Goal: Information Seeking & Learning: Learn about a topic

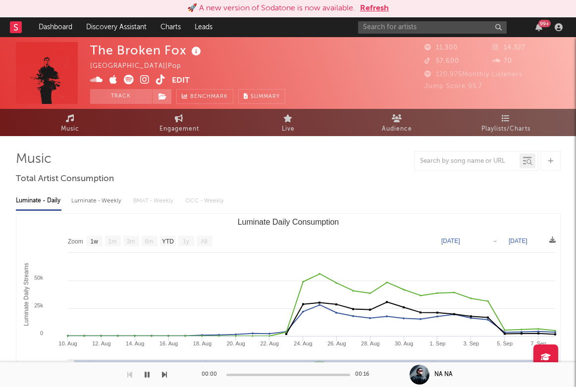
select select "1w"
click at [22, 18] on div at bounding box center [21, 27] width 22 height 20
click at [15, 27] on icon at bounding box center [16, 27] width 4 height 6
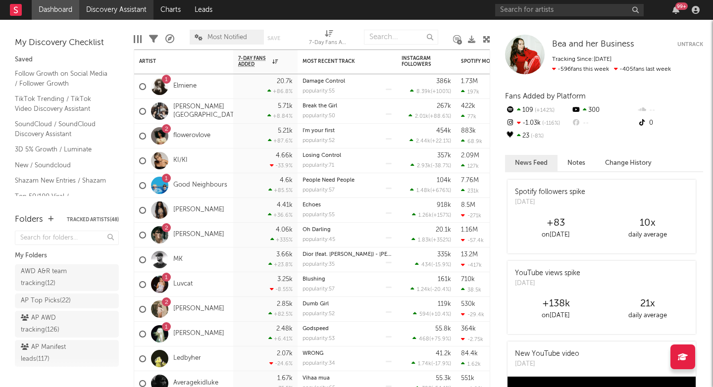
click at [125, 8] on link "Discovery Assistant" at bounding box center [116, 10] width 74 height 20
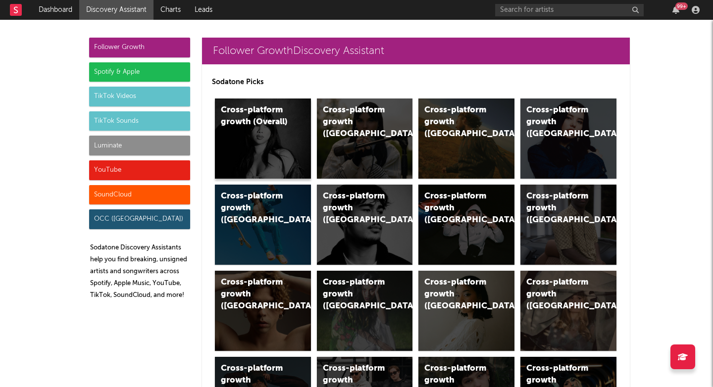
click at [256, 158] on div "Cross-platform growth (Overall)" at bounding box center [263, 139] width 96 height 80
click at [350, 163] on div "Cross-platform growth (UK)" at bounding box center [365, 139] width 96 height 80
click at [428, 197] on div "Cross-platform growth (Central Europe/GSA)" at bounding box center [457, 209] width 67 height 36
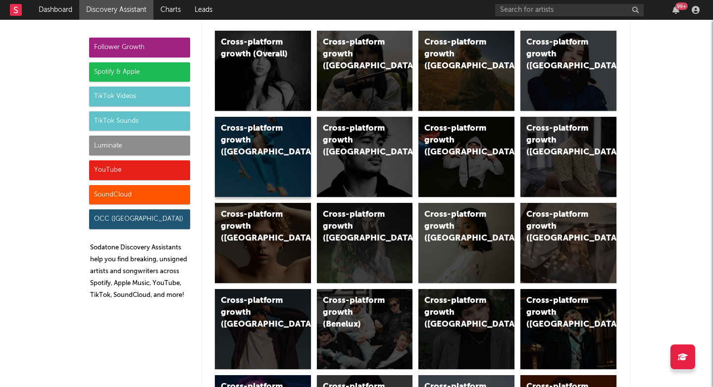
click at [276, 162] on div "Cross-platform growth (Australia)" at bounding box center [263, 157] width 96 height 80
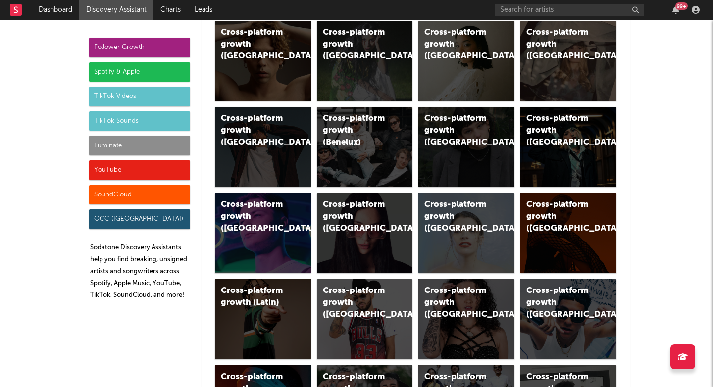
scroll to position [262, 0]
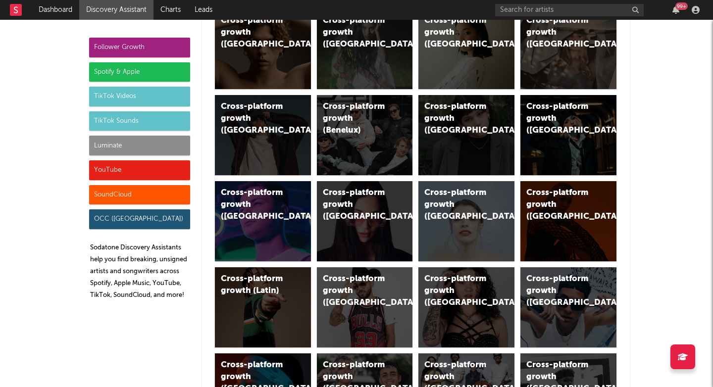
click at [120, 67] on div "Spotify & Apple" at bounding box center [139, 72] width 101 height 20
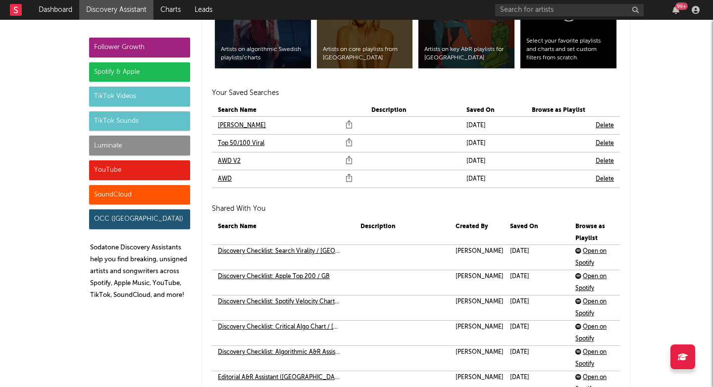
scroll to position [2165, 0]
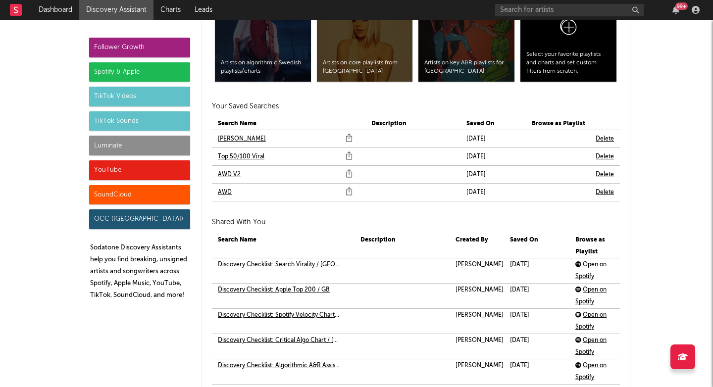
click at [228, 195] on link "AWD" at bounding box center [225, 193] width 14 height 12
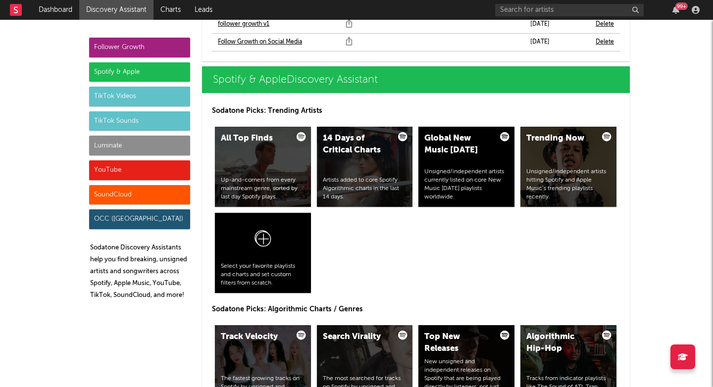
scroll to position [927, 0]
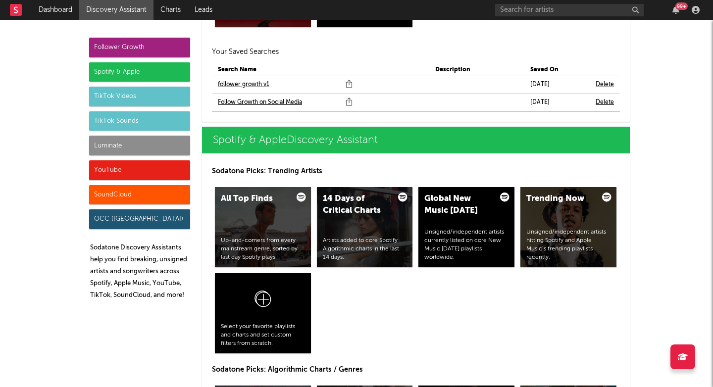
click at [160, 74] on div "Spotify & Apple" at bounding box center [139, 72] width 101 height 20
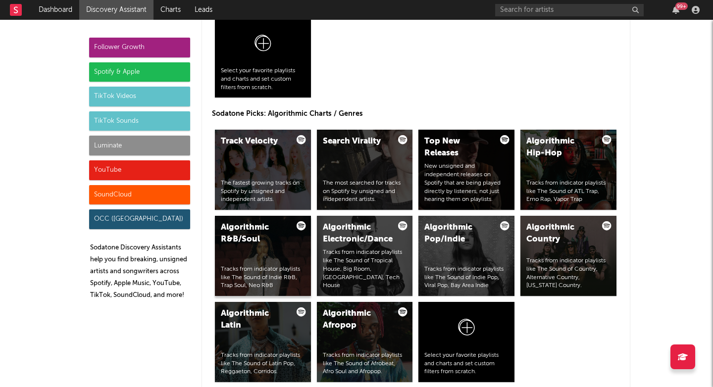
scroll to position [1216, 0]
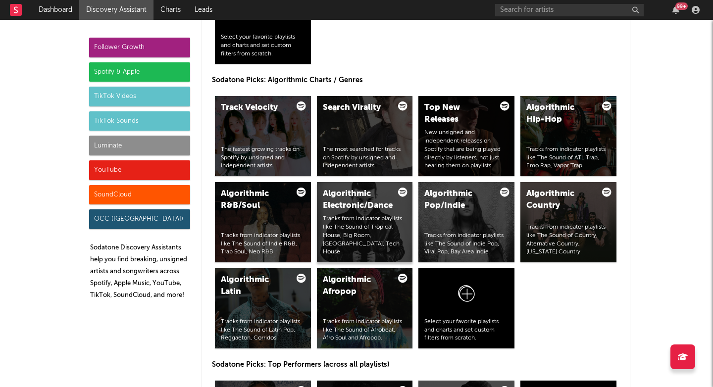
click at [371, 218] on div "Algorithmic Electronic/Dance Tracks from indicator playlists like The Sound of …" at bounding box center [365, 222] width 96 height 80
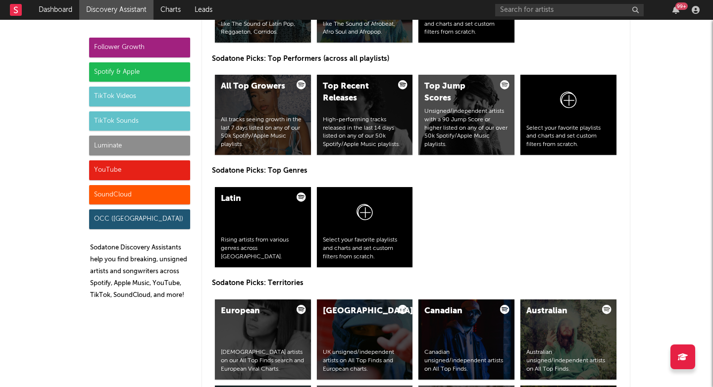
scroll to position [1522, 0]
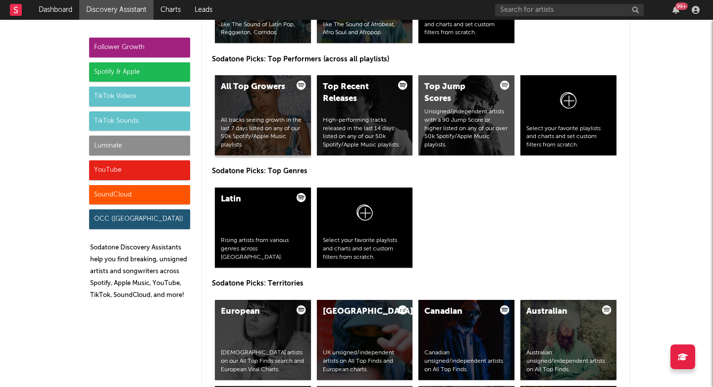
click at [248, 140] on div "All tracks seeing growth in the last 7 days listed on any of our 50k Spotify/Ap…" at bounding box center [263, 132] width 84 height 33
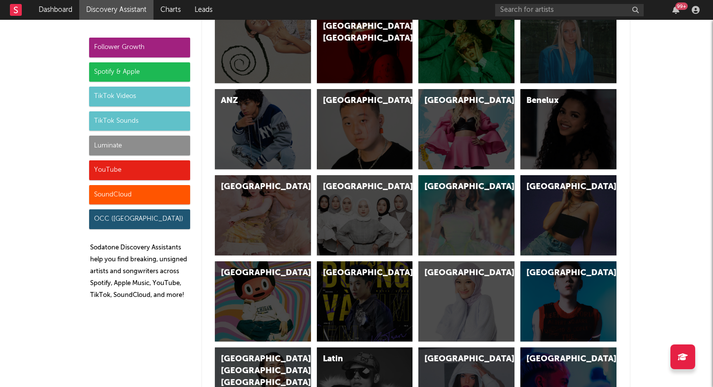
scroll to position [2819, 0]
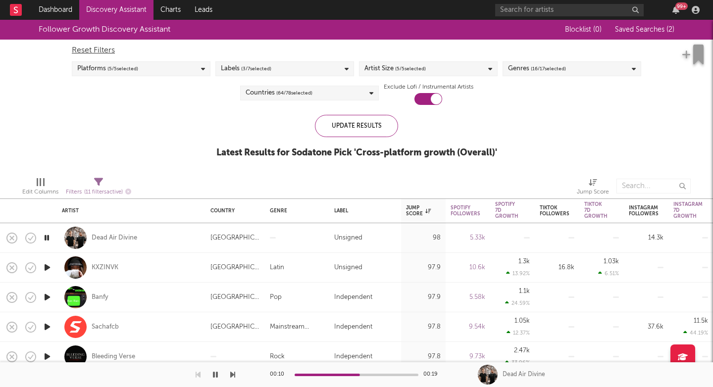
click at [233, 375] on icon "button" at bounding box center [232, 375] width 5 height 8
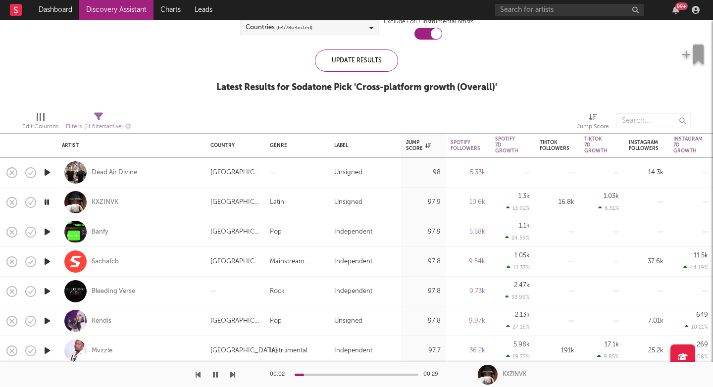
click at [234, 375] on icon "button" at bounding box center [232, 375] width 5 height 8
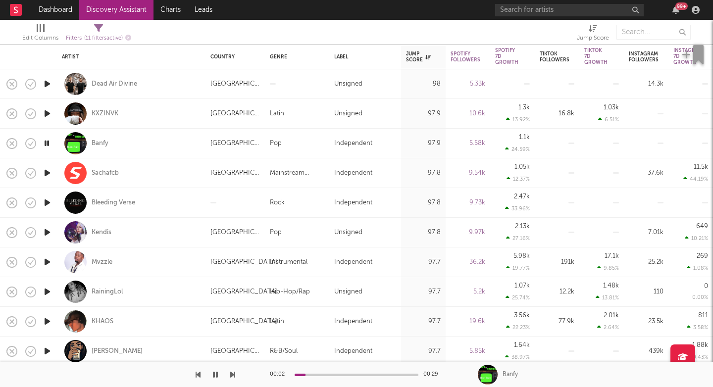
click at [232, 379] on button "button" at bounding box center [232, 374] width 5 height 25
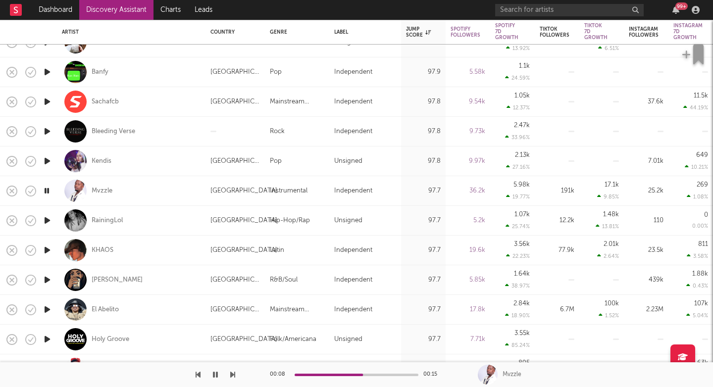
click at [165, 220] on div "RainingLol" at bounding box center [131, 220] width 139 height 29
select select "1w"
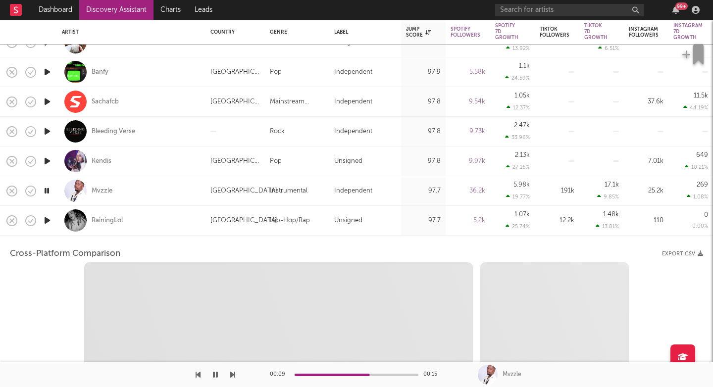
click at [182, 200] on div "Mvzzle" at bounding box center [131, 190] width 139 height 29
select select "1w"
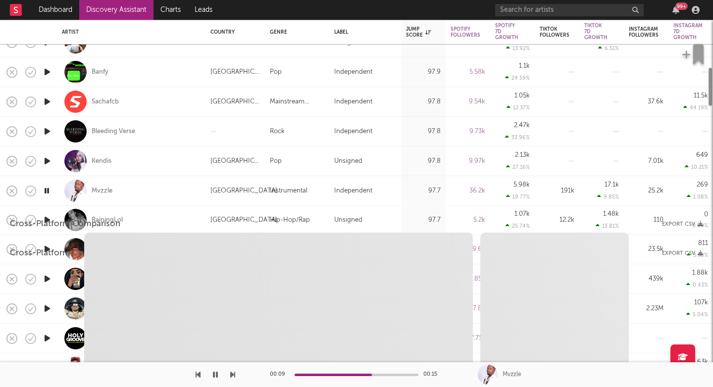
select select "1w"
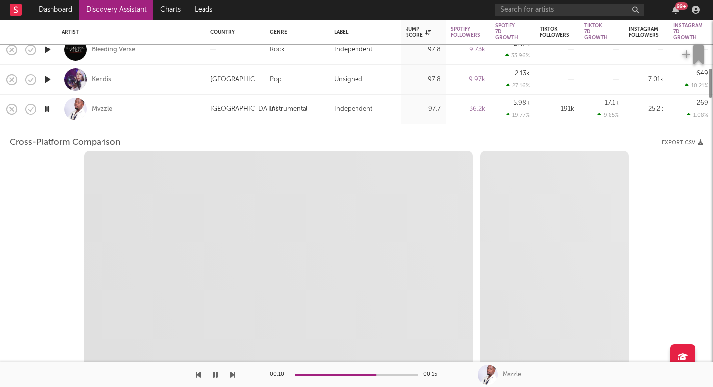
select select "1w"
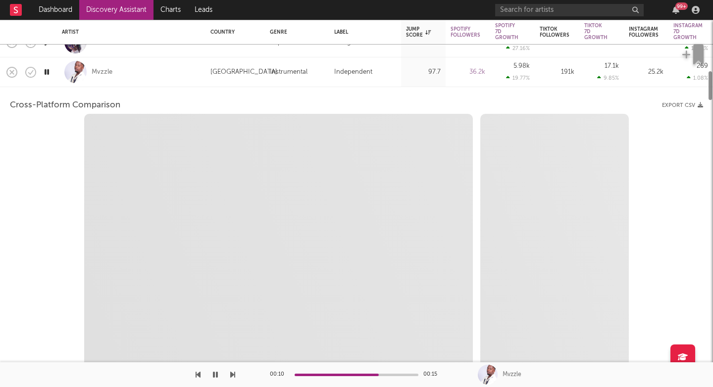
select select "1m"
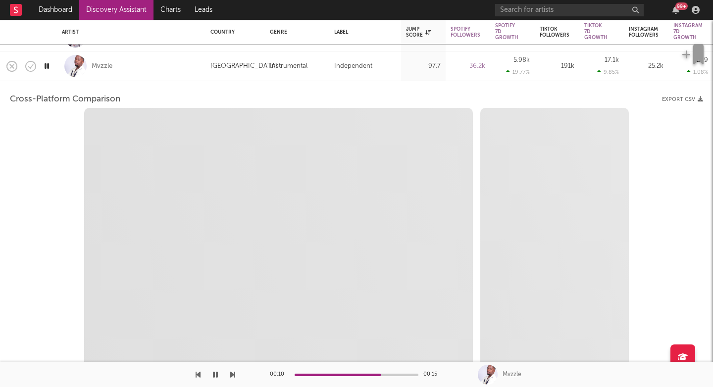
select select "1m"
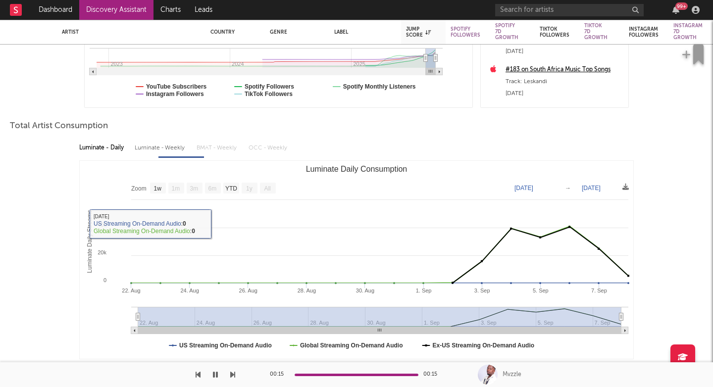
click at [108, 150] on div "Luminate - Daily" at bounding box center [102, 148] width 46 height 17
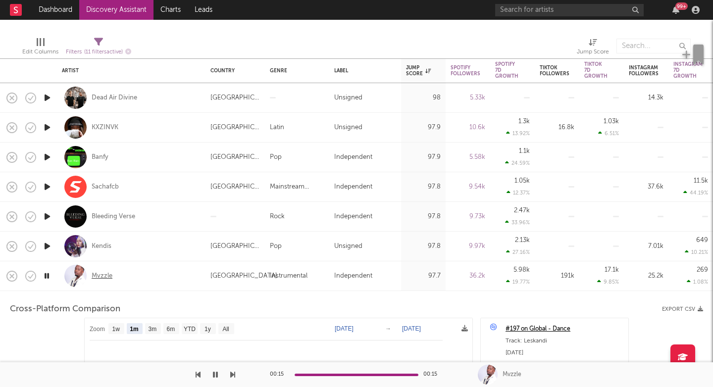
click at [102, 274] on div "Mvzzle" at bounding box center [102, 276] width 21 height 9
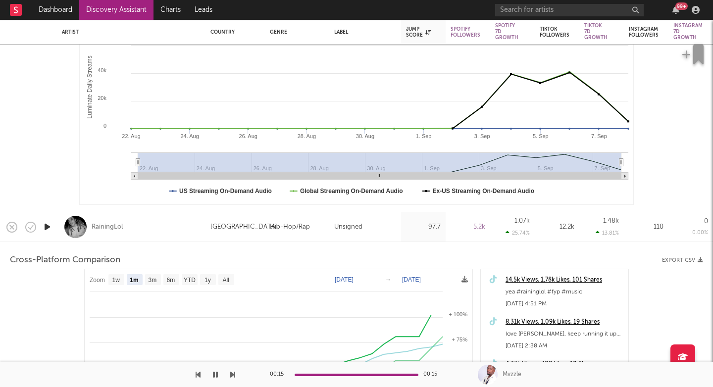
click at [43, 228] on icon "button" at bounding box center [47, 227] width 10 height 12
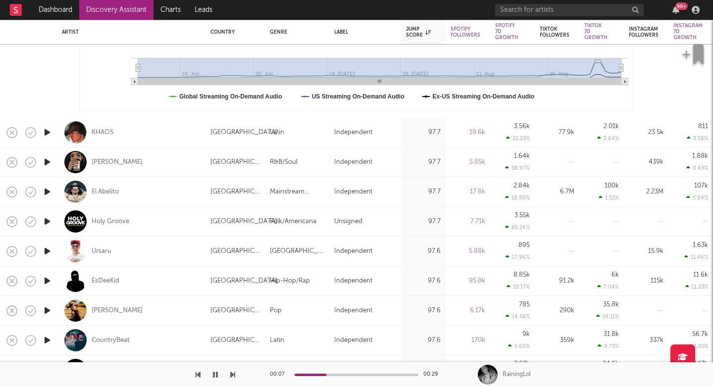
click at [44, 164] on icon "button" at bounding box center [47, 162] width 10 height 12
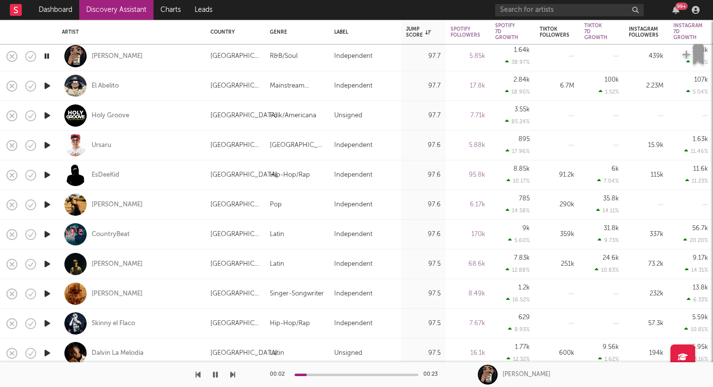
click at [234, 377] on icon "button" at bounding box center [232, 375] width 5 height 8
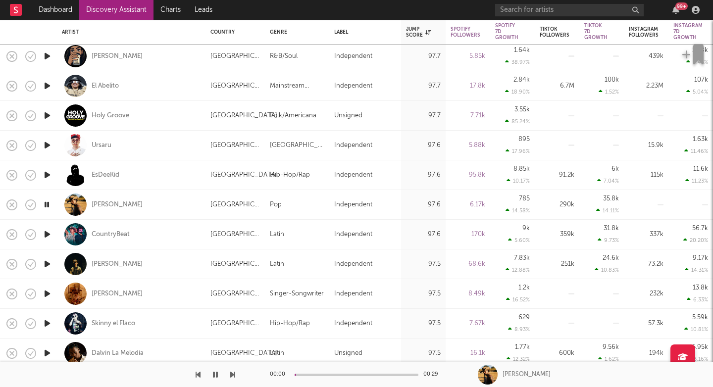
click at [234, 377] on icon "button" at bounding box center [232, 375] width 5 height 8
click at [112, 234] on div "CountryBeat" at bounding box center [111, 234] width 38 height 9
click at [231, 373] on icon "button" at bounding box center [232, 375] width 5 height 8
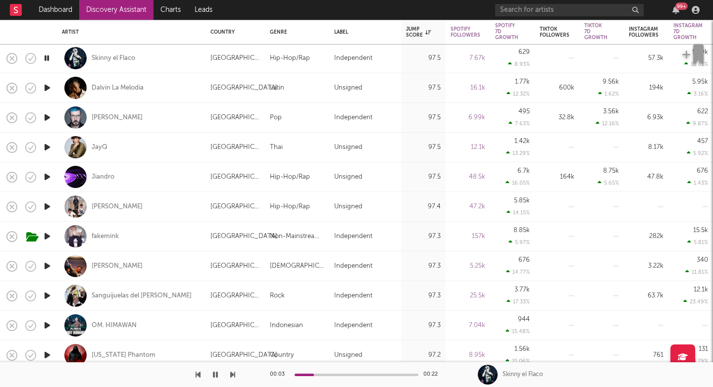
click at [230, 377] on div at bounding box center [117, 374] width 235 height 25
click at [233, 376] on icon "button" at bounding box center [232, 375] width 5 height 8
click at [138, 155] on div "JayQ" at bounding box center [131, 147] width 139 height 29
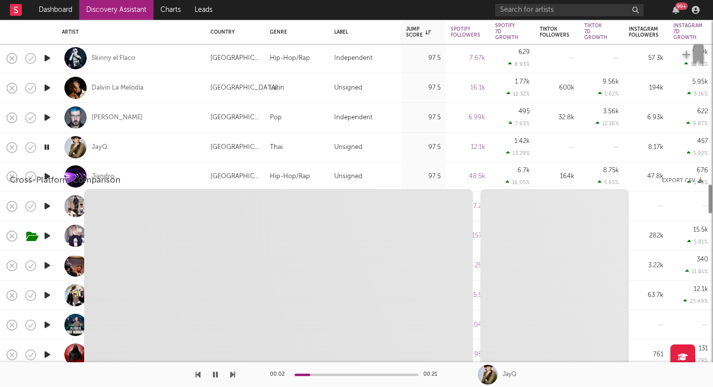
select select "1w"
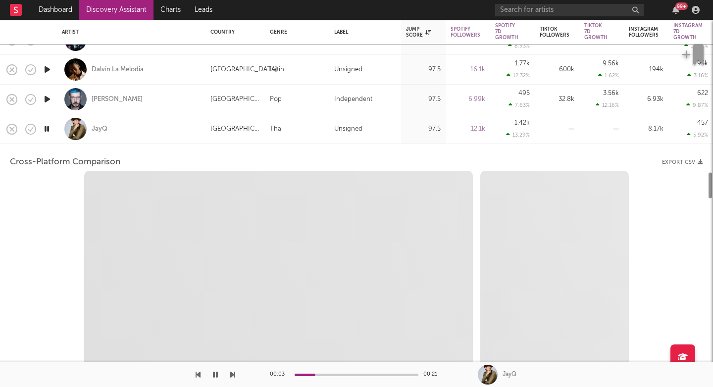
select select "6m"
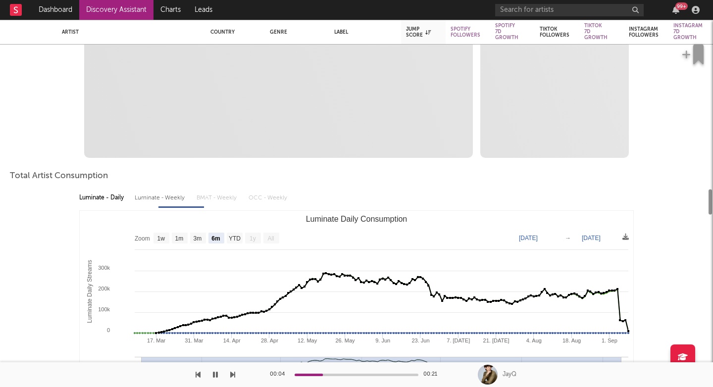
select select "1m"
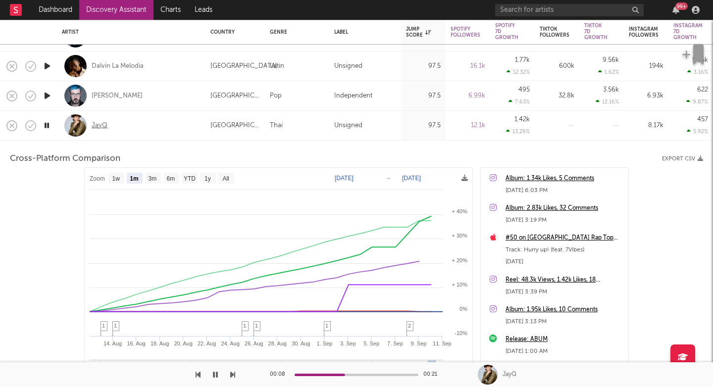
click at [95, 125] on div "JayQ" at bounding box center [100, 125] width 16 height 9
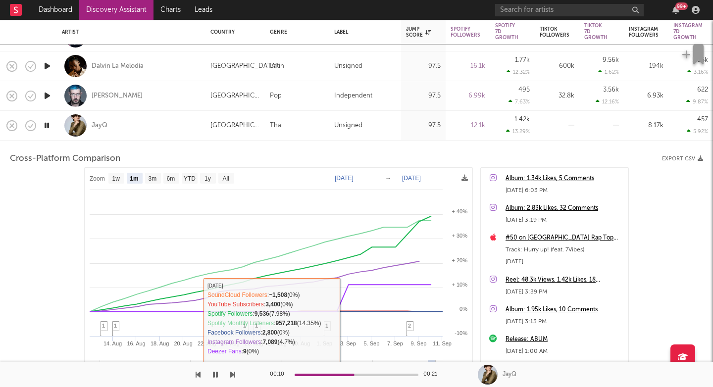
click at [231, 378] on icon "button" at bounding box center [232, 375] width 5 height 8
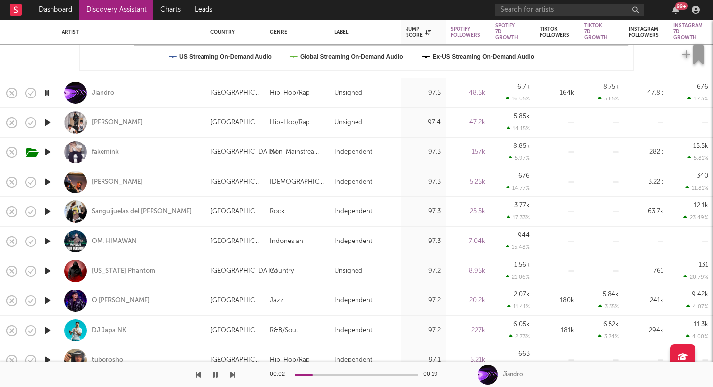
click at [232, 374] on icon "button" at bounding box center [232, 375] width 5 height 8
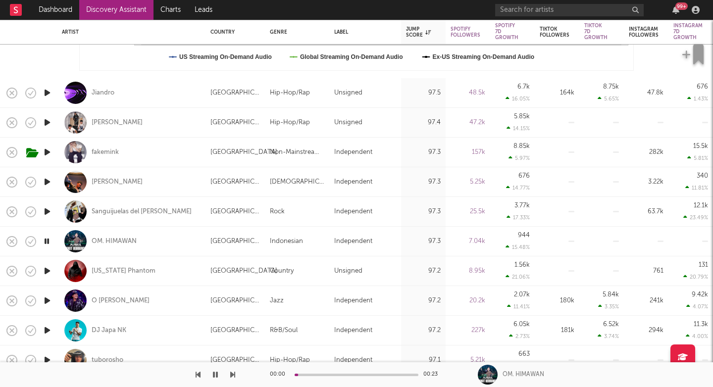
click at [232, 374] on icon "button" at bounding box center [232, 375] width 5 height 8
click at [233, 373] on icon "button" at bounding box center [232, 375] width 5 height 8
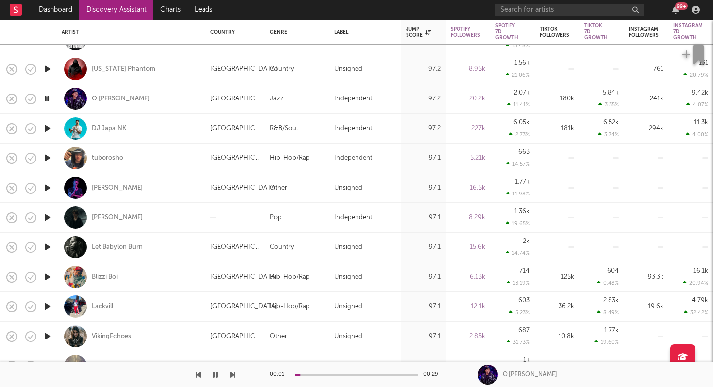
click at [233, 376] on icon "button" at bounding box center [232, 375] width 5 height 8
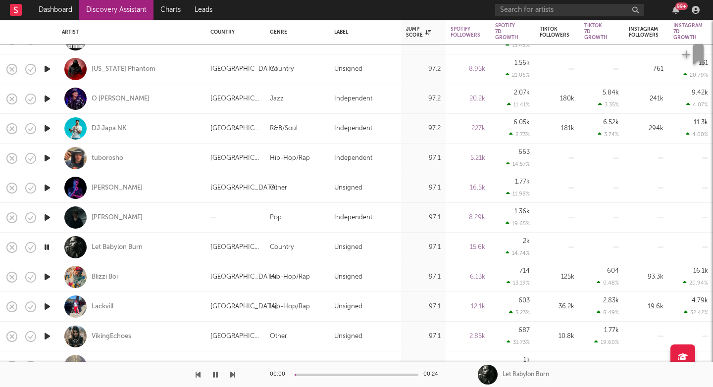
click at [233, 376] on icon "button" at bounding box center [232, 375] width 5 height 8
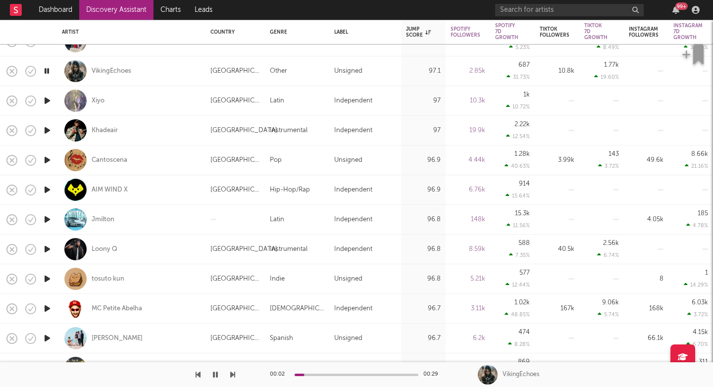
click at [231, 375] on icon "button" at bounding box center [232, 375] width 5 height 8
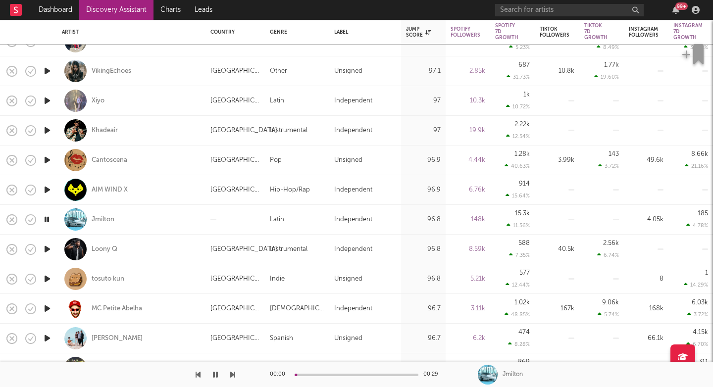
click at [231, 375] on icon "button" at bounding box center [232, 375] width 5 height 8
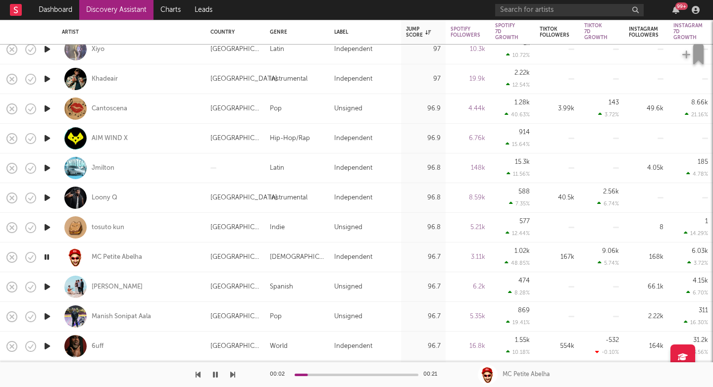
click at [230, 374] on div at bounding box center [117, 374] width 235 height 25
click at [232, 375] on icon "button" at bounding box center [232, 375] width 5 height 8
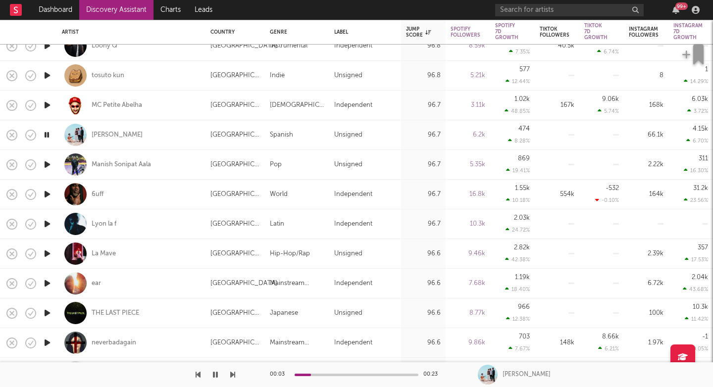
click at [174, 158] on div "Manish Sonipat Aala" at bounding box center [131, 164] width 139 height 29
select select "1w"
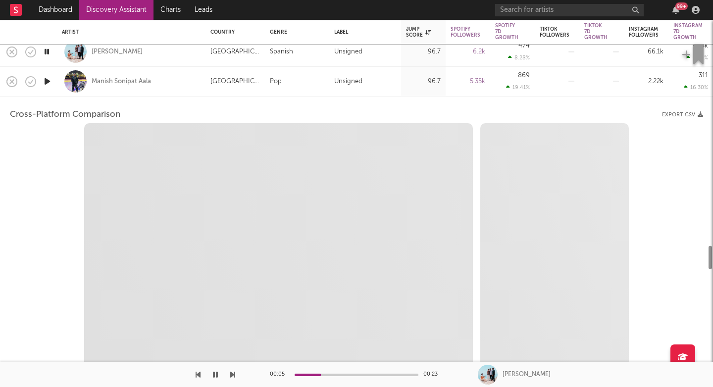
select select "6m"
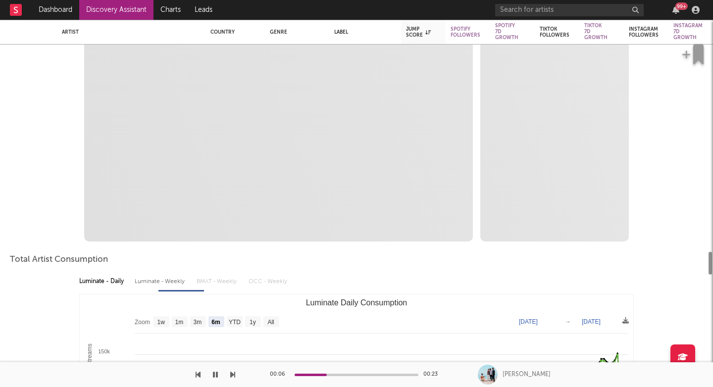
select select "1m"
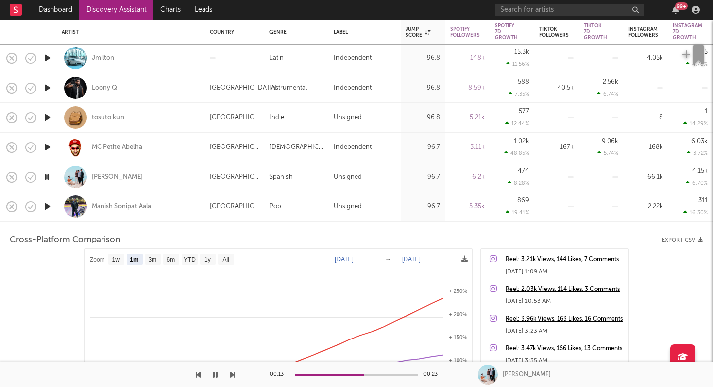
click at [155, 182] on div "La Corredera" at bounding box center [131, 176] width 139 height 29
select select "1m"
select select "6m"
select select "1w"
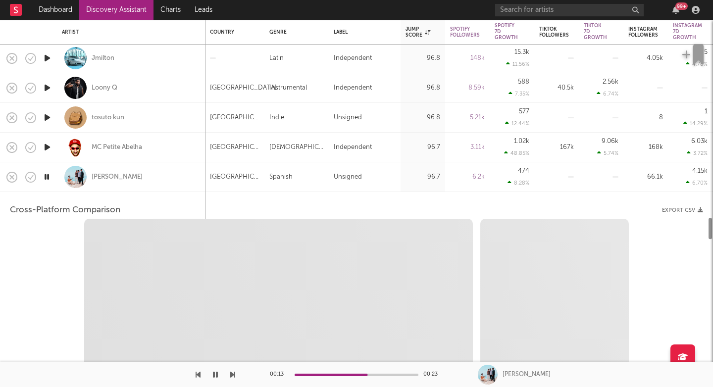
select select "1w"
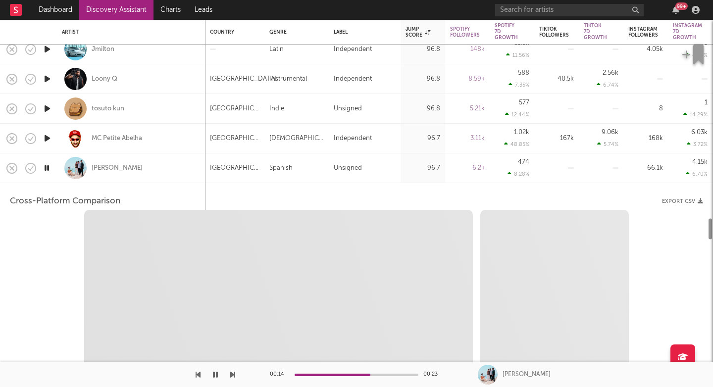
select select "1m"
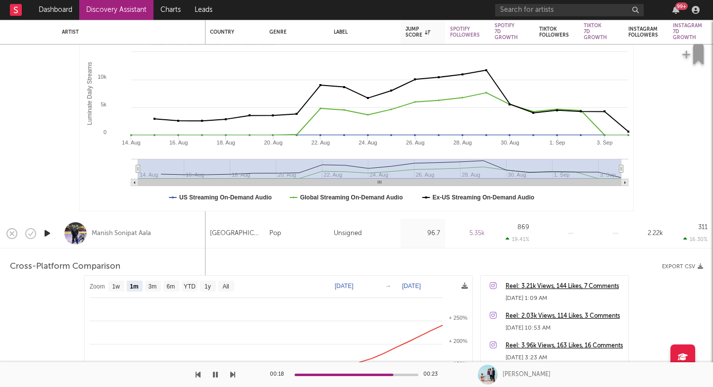
click at [46, 235] on icon "button" at bounding box center [47, 233] width 10 height 12
click at [99, 230] on div "Manish Sonipat Aala" at bounding box center [121, 233] width 59 height 9
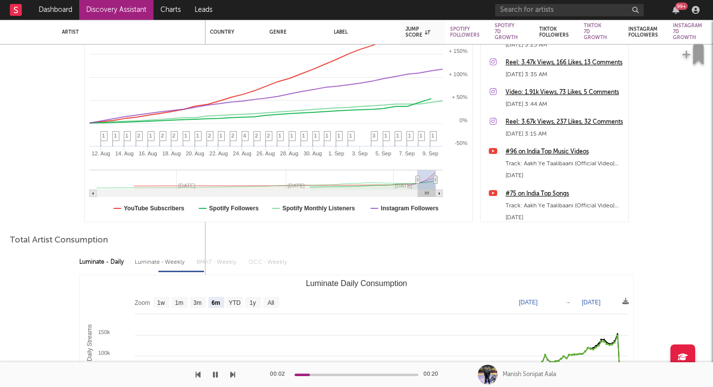
click at [231, 376] on icon "button" at bounding box center [232, 375] width 5 height 8
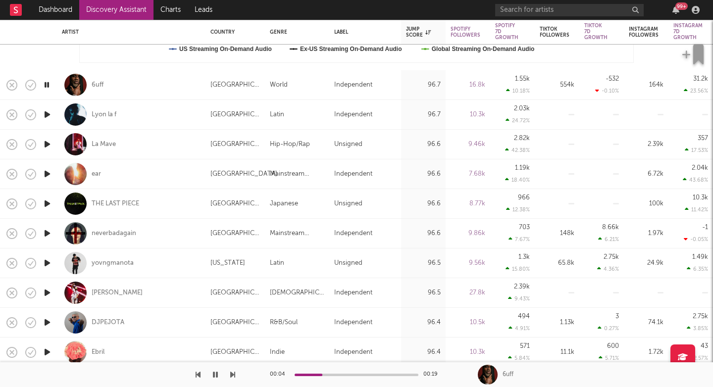
click at [110, 84] on div "6uff" at bounding box center [131, 84] width 139 height 29
select select "1w"
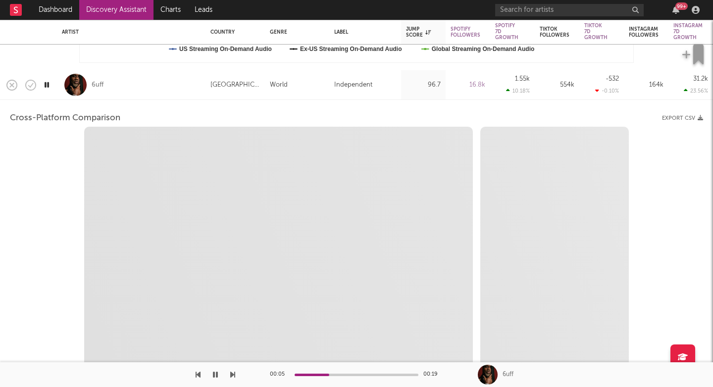
select select "6m"
select select "1m"
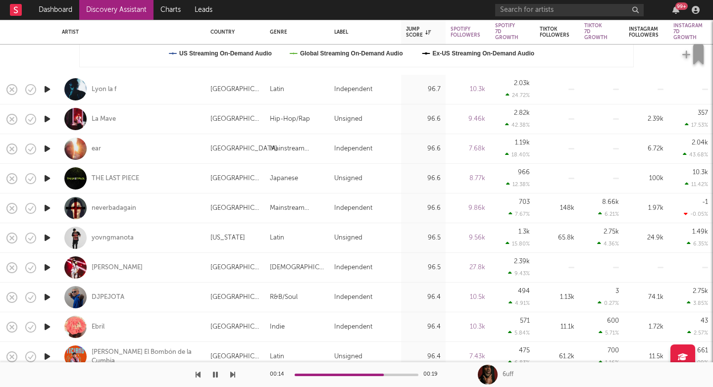
click at [232, 375] on icon "button" at bounding box center [232, 375] width 5 height 8
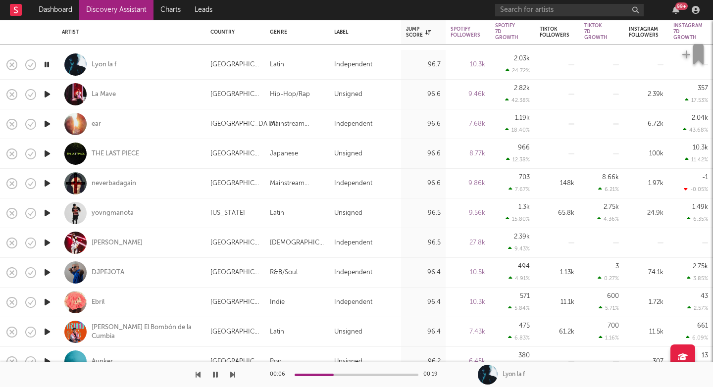
click at [234, 373] on icon "button" at bounding box center [232, 375] width 5 height 8
click at [143, 134] on div "ear" at bounding box center [131, 123] width 139 height 29
select select "1w"
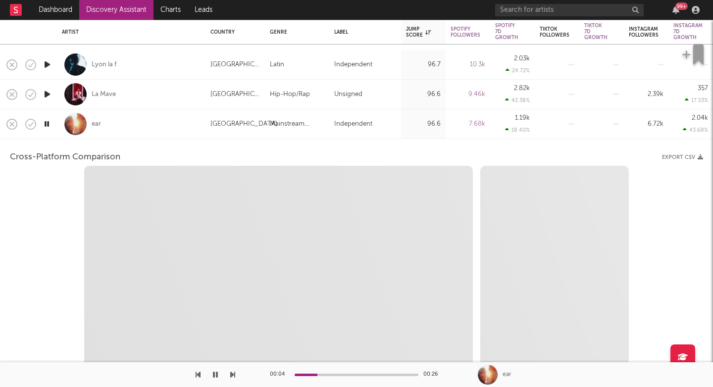
select select "1w"
select select "1m"
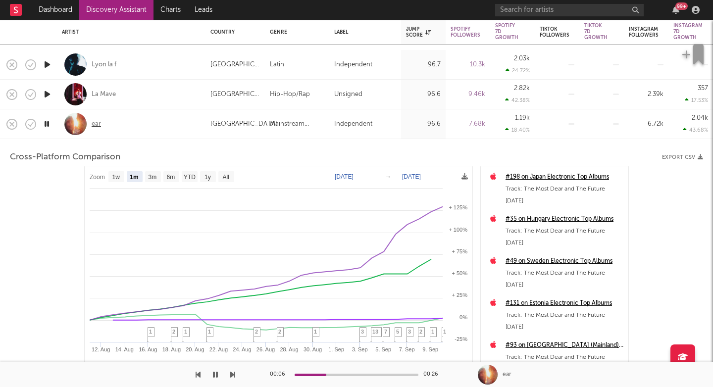
click at [95, 125] on div "ear" at bounding box center [96, 124] width 9 height 9
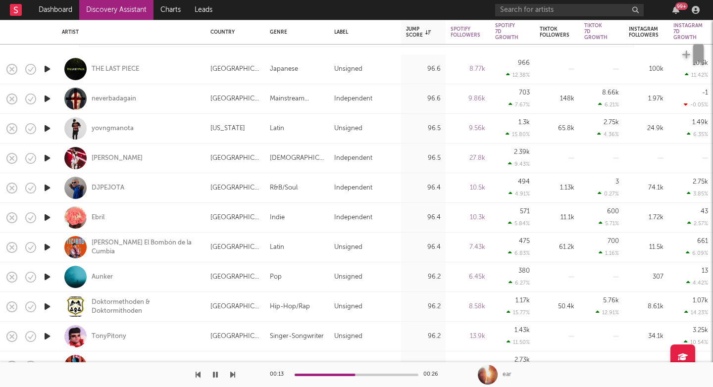
click at [229, 375] on div at bounding box center [117, 374] width 235 height 25
click at [231, 376] on icon "button" at bounding box center [232, 375] width 5 height 8
click at [173, 79] on div "THE LAST PIECE" at bounding box center [131, 68] width 139 height 29
select select "1w"
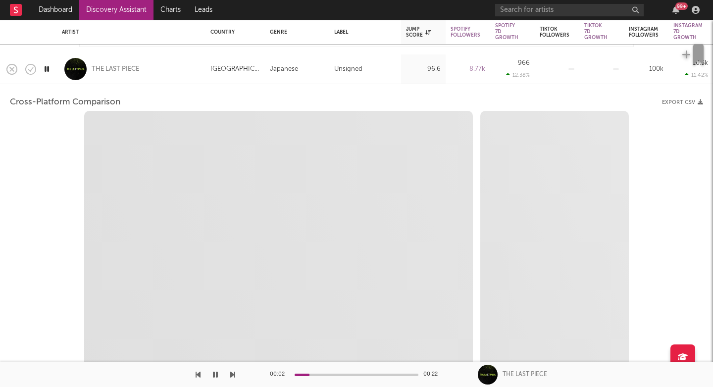
select select "1w"
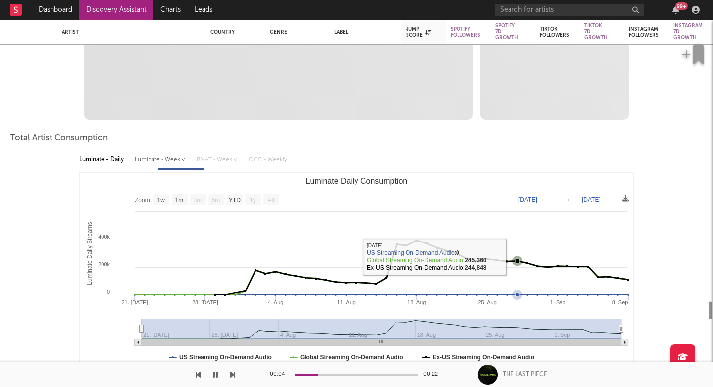
select select "1m"
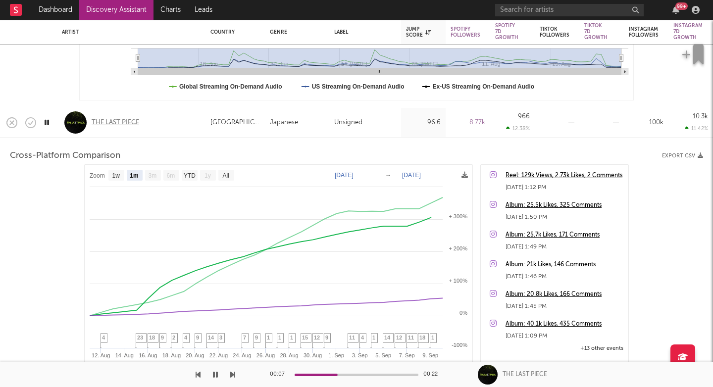
click at [123, 123] on div "THE LAST PIECE" at bounding box center [116, 122] width 48 height 9
click at [230, 373] on div at bounding box center [117, 374] width 235 height 25
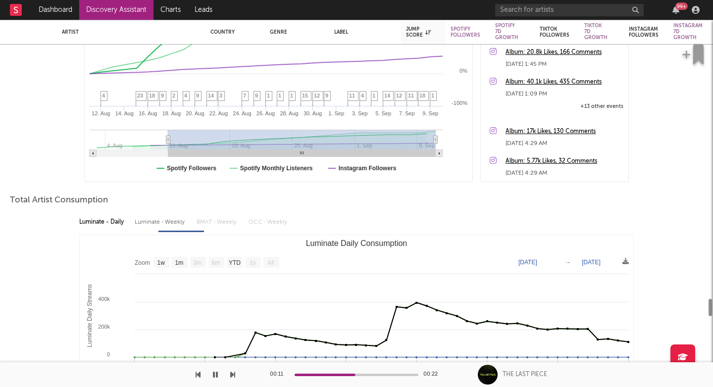
click at [232, 372] on icon "button" at bounding box center [232, 375] width 5 height 8
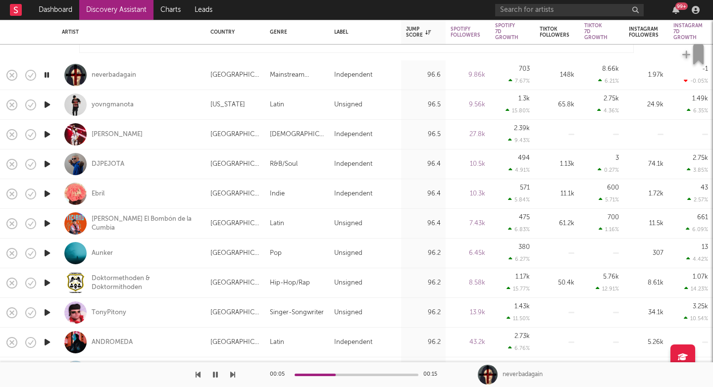
click at [169, 75] on div "neverbadagain" at bounding box center [131, 74] width 139 height 29
select select "1w"
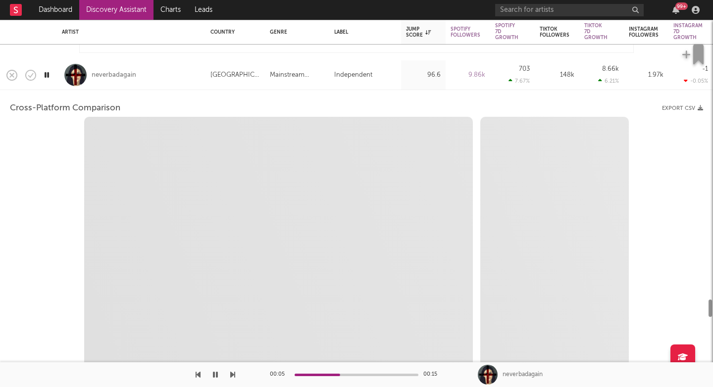
select select "1w"
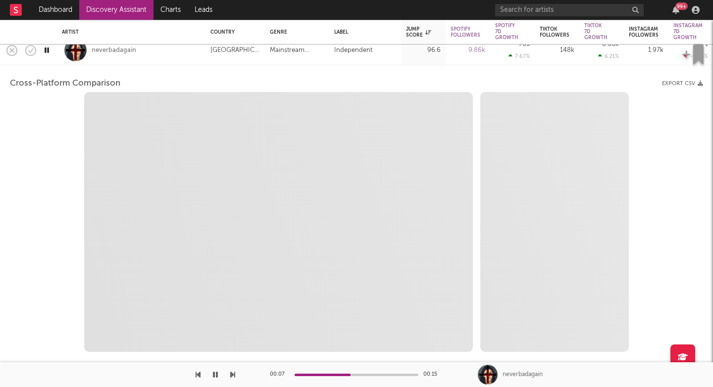
select select "1m"
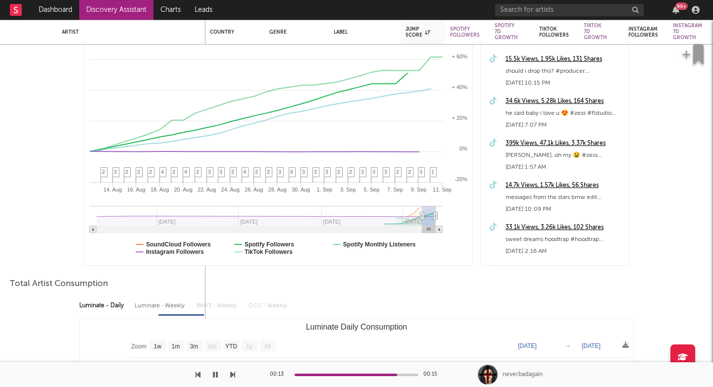
click at [232, 371] on button "button" at bounding box center [232, 374] width 5 height 25
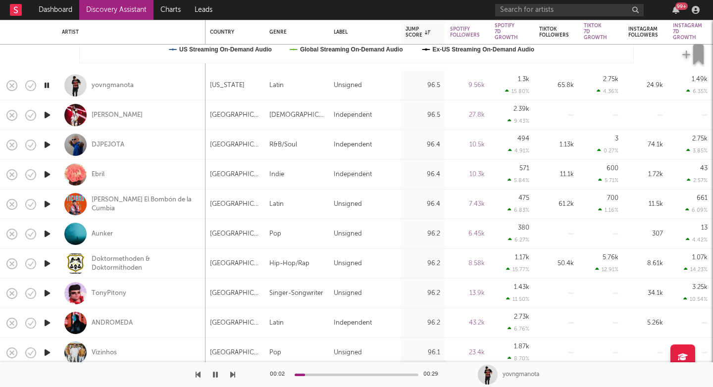
click at [230, 375] on icon "button" at bounding box center [232, 375] width 5 height 8
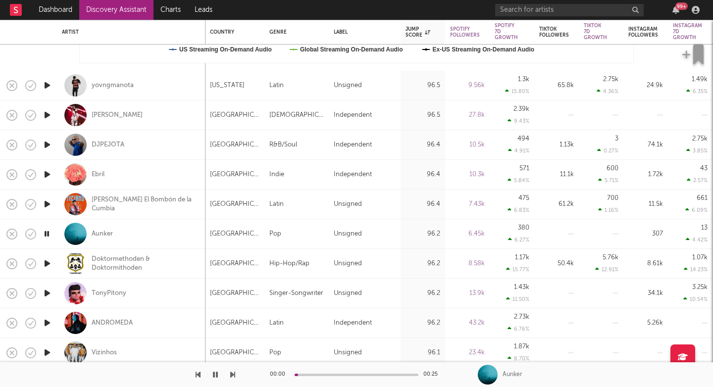
click at [230, 375] on icon "button" at bounding box center [232, 375] width 5 height 8
click at [230, 375] on div at bounding box center [117, 374] width 235 height 25
click at [233, 375] on icon "button" at bounding box center [232, 375] width 5 height 8
click at [151, 316] on div "ANDROMEDA" at bounding box center [131, 322] width 139 height 29
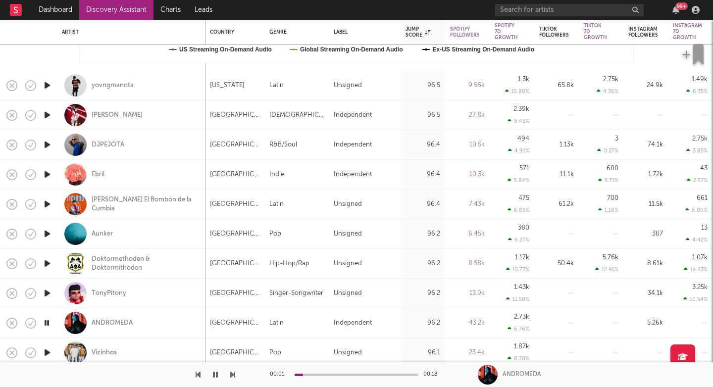
select select "1w"
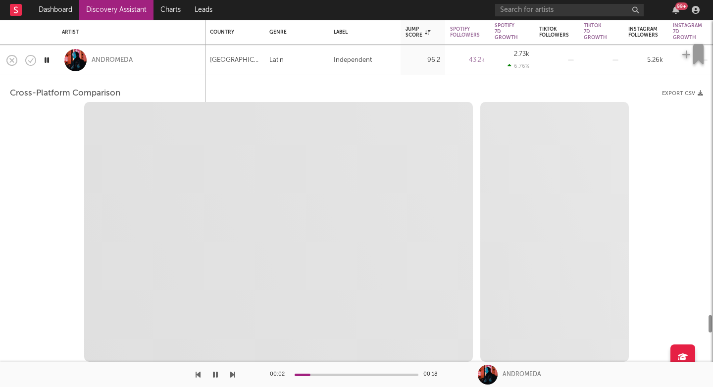
select select "6m"
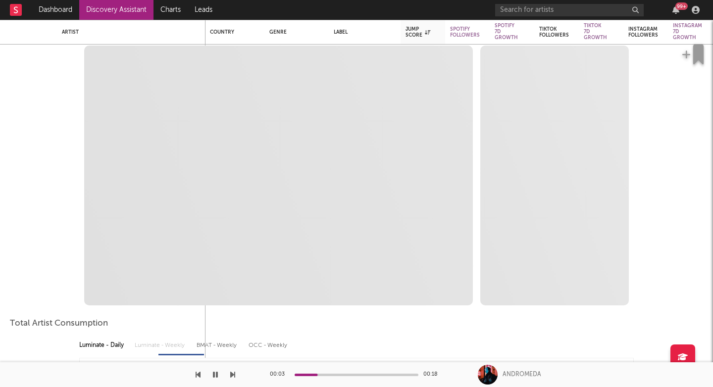
select select "1m"
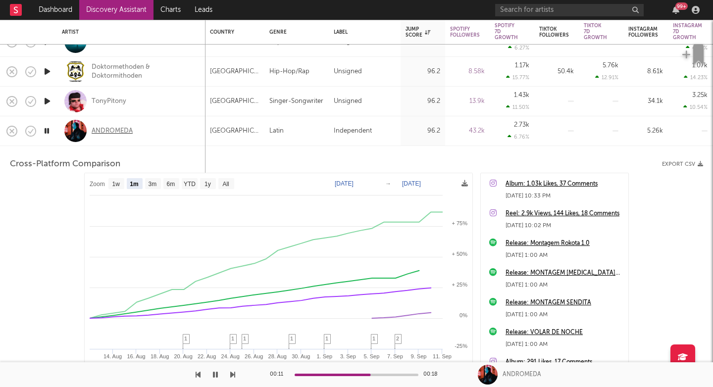
click at [114, 128] on div "ANDROMEDA" at bounding box center [112, 131] width 41 height 9
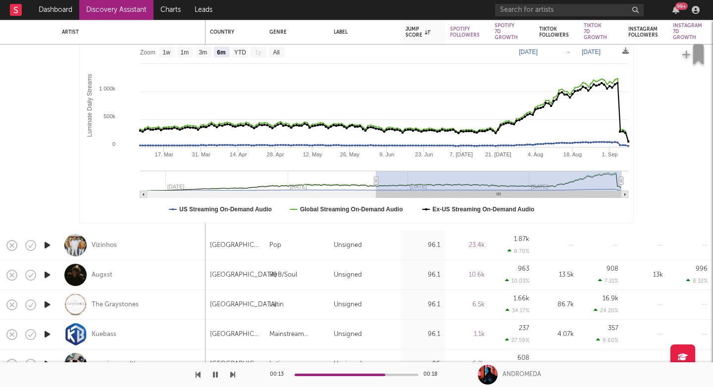
click at [232, 376] on icon "button" at bounding box center [232, 375] width 5 height 8
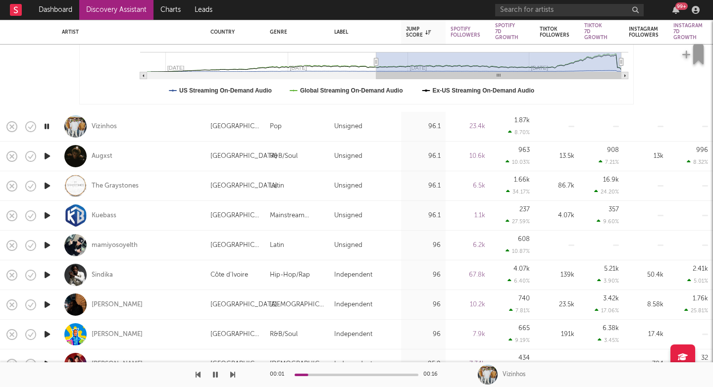
click at [163, 136] on div "Vizinhos" at bounding box center [131, 126] width 139 height 29
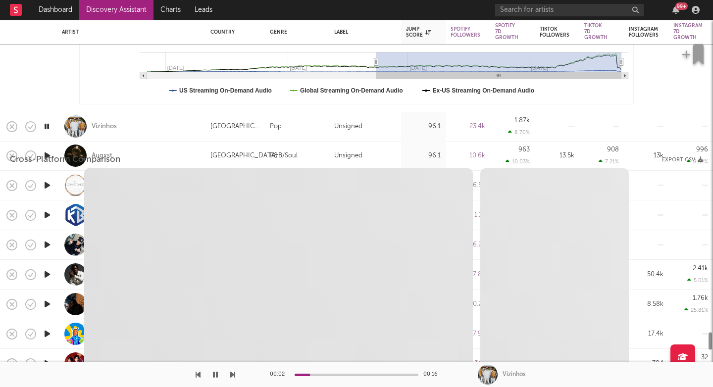
select select "1w"
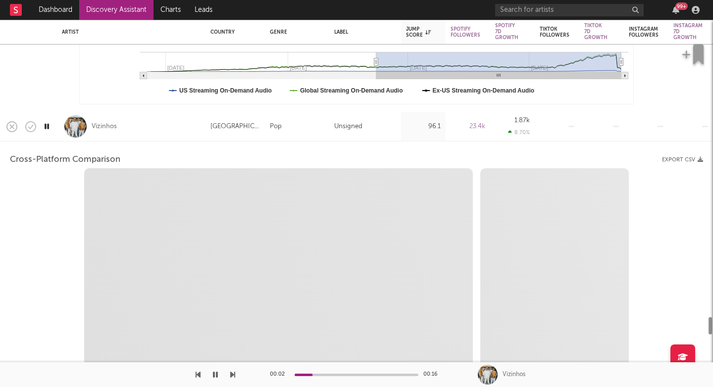
select select "1w"
select select "1m"
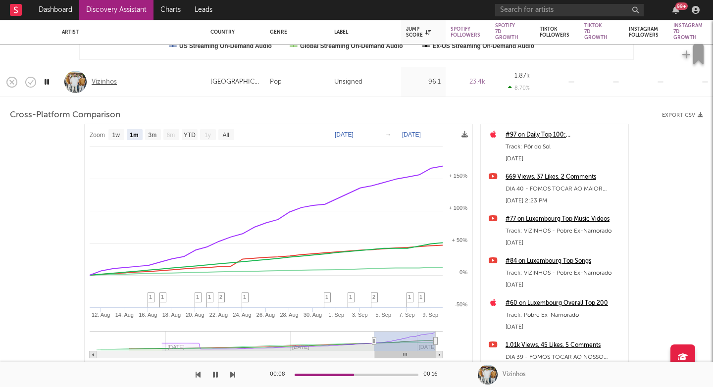
click at [108, 82] on div "Vizinhos" at bounding box center [104, 82] width 25 height 9
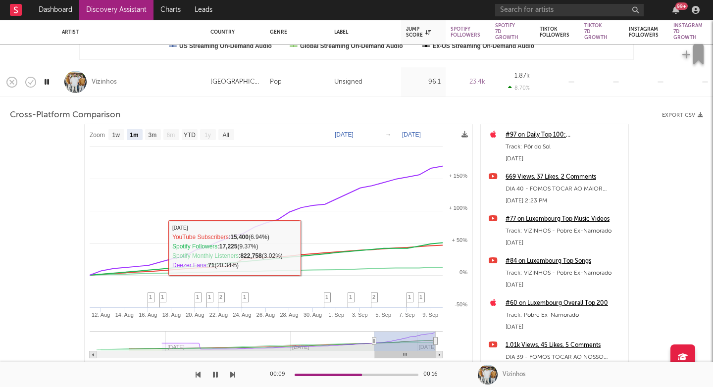
click at [235, 373] on div "00:09 00:16 Vizinhos" at bounding box center [356, 374] width 713 height 25
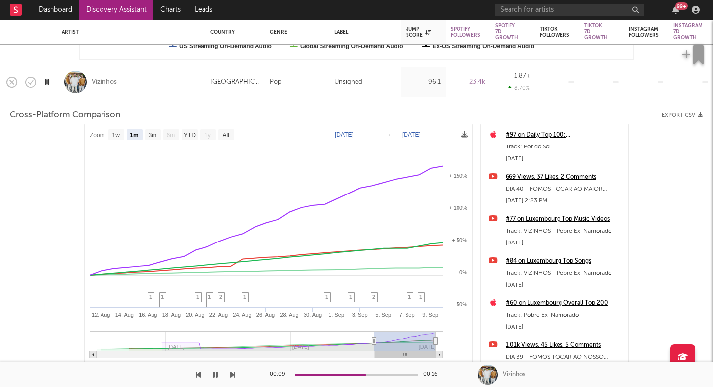
click at [234, 376] on icon "button" at bounding box center [232, 375] width 5 height 8
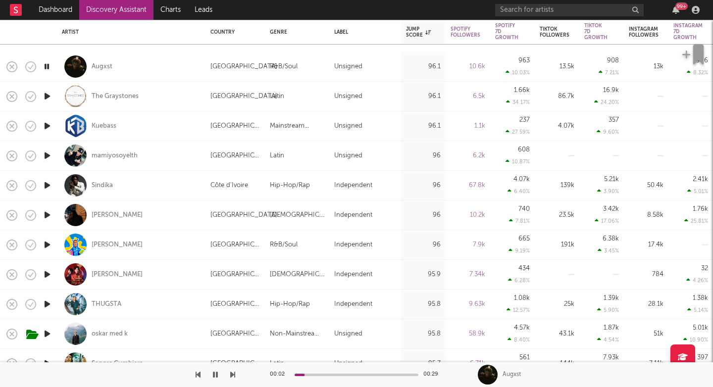
click at [232, 376] on icon "button" at bounding box center [232, 375] width 5 height 8
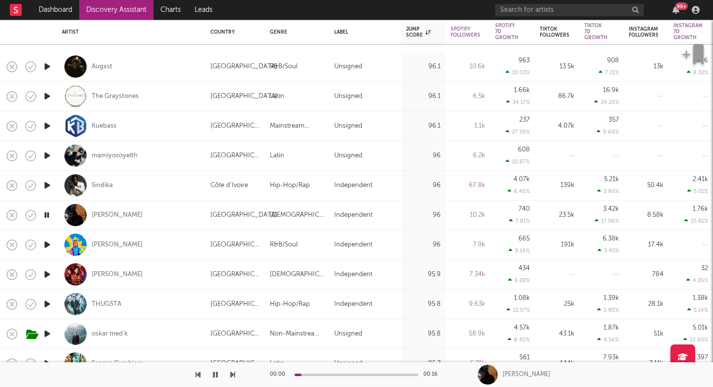
click at [232, 376] on icon "button" at bounding box center [232, 375] width 5 height 8
click at [232, 379] on button "button" at bounding box center [232, 374] width 5 height 25
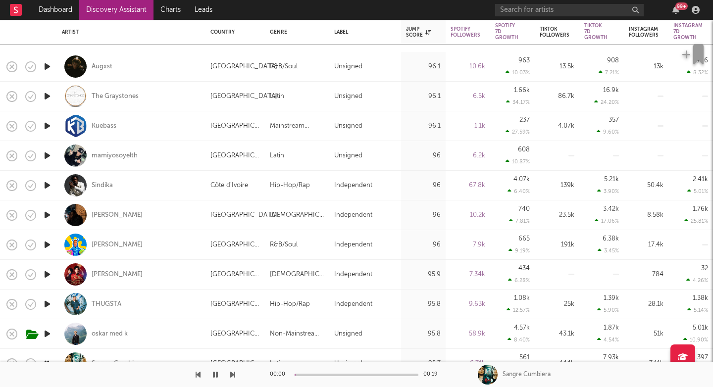
click at [171, 303] on div "THUGSTA" at bounding box center [131, 304] width 139 height 29
select select "1w"
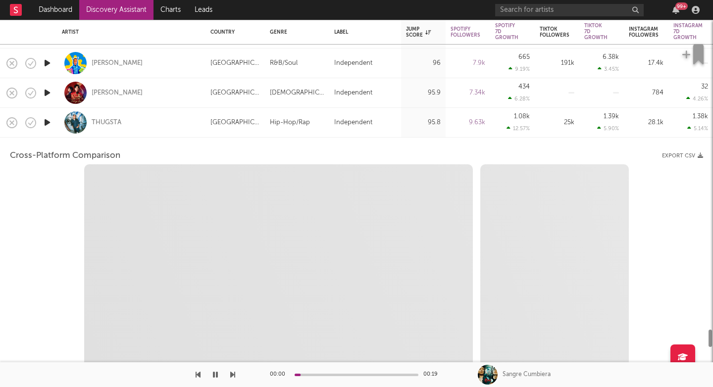
select select "6m"
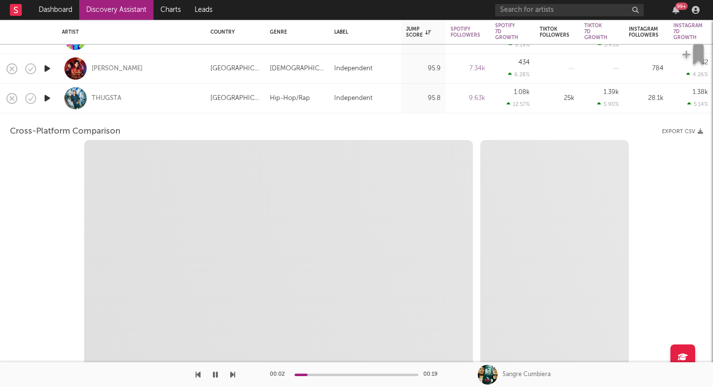
select select "1m"
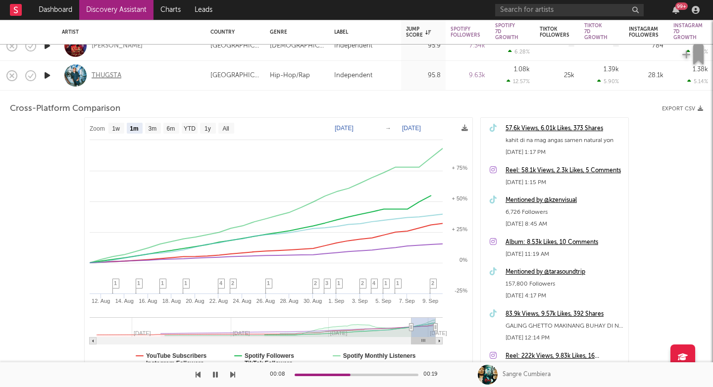
click at [105, 76] on div "THUGSTA" at bounding box center [107, 75] width 30 height 9
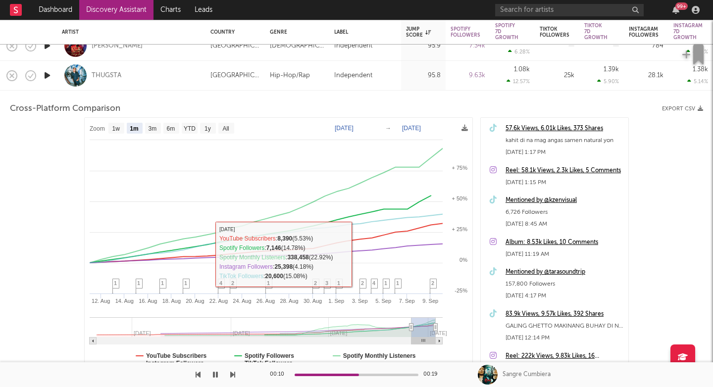
click at [231, 376] on icon "button" at bounding box center [232, 375] width 5 height 8
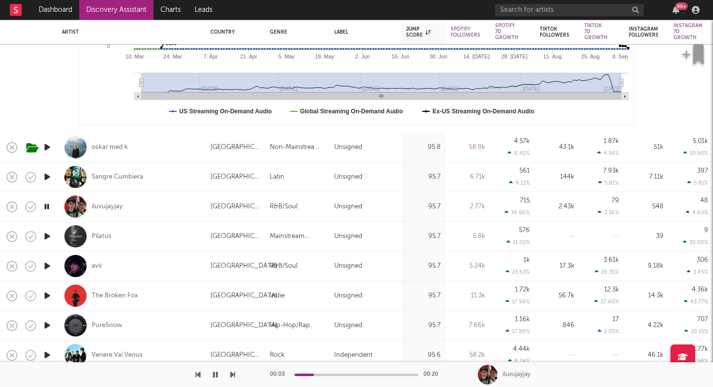
click at [175, 207] on div "iluvujayjay" at bounding box center [131, 206] width 139 height 29
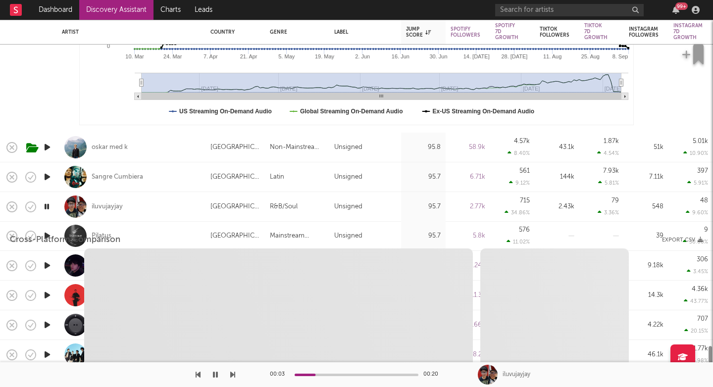
select select "1w"
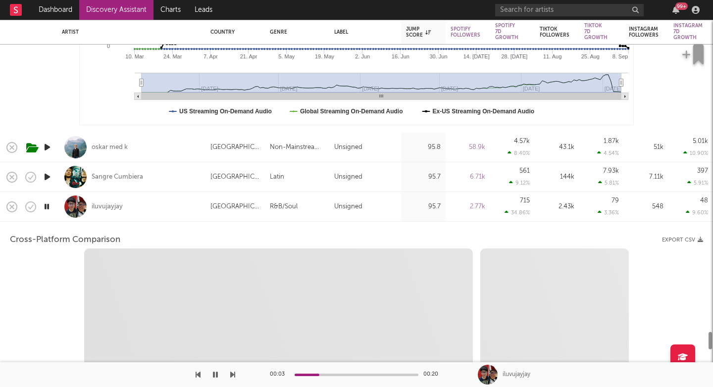
select select "1w"
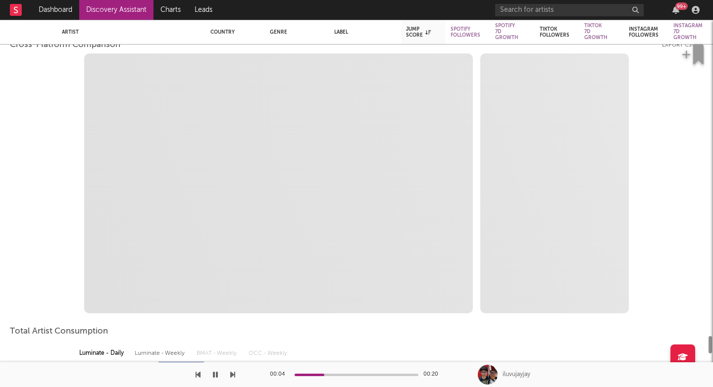
select select "1m"
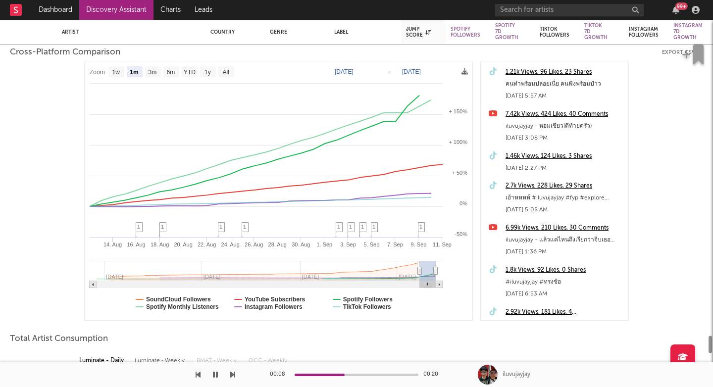
select select "1m"
select select "6m"
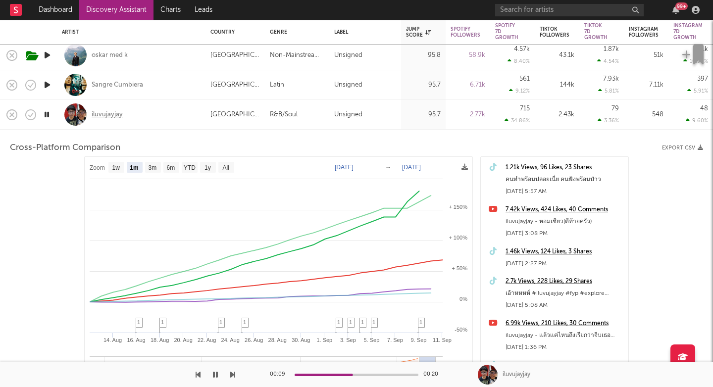
click at [98, 113] on div "iluvujayjay" at bounding box center [107, 114] width 31 height 9
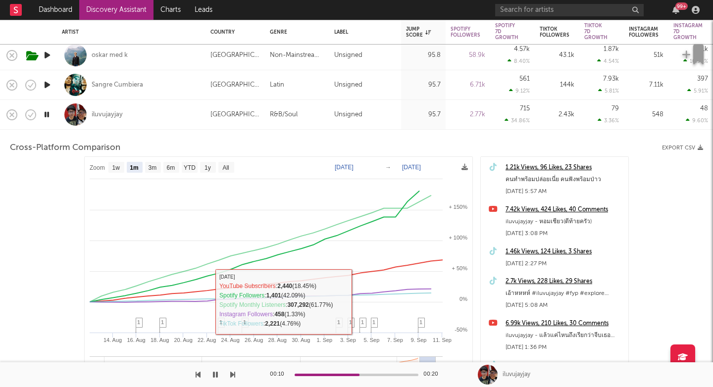
click at [231, 374] on icon "button" at bounding box center [232, 375] width 5 height 8
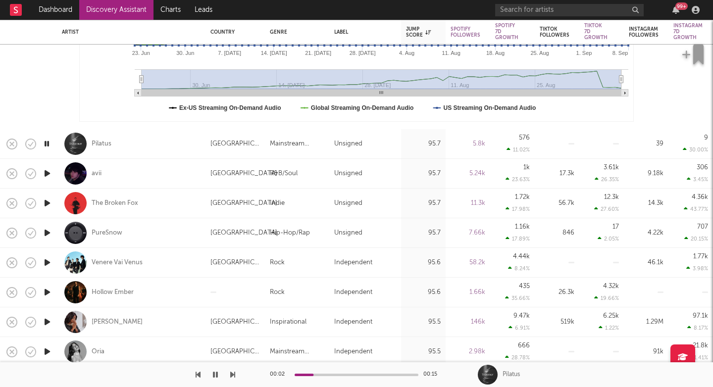
click at [166, 148] on div "Pilatus" at bounding box center [131, 143] width 139 height 29
select select "1w"
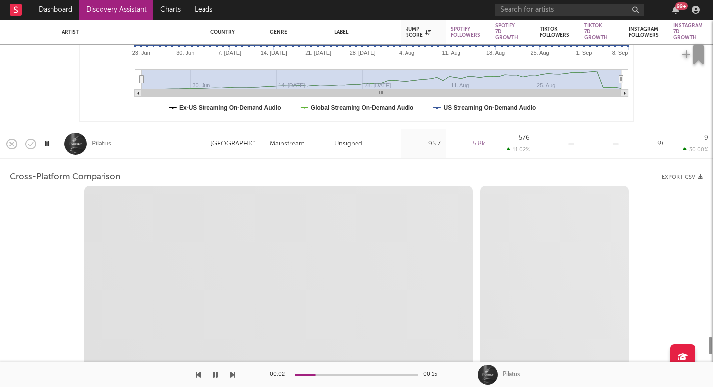
select select "6m"
select select "1m"
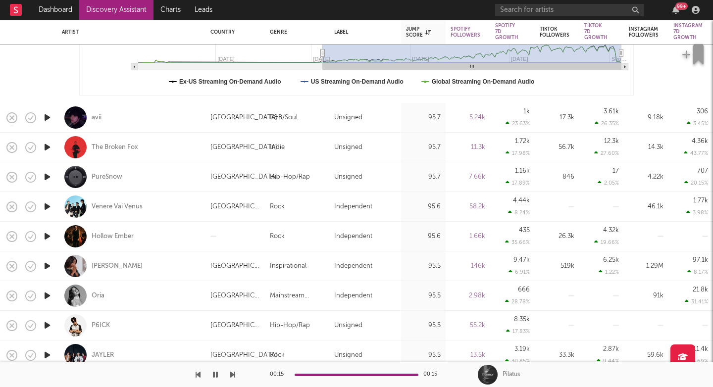
click at [48, 119] on icon "button" at bounding box center [47, 117] width 10 height 12
click at [228, 378] on div at bounding box center [117, 374] width 235 height 25
click at [234, 373] on icon "button" at bounding box center [232, 375] width 5 height 8
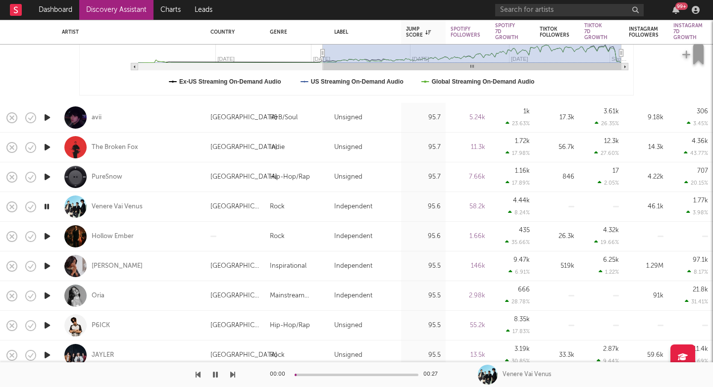
click at [234, 373] on icon "button" at bounding box center [232, 375] width 5 height 8
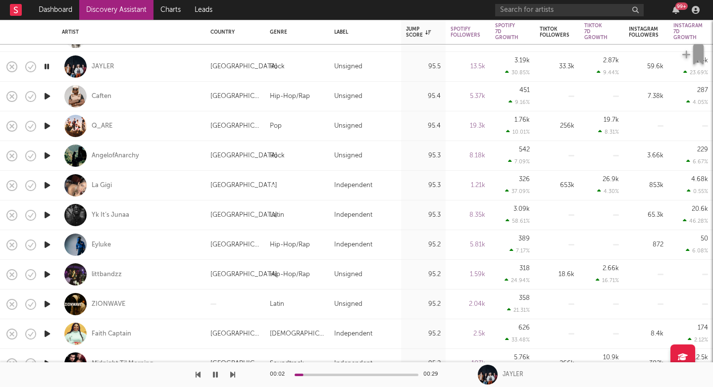
click at [232, 376] on icon "button" at bounding box center [232, 375] width 5 height 8
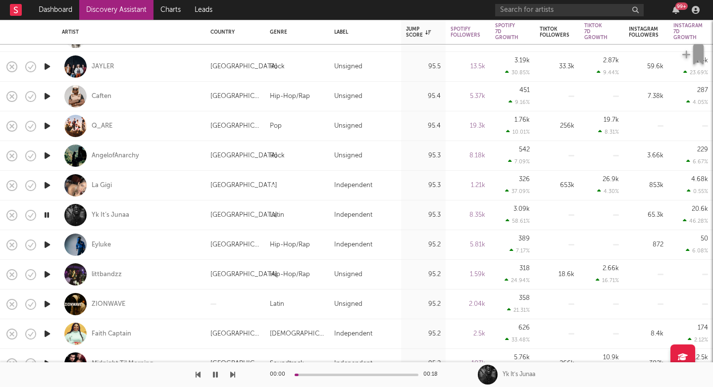
click at [232, 376] on icon "button" at bounding box center [232, 375] width 5 height 8
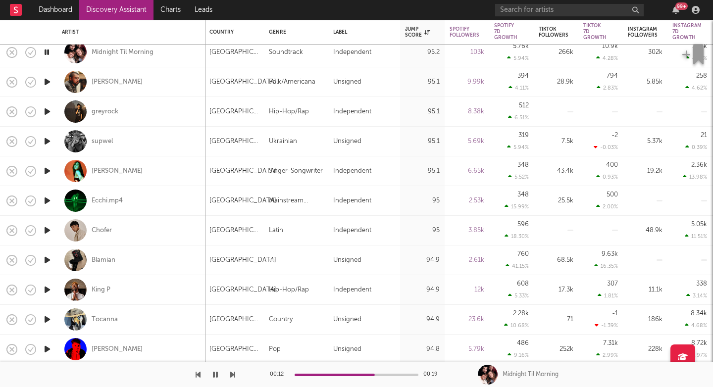
click at [234, 376] on icon "button" at bounding box center [232, 375] width 5 height 8
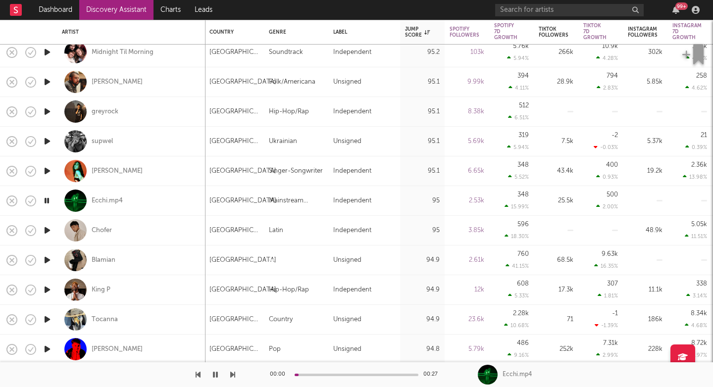
click at [234, 376] on icon "button" at bounding box center [232, 375] width 5 height 8
click at [101, 203] on div "Ecchi.mp4" at bounding box center [107, 201] width 31 height 9
click at [159, 301] on div "King P" at bounding box center [131, 289] width 139 height 29
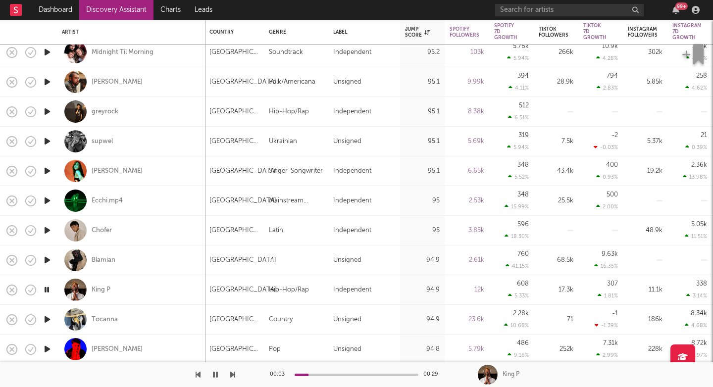
select select "1w"
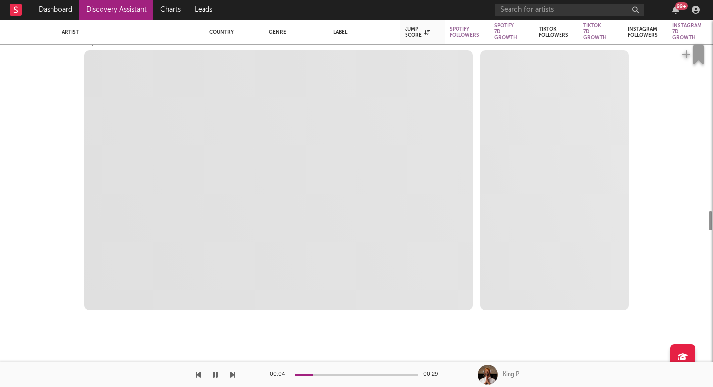
select select "6m"
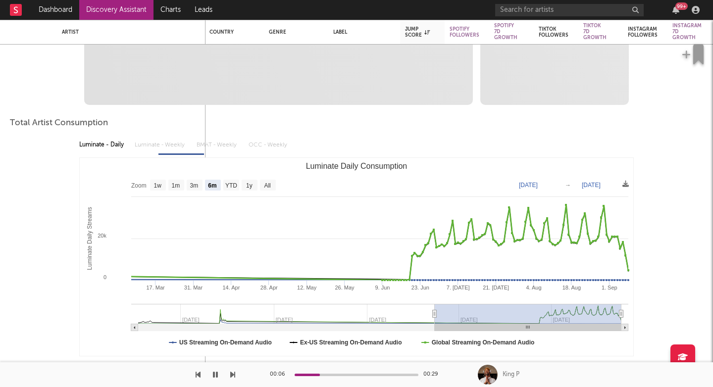
select select "1m"
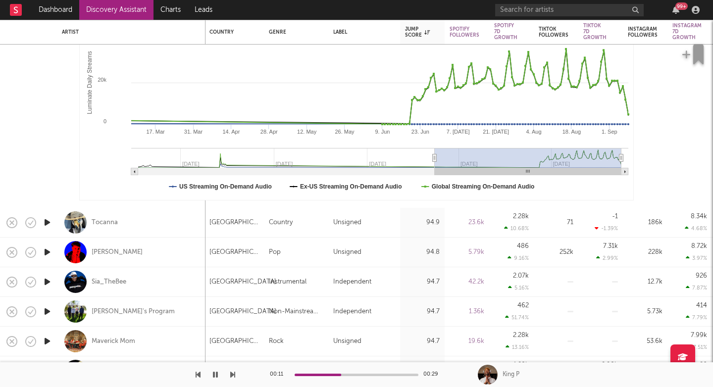
click at [231, 374] on icon "button" at bounding box center [232, 375] width 5 height 8
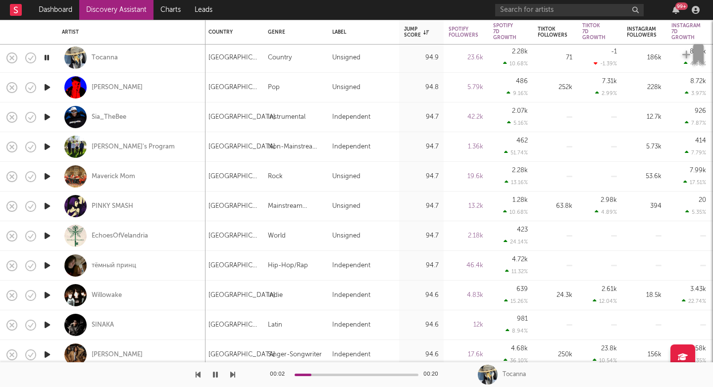
click at [232, 380] on button "button" at bounding box center [232, 374] width 5 height 25
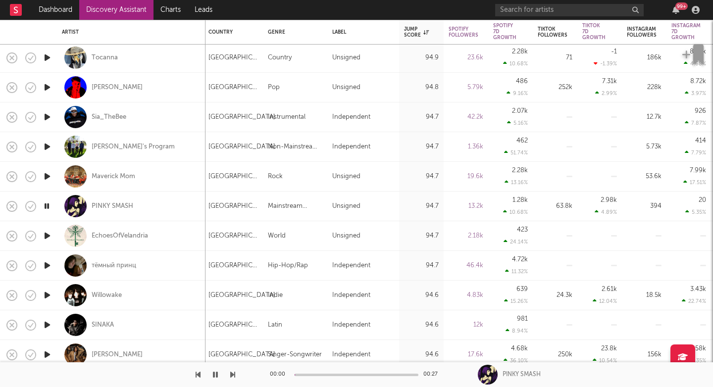
click at [232, 380] on button "button" at bounding box center [232, 374] width 5 height 25
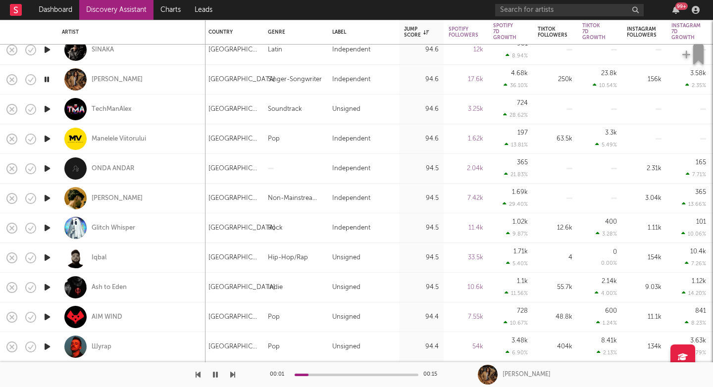
click at [232, 375] on icon "button" at bounding box center [232, 375] width 5 height 8
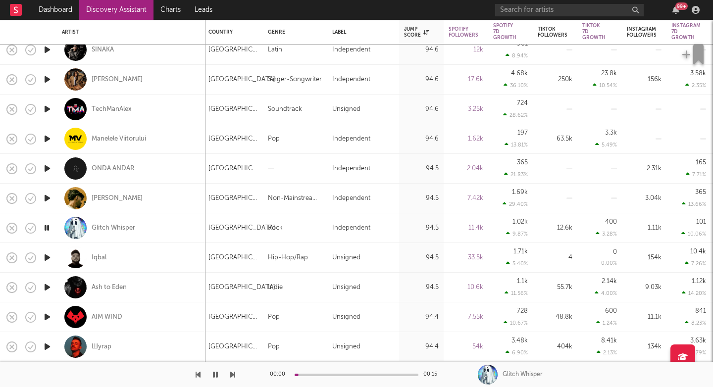
click at [232, 375] on icon "button" at bounding box center [232, 375] width 5 height 8
click at [137, 258] on div "Iqbal" at bounding box center [131, 257] width 139 height 29
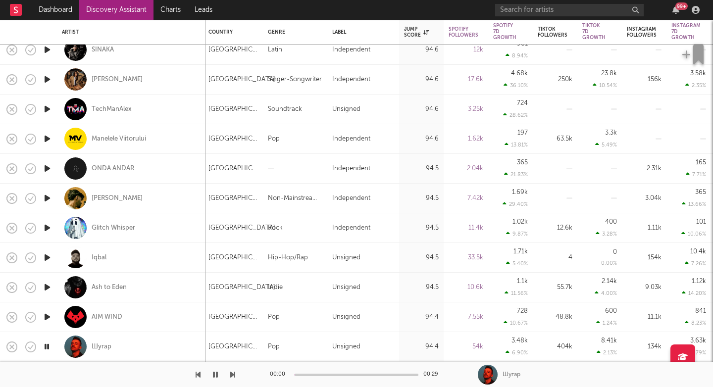
select select "1w"
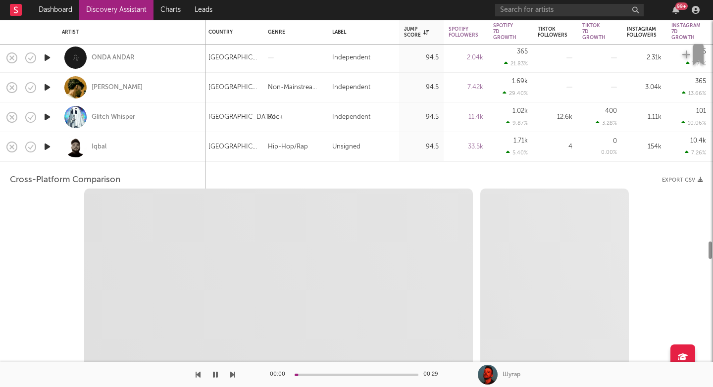
select select "6m"
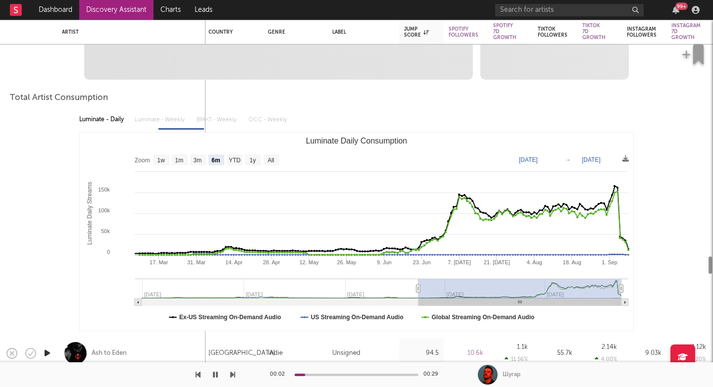
select select "1m"
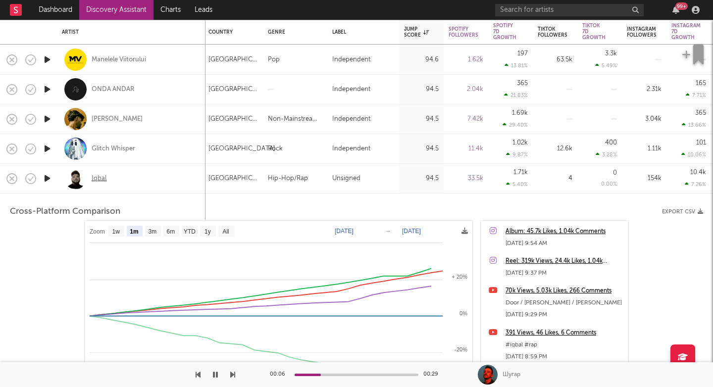
click at [96, 178] on div "Iqbal" at bounding box center [99, 178] width 15 height 9
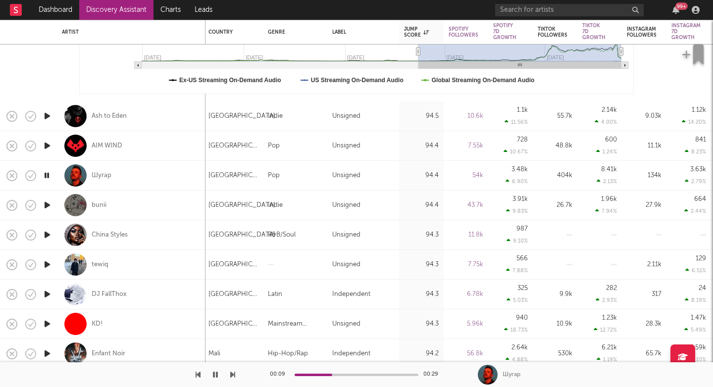
click at [50, 208] on icon "button" at bounding box center [47, 205] width 10 height 12
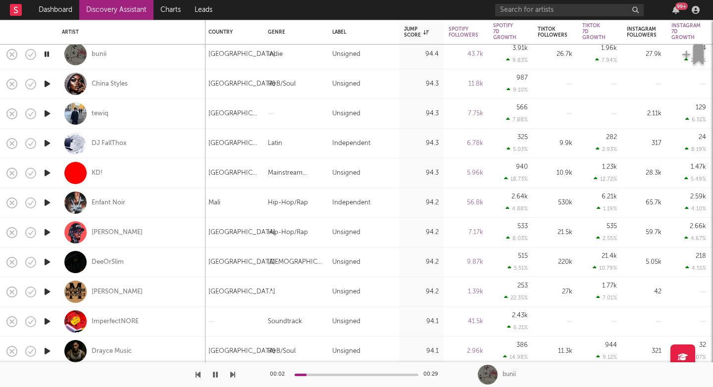
click at [235, 374] on div "00:02 00:29 bunii" at bounding box center [356, 374] width 713 height 25
click at [235, 375] on icon "button" at bounding box center [232, 375] width 5 height 8
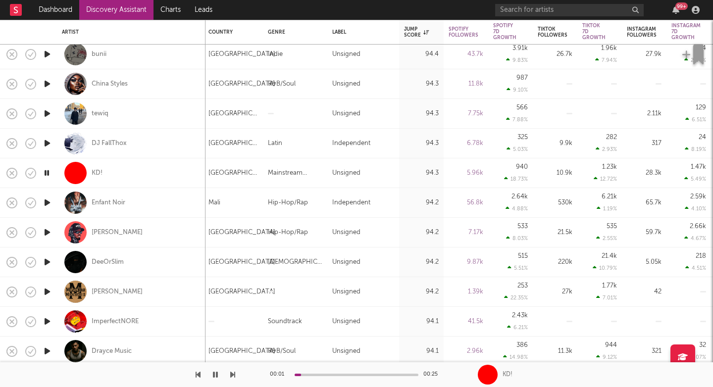
click at [235, 375] on icon "button" at bounding box center [232, 375] width 5 height 8
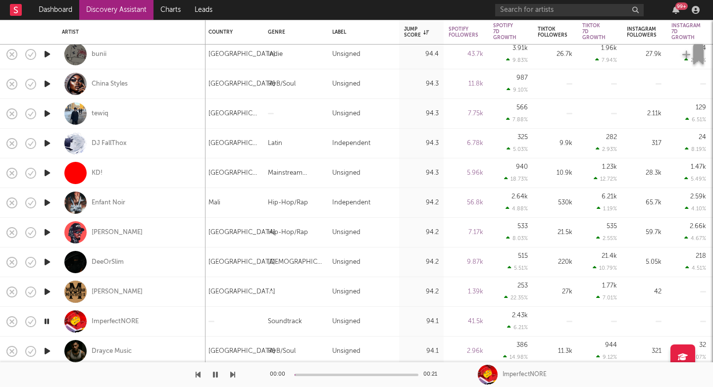
click at [235, 375] on icon "button" at bounding box center [232, 375] width 5 height 8
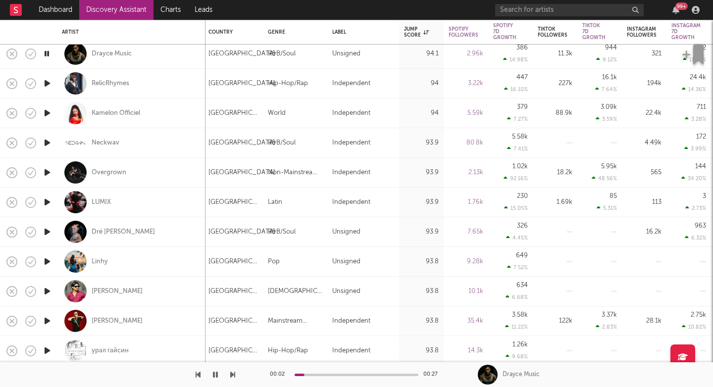
click at [233, 380] on button "button" at bounding box center [232, 374] width 5 height 25
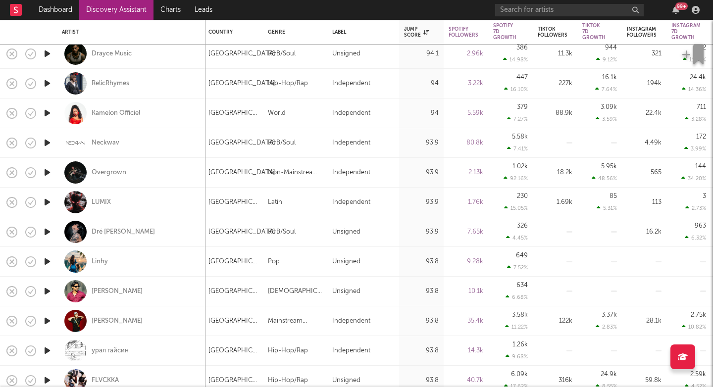
click at [47, 56] on icon "button" at bounding box center [47, 54] width 10 height 12
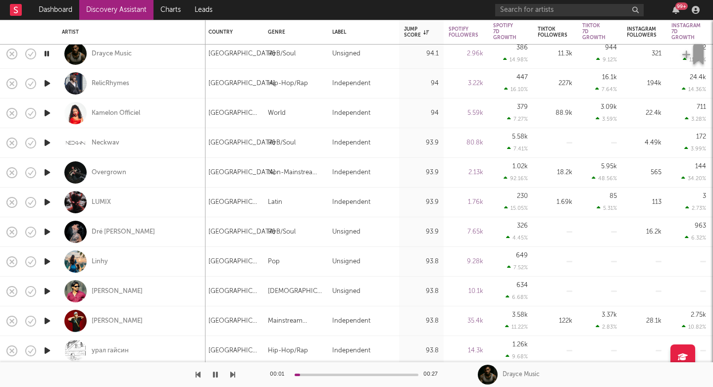
click at [231, 376] on icon "button" at bounding box center [232, 375] width 5 height 8
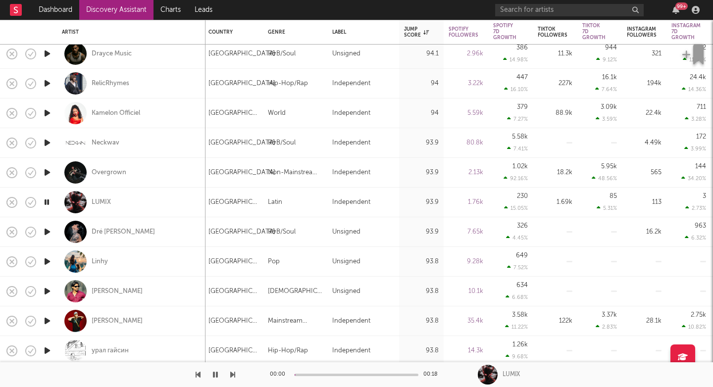
click at [231, 376] on icon "button" at bounding box center [232, 375] width 5 height 8
click at [154, 290] on div "Gaggu Sajjan" at bounding box center [131, 291] width 139 height 29
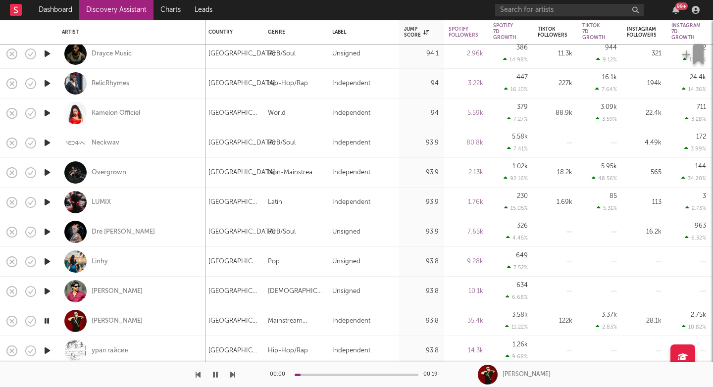
select select "1w"
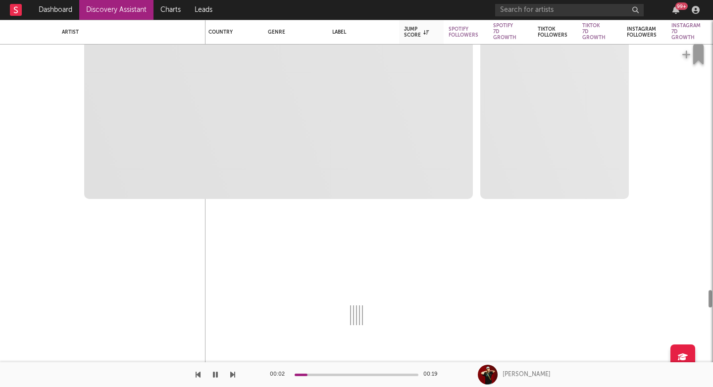
select select "1w"
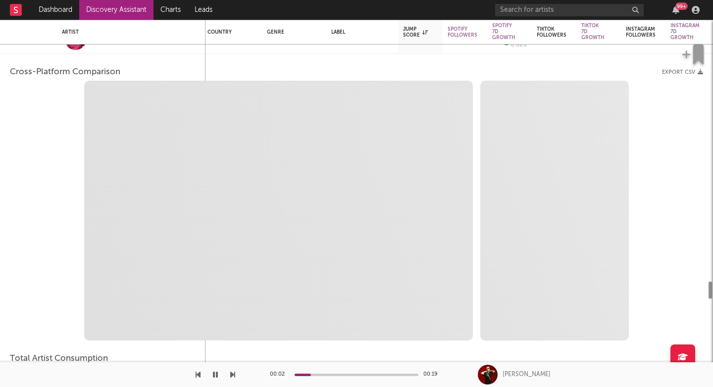
select select "1m"
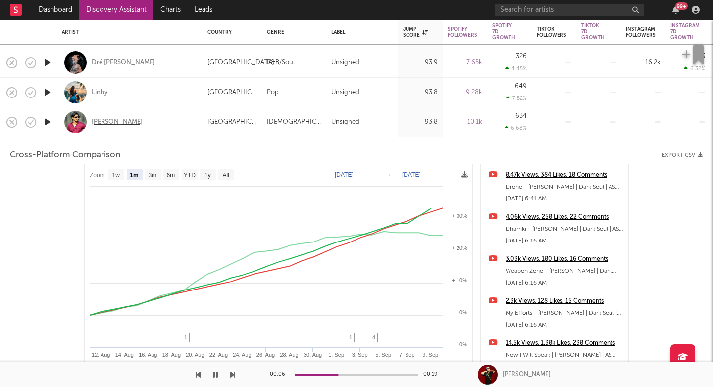
click at [113, 122] on div "Gaggu Sajjan" at bounding box center [117, 122] width 51 height 9
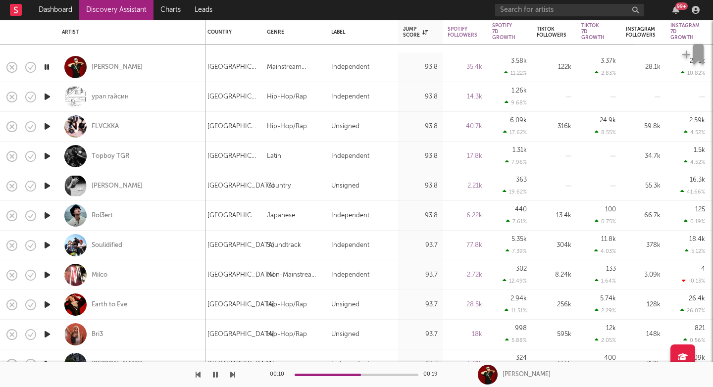
click at [235, 372] on icon "button" at bounding box center [232, 375] width 5 height 8
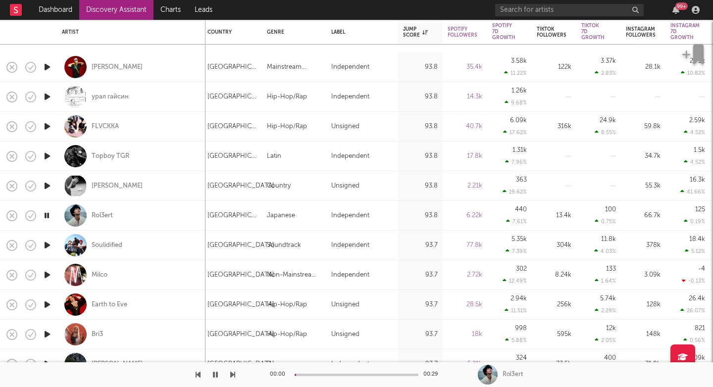
click at [235, 372] on icon "button" at bounding box center [232, 375] width 5 height 8
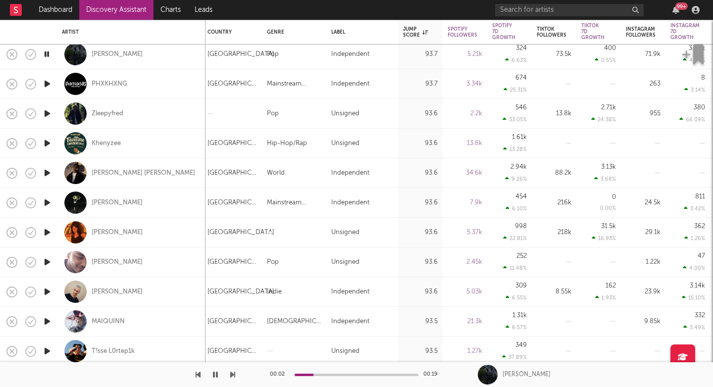
click at [231, 378] on icon "button" at bounding box center [232, 375] width 5 height 8
click at [233, 366] on button "button" at bounding box center [232, 374] width 5 height 25
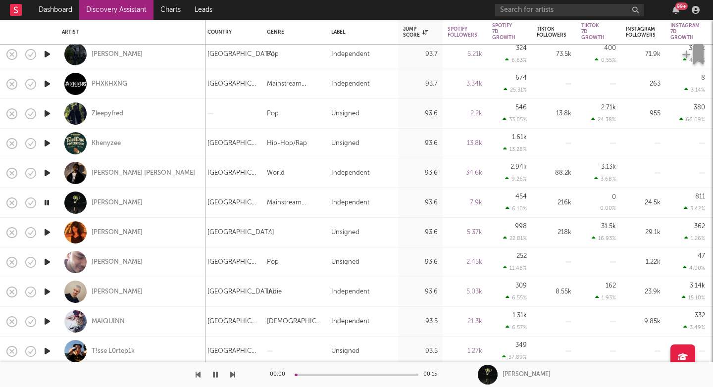
click at [233, 366] on button "button" at bounding box center [232, 374] width 5 height 25
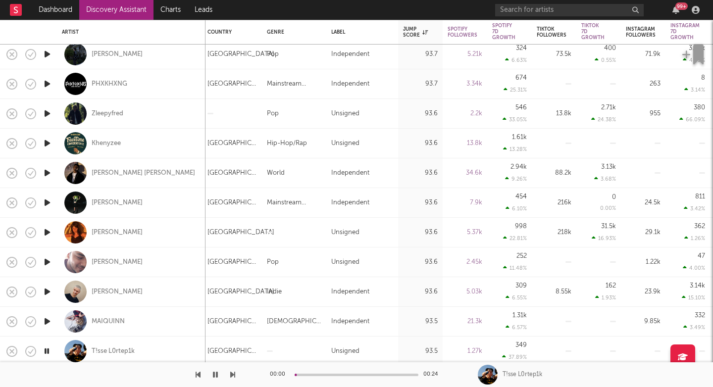
click at [162, 287] on div "Ben Kidson" at bounding box center [131, 291] width 139 height 29
select select "1w"
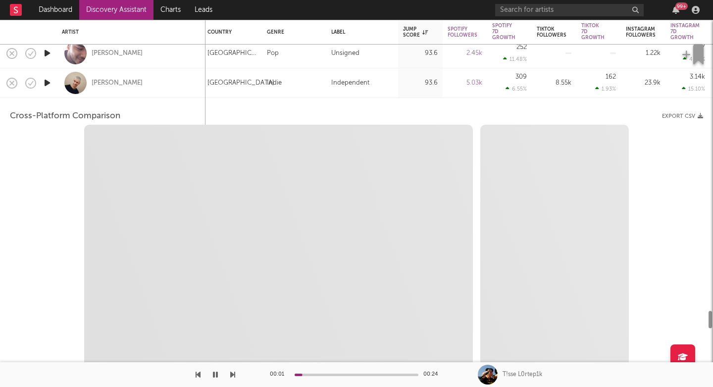
select select "6m"
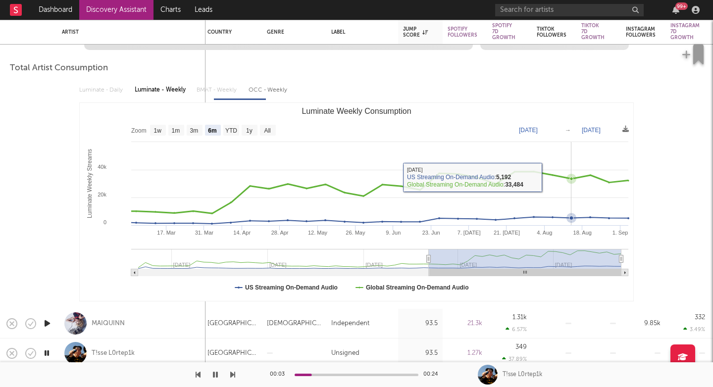
select select "1m"
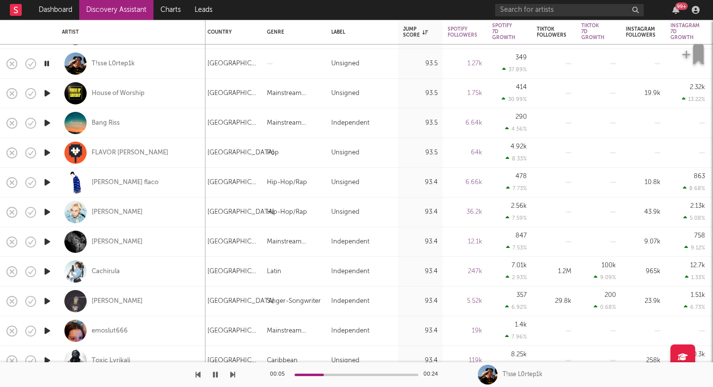
click at [233, 376] on icon "button" at bounding box center [232, 375] width 5 height 8
click at [154, 123] on div "Bang Riss" at bounding box center [131, 122] width 139 height 29
select select "1w"
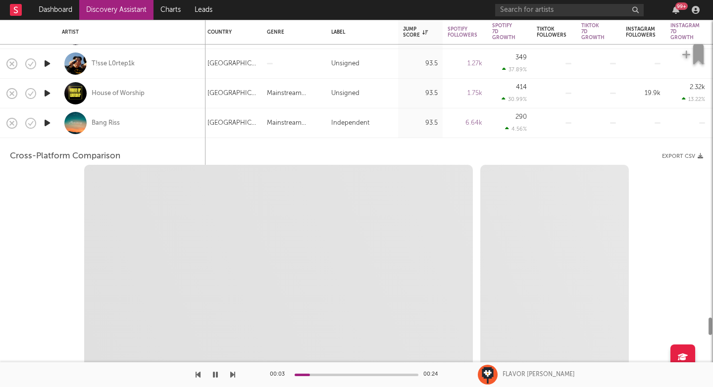
select select "6m"
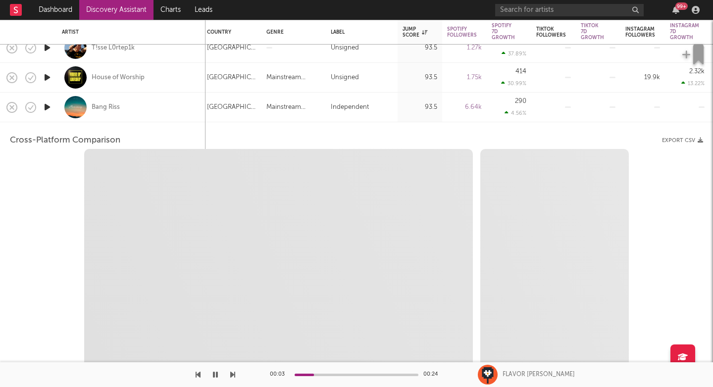
select select "1m"
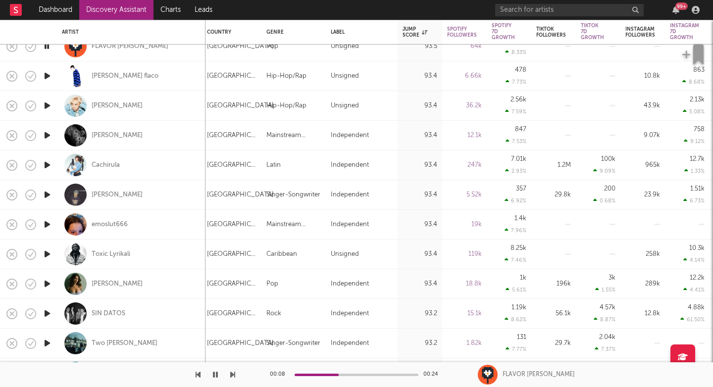
click at [234, 371] on icon "button" at bounding box center [232, 375] width 5 height 8
click at [178, 162] on div "Cachirula" at bounding box center [131, 164] width 139 height 29
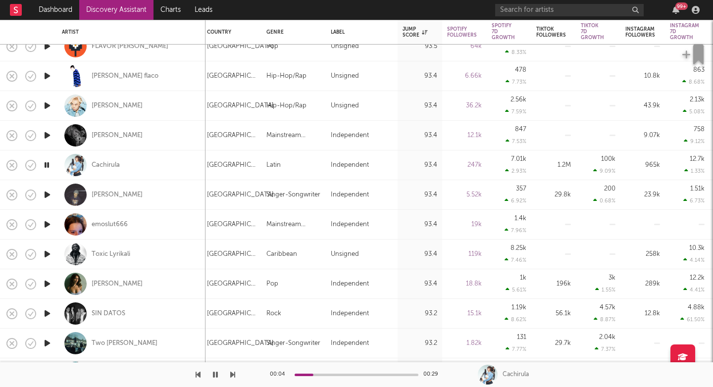
select select "1w"
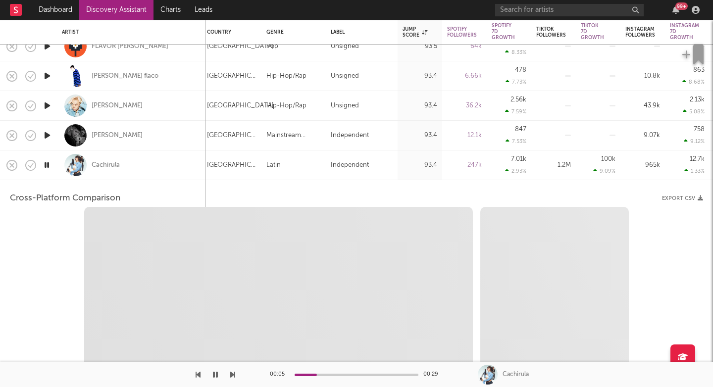
click at [179, 140] on div "Samuel Moriero" at bounding box center [131, 135] width 139 height 29
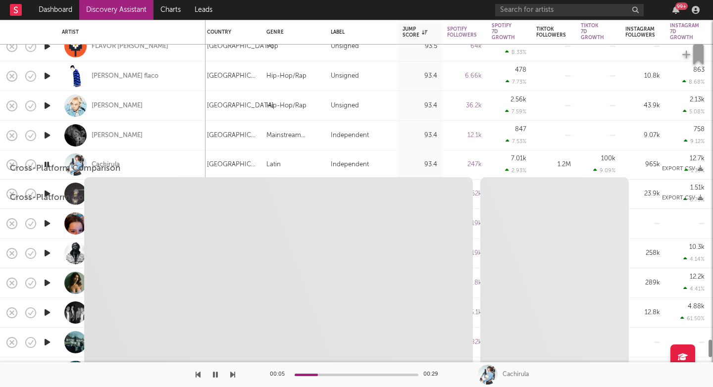
select select "1w"
select select "6m"
select select "1w"
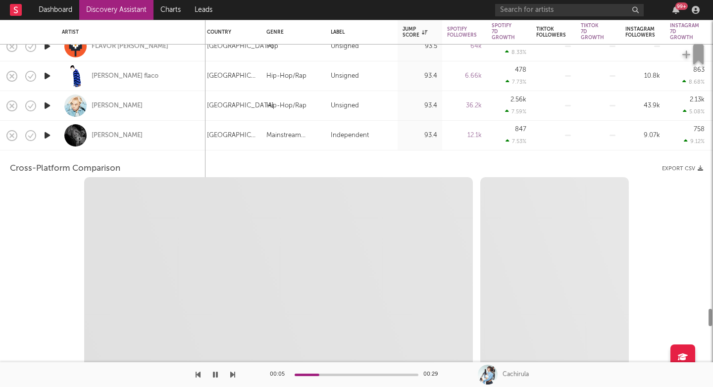
select select "6m"
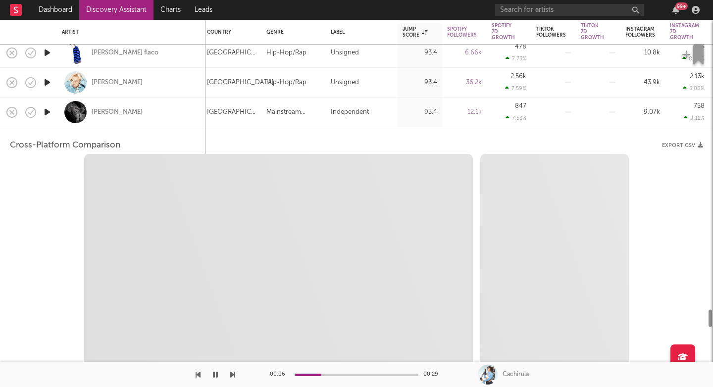
select select "1w"
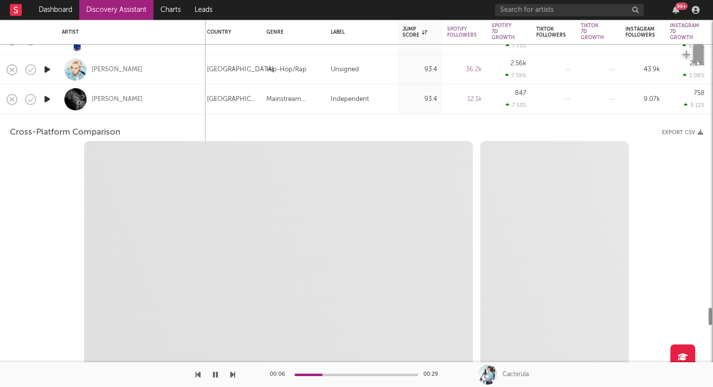
select select "1m"
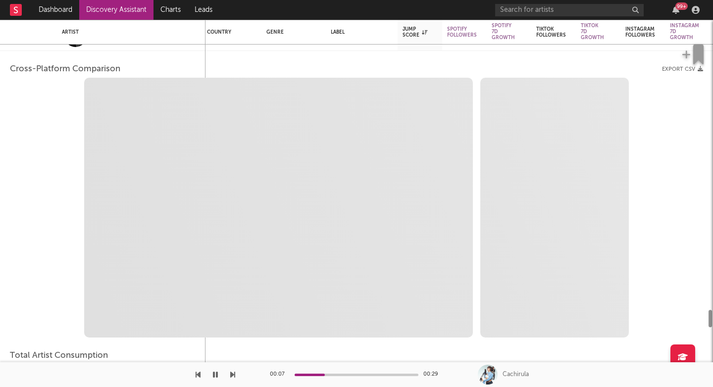
select select "1m"
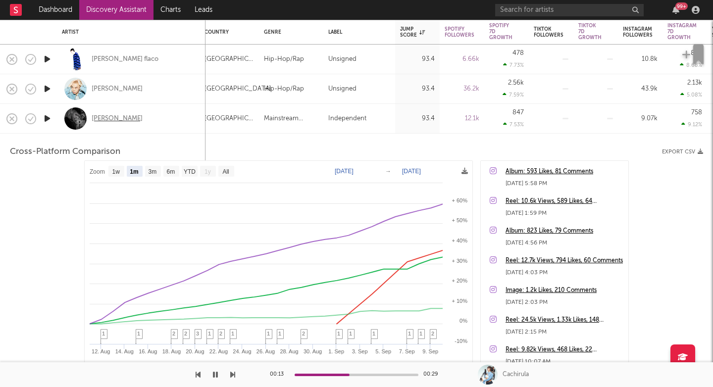
click at [125, 119] on div "Samuel Moriero" at bounding box center [117, 118] width 51 height 9
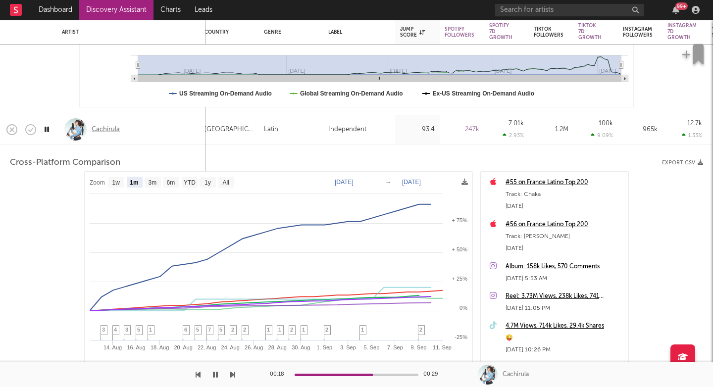
click at [101, 127] on div "Cachirula" at bounding box center [106, 129] width 28 height 9
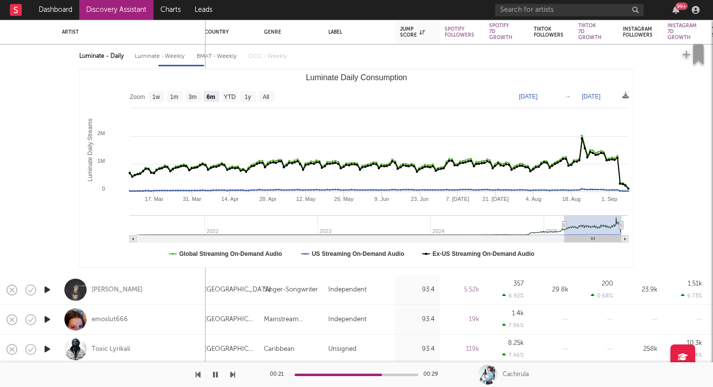
click at [232, 377] on icon "button" at bounding box center [232, 375] width 5 height 8
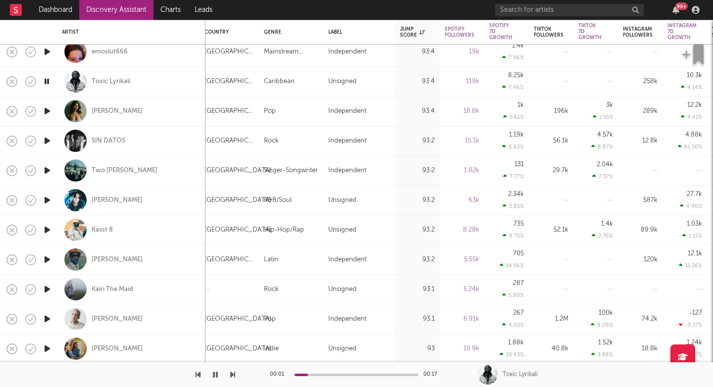
click at [232, 376] on icon "button" at bounding box center [232, 375] width 5 height 8
click at [232, 377] on icon "button" at bounding box center [232, 375] width 5 height 8
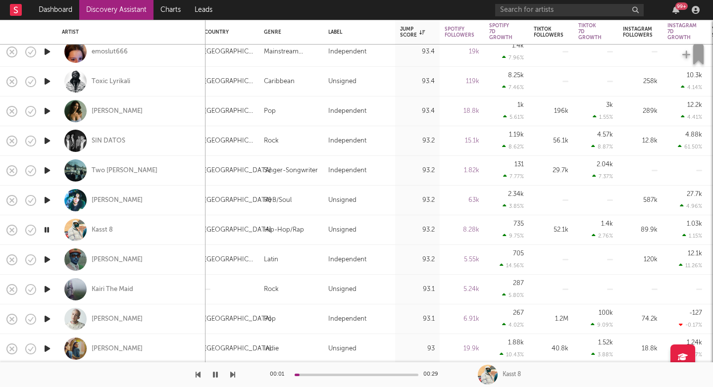
click at [232, 377] on icon "button" at bounding box center [232, 375] width 5 height 8
click at [233, 377] on icon "button" at bounding box center [232, 375] width 5 height 8
click at [233, 379] on button "button" at bounding box center [232, 374] width 5 height 25
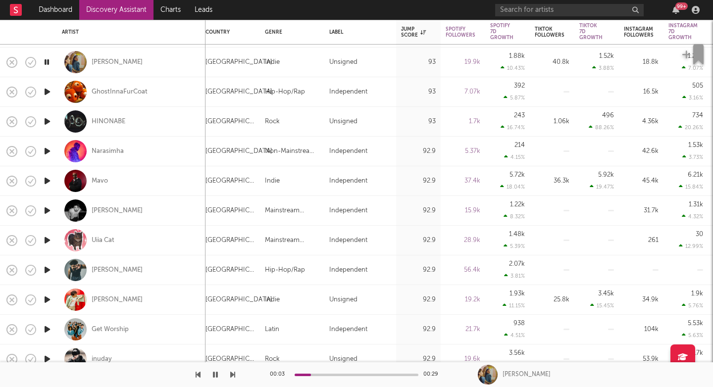
click at [232, 374] on icon "button" at bounding box center [232, 375] width 5 height 8
click at [232, 375] on icon "button" at bounding box center [232, 375] width 5 height 8
click at [231, 373] on icon "button" at bounding box center [232, 375] width 5 height 8
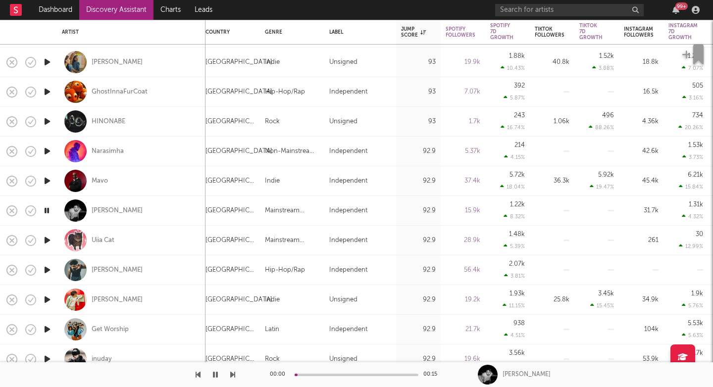
click at [231, 374] on icon "button" at bounding box center [232, 375] width 5 height 8
click at [231, 377] on icon "button" at bounding box center [232, 375] width 5 height 8
click at [46, 272] on icon "button" at bounding box center [47, 270] width 10 height 12
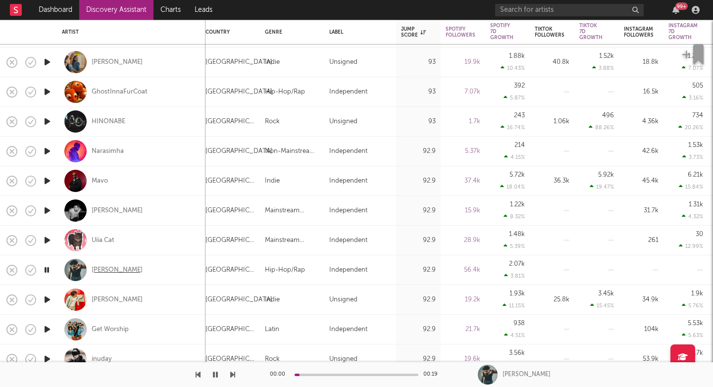
click at [111, 268] on div "Watan Sahi" at bounding box center [117, 270] width 51 height 9
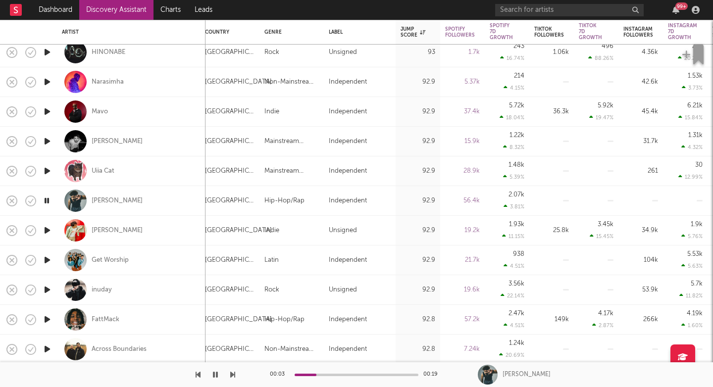
click at [232, 375] on icon "button" at bounding box center [232, 375] width 5 height 8
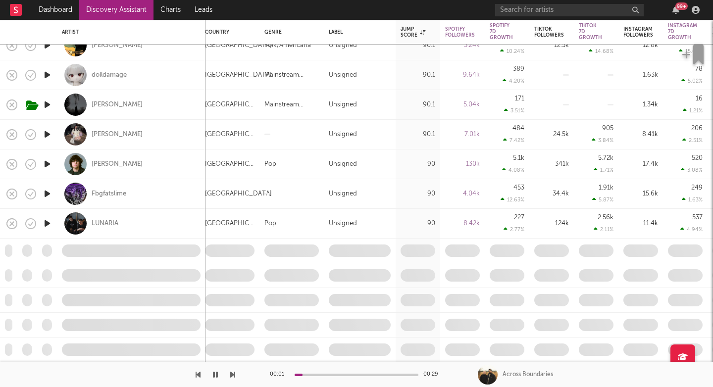
click at [178, 72] on div "dolldamage" at bounding box center [131, 74] width 139 height 29
select select "1w"
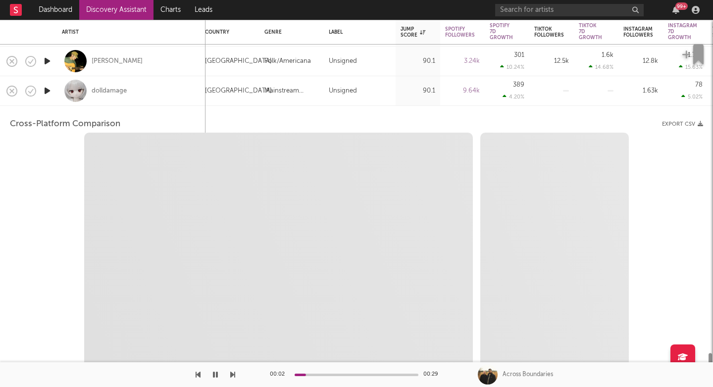
select select "6m"
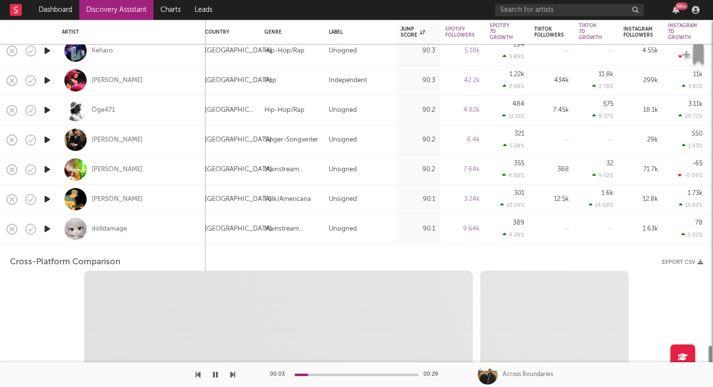
select select "1m"
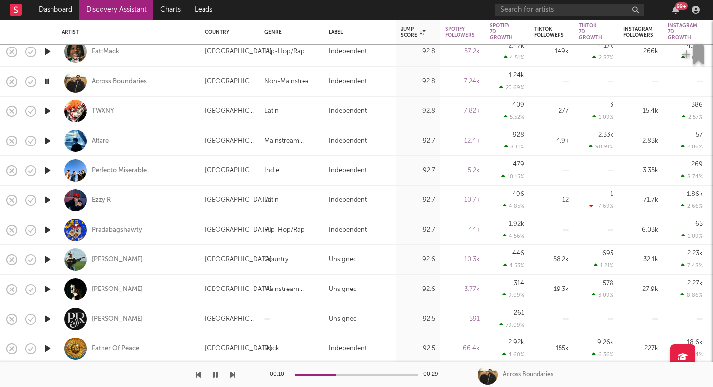
click at [177, 86] on div "Across Boundaries" at bounding box center [131, 81] width 139 height 29
select select "1w"
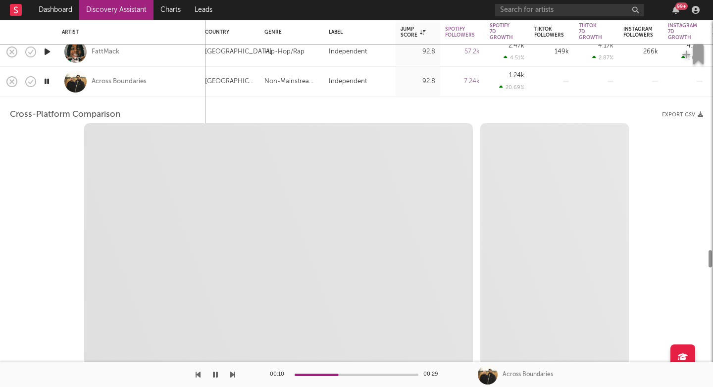
select select "6m"
select select "1m"
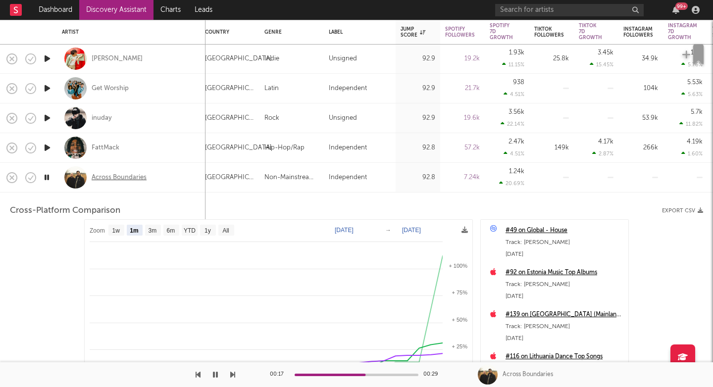
click at [116, 180] on div "Across Boundaries" at bounding box center [119, 177] width 55 height 9
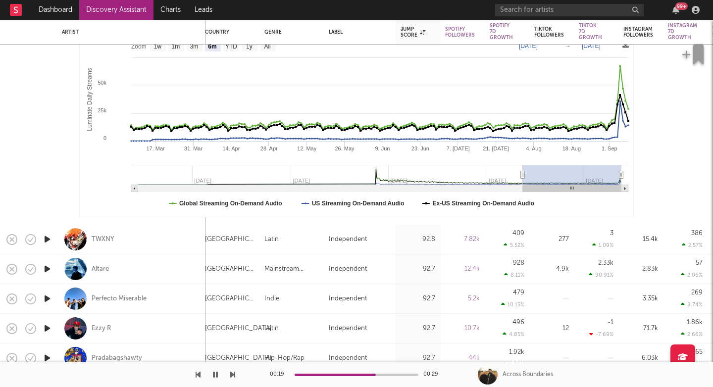
click at [233, 375] on icon "button" at bounding box center [232, 375] width 5 height 8
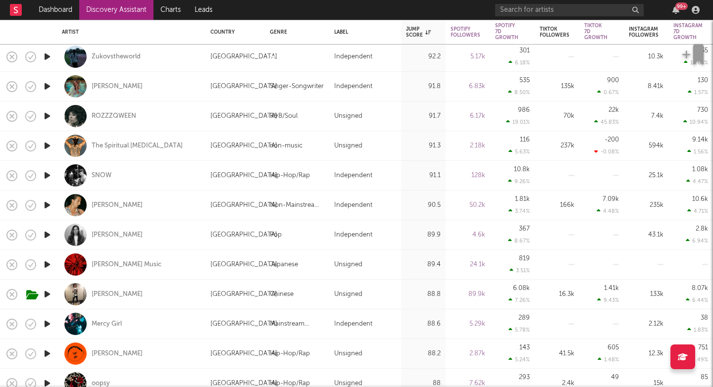
click at [48, 235] on icon "button" at bounding box center [47, 235] width 10 height 12
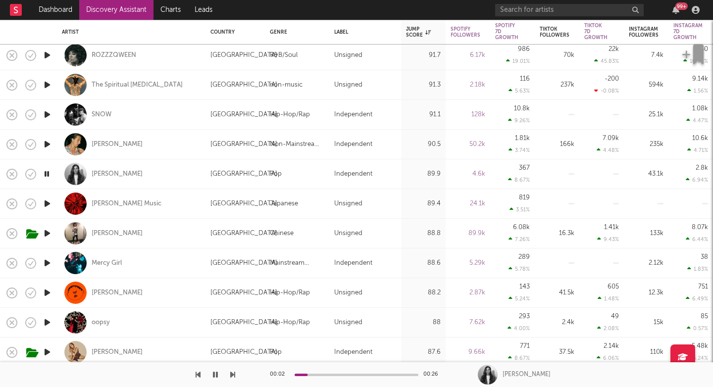
click at [232, 376] on icon "button" at bounding box center [232, 375] width 5 height 8
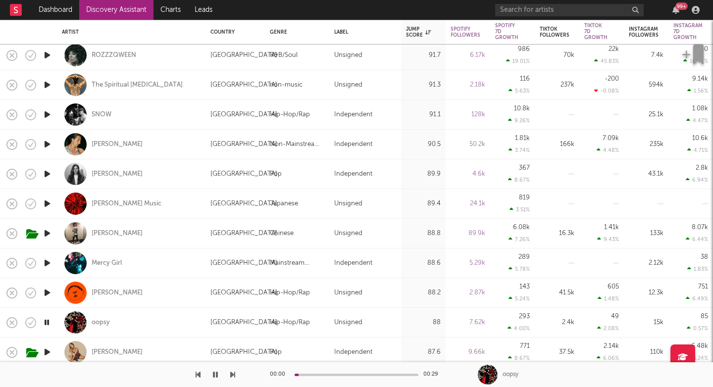
click at [232, 376] on icon "button" at bounding box center [232, 375] width 5 height 8
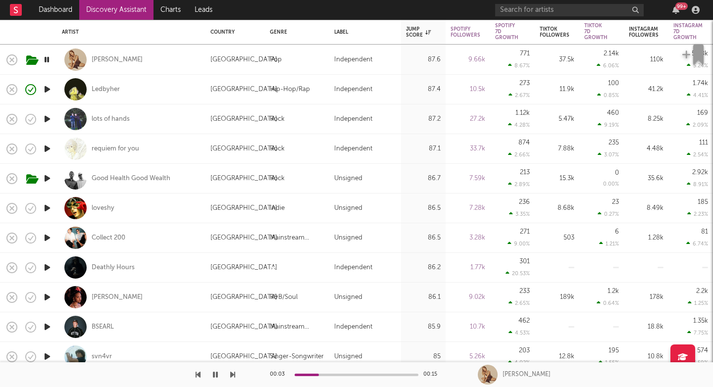
click at [231, 377] on icon "button" at bounding box center [232, 375] width 5 height 8
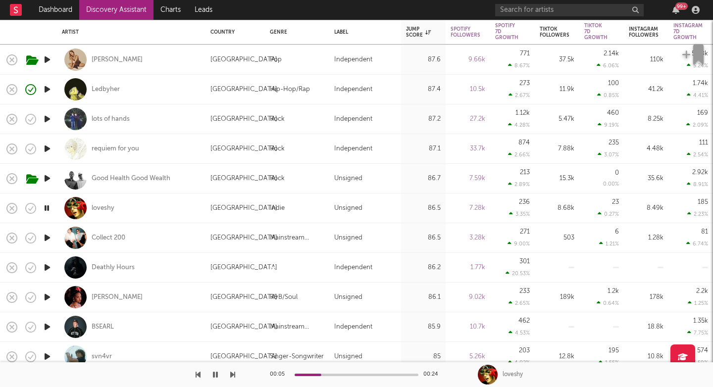
drag, startPoint x: 231, startPoint y: 377, endPoint x: 177, endPoint y: 377, distance: 54.5
click at [177, 377] on div at bounding box center [117, 374] width 235 height 25
click at [192, 203] on div "loveshy" at bounding box center [131, 208] width 139 height 29
select select "1w"
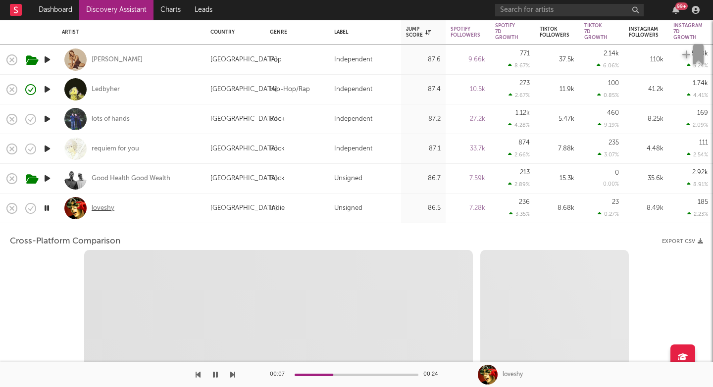
click at [105, 210] on div "loveshy" at bounding box center [103, 208] width 23 height 9
select select "6m"
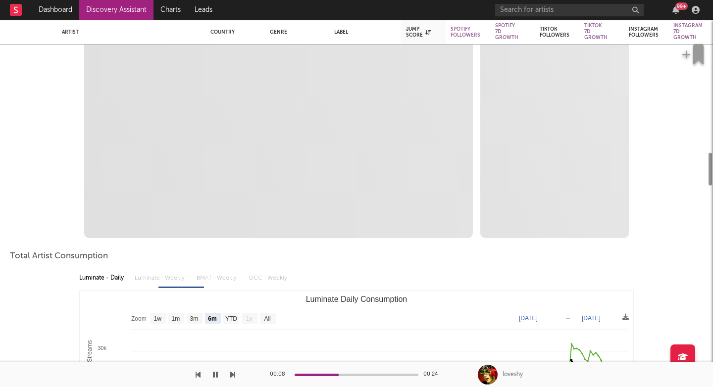
select select "1m"
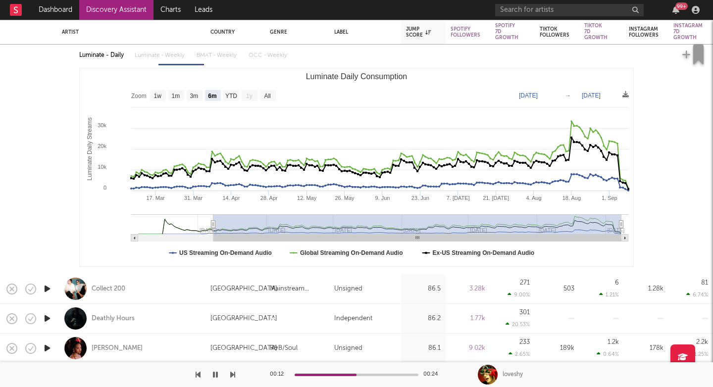
click at [234, 374] on icon "button" at bounding box center [232, 375] width 5 height 8
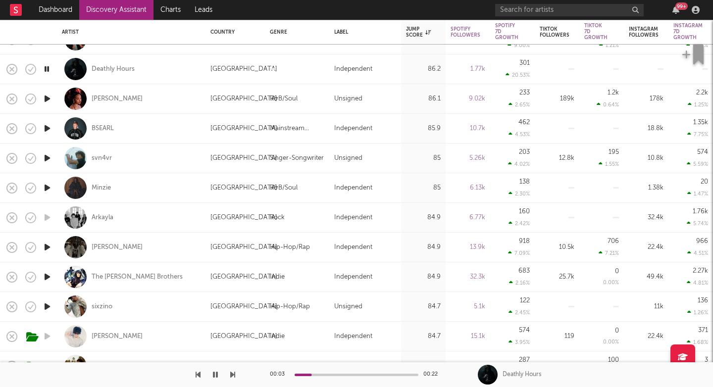
click at [235, 374] on icon "button" at bounding box center [232, 375] width 5 height 8
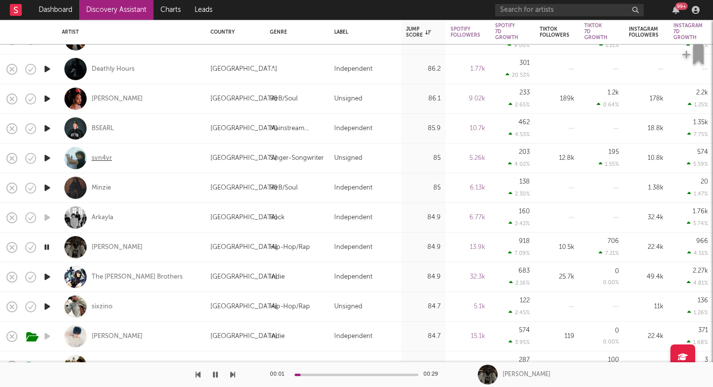
click at [103, 161] on div "svn4vr" at bounding box center [102, 158] width 20 height 9
click at [231, 375] on icon "button" at bounding box center [232, 375] width 5 height 8
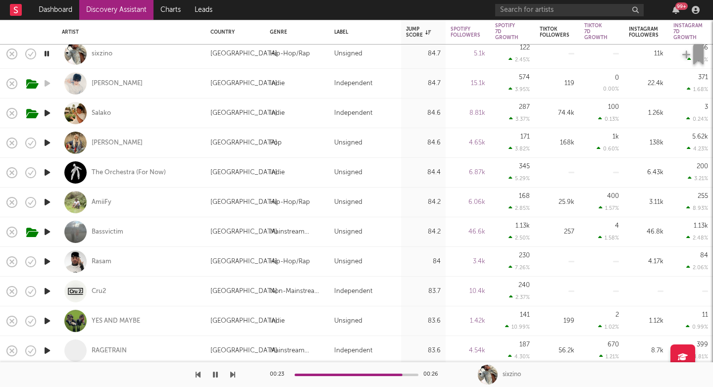
click at [234, 378] on icon "button" at bounding box center [232, 375] width 5 height 8
drag, startPoint x: 233, startPoint y: 378, endPoint x: 217, endPoint y: 359, distance: 25.0
click at [217, 0] on div "Dashboard Discovery Assistant Charts Leads 99 + Notifications Settings Mark all…" at bounding box center [356, 0] width 713 height 0
click at [96, 110] on div "Salako" at bounding box center [101, 113] width 19 height 9
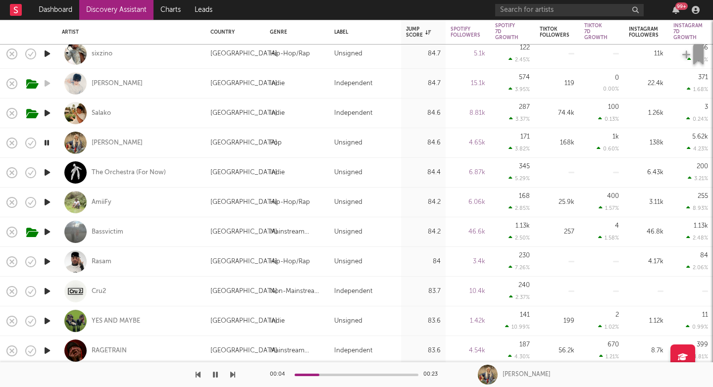
click at [233, 376] on icon "button" at bounding box center [232, 375] width 5 height 8
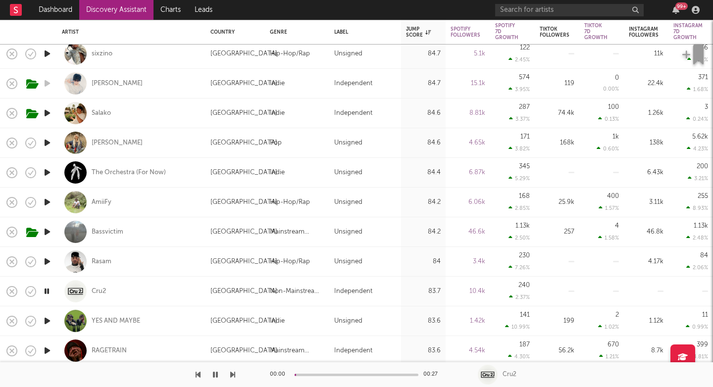
click at [233, 376] on icon "button" at bounding box center [232, 375] width 5 height 8
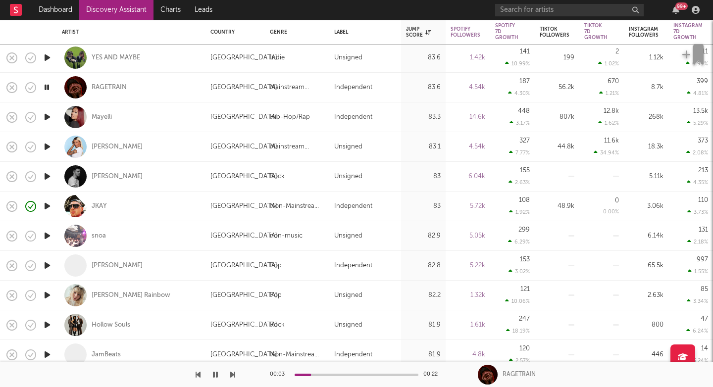
click at [232, 375] on icon "button" at bounding box center [232, 375] width 5 height 8
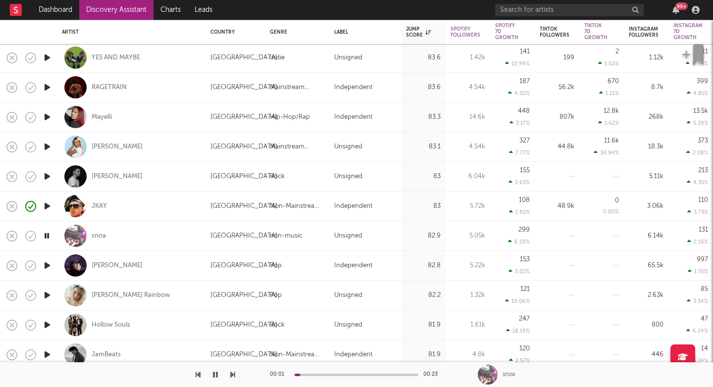
click at [232, 375] on icon "button" at bounding box center [232, 375] width 5 height 8
click at [107, 298] on div "Clark Rainbow" at bounding box center [131, 295] width 79 height 9
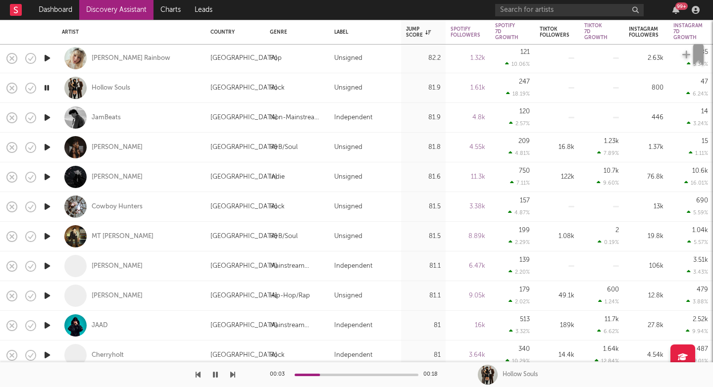
click at [234, 375] on icon "button" at bounding box center [232, 375] width 5 height 8
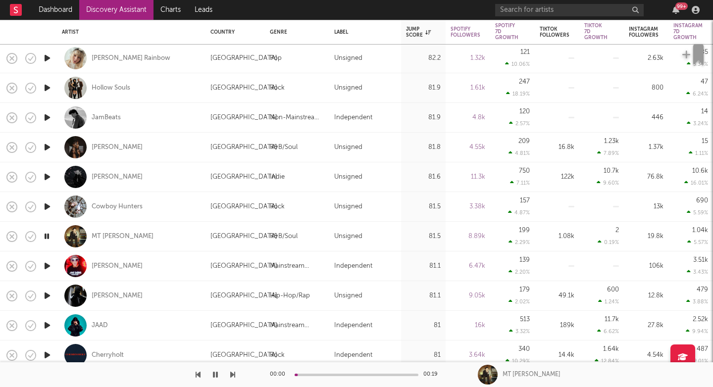
click at [234, 375] on icon "button" at bounding box center [232, 375] width 5 height 8
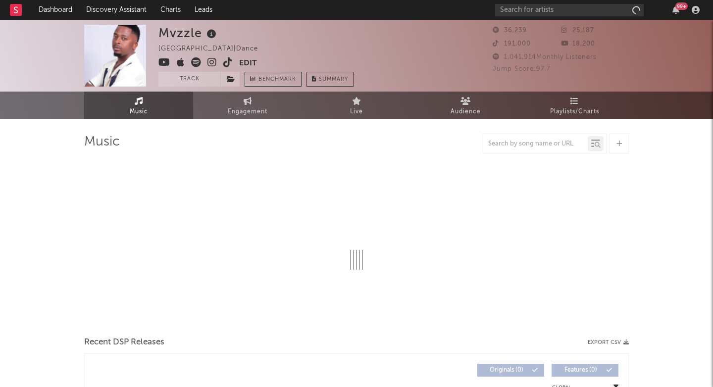
select select "1w"
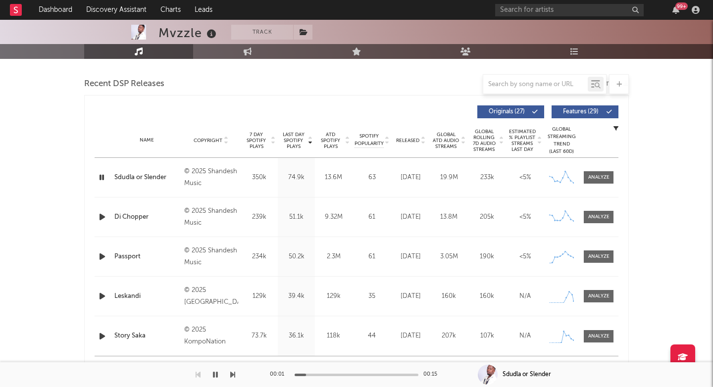
scroll to position [300, 0]
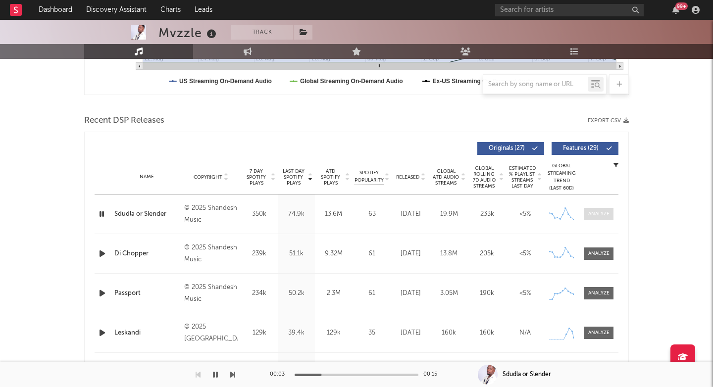
click at [604, 213] on div at bounding box center [598, 213] width 21 height 7
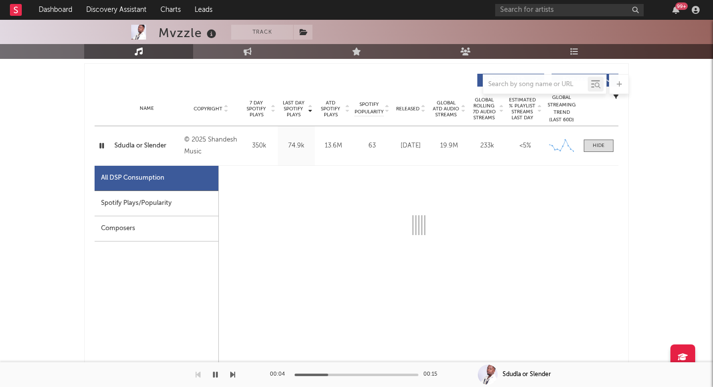
scroll to position [368, 0]
select select "6m"
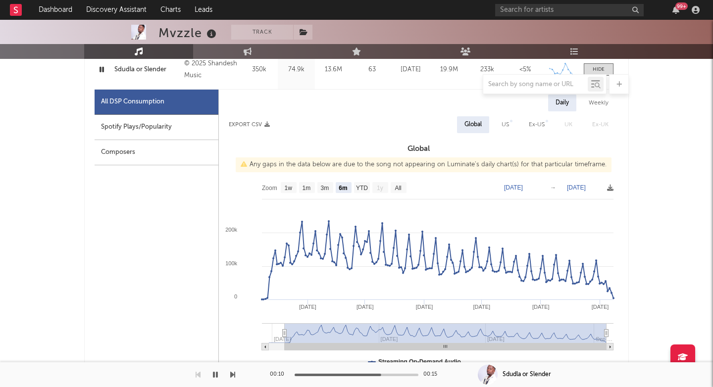
scroll to position [409, 0]
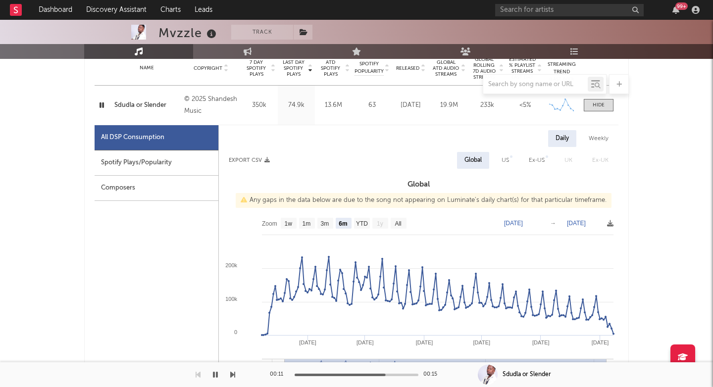
click at [180, 162] on div "Spotify Plays/Popularity" at bounding box center [157, 162] width 124 height 25
select select "6m"
select select "1w"
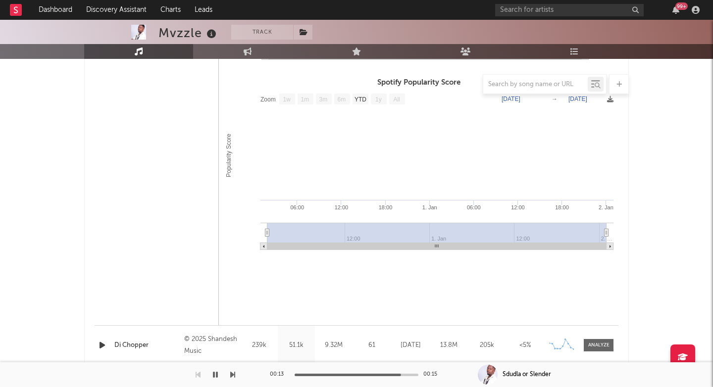
scroll to position [816, 0]
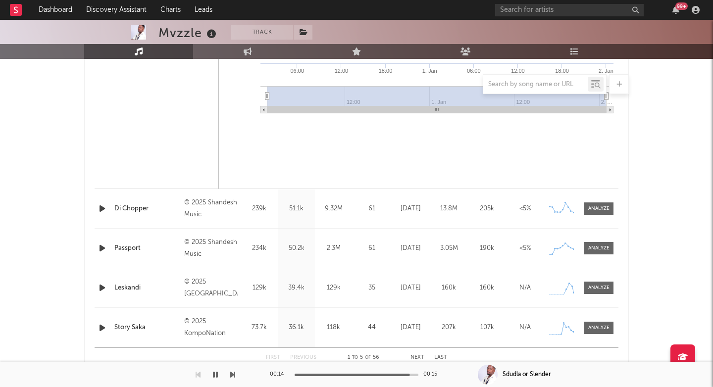
click at [210, 199] on div "© 2025 Shandesh Music" at bounding box center [211, 209] width 54 height 24
drag, startPoint x: 210, startPoint y: 199, endPoint x: 220, endPoint y: 222, distance: 25.3
click at [220, 222] on div "Name Di Chopper Copyright © 2025 Shandesh Music Label Shandesh Music Album Name…" at bounding box center [357, 208] width 524 height 39
copy div "Shandesh Music Label Shandesh Music Album Names Di Chopper Composer Names Gift …"
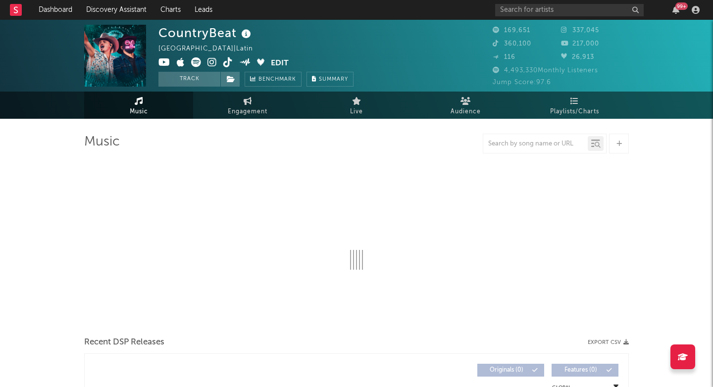
select select "6m"
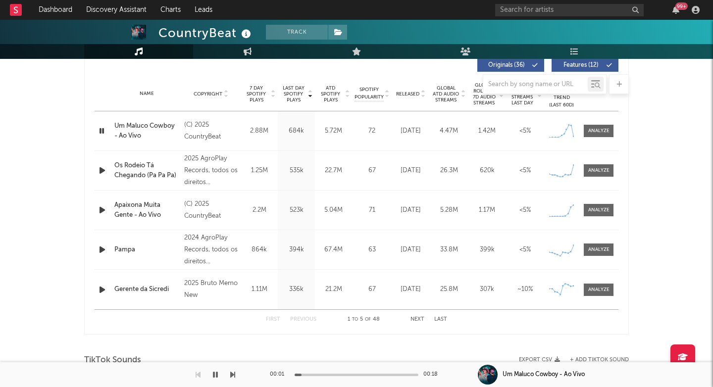
scroll to position [379, 0]
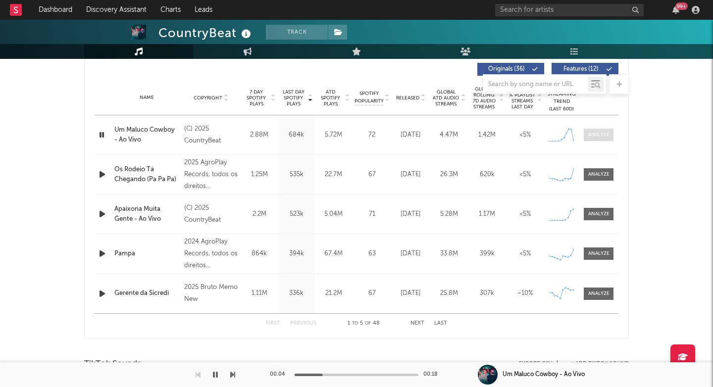
click at [604, 140] on span at bounding box center [599, 135] width 30 height 12
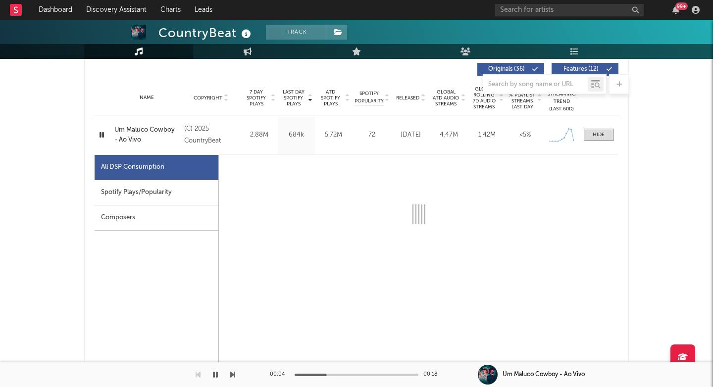
select select "1w"
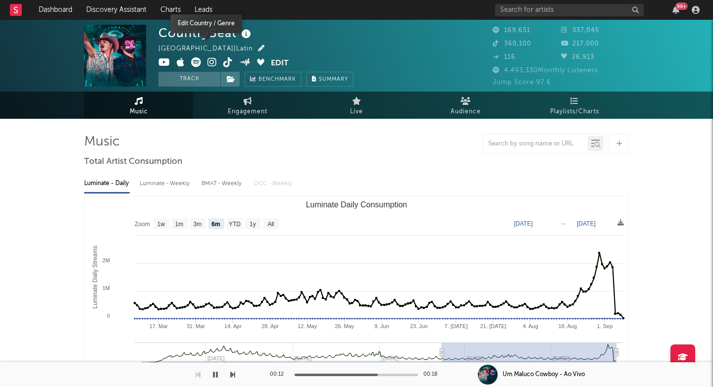
scroll to position [0, 0]
click at [213, 65] on icon at bounding box center [211, 62] width 9 height 10
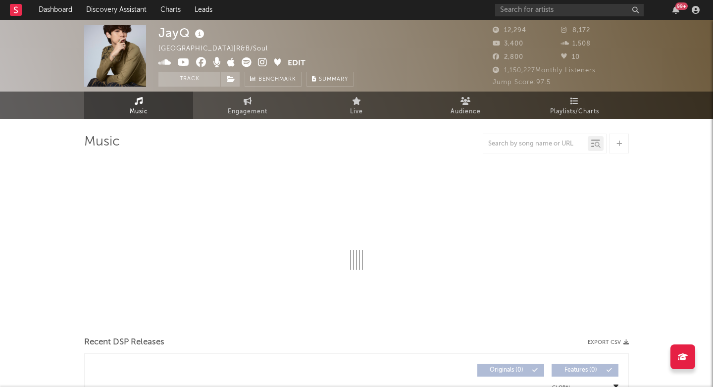
select select "6m"
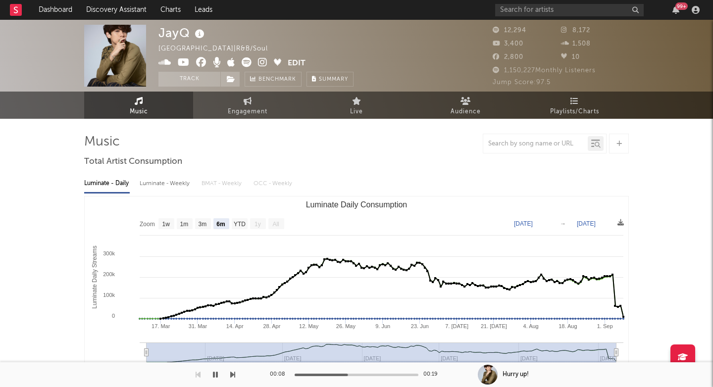
click at [265, 62] on icon at bounding box center [262, 62] width 9 height 10
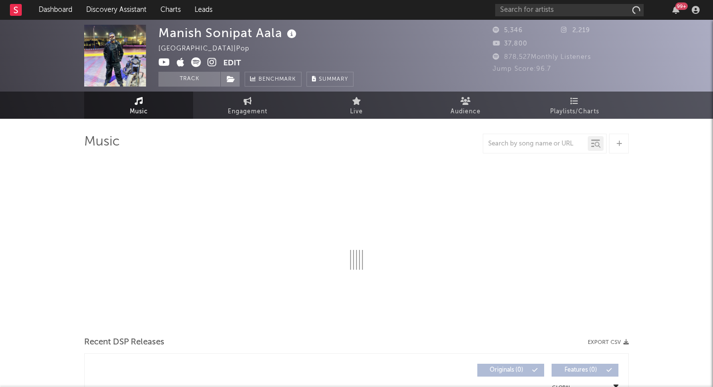
select select "6m"
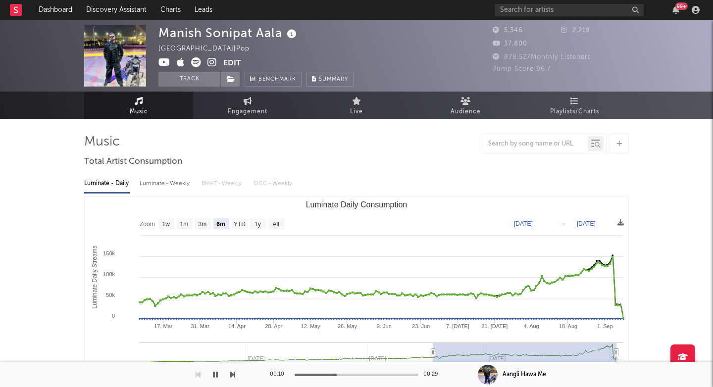
click at [211, 63] on icon at bounding box center [211, 62] width 9 height 10
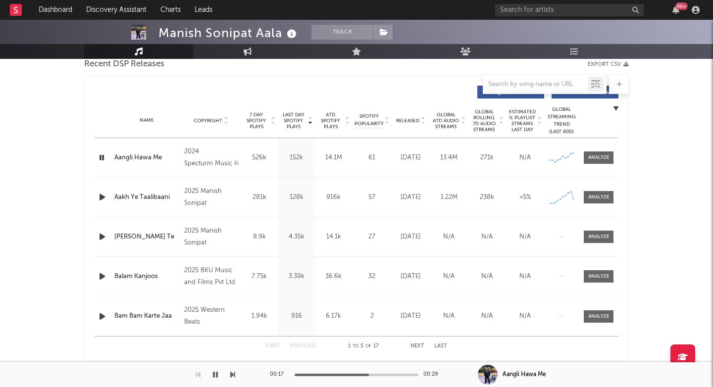
scroll to position [234, 0]
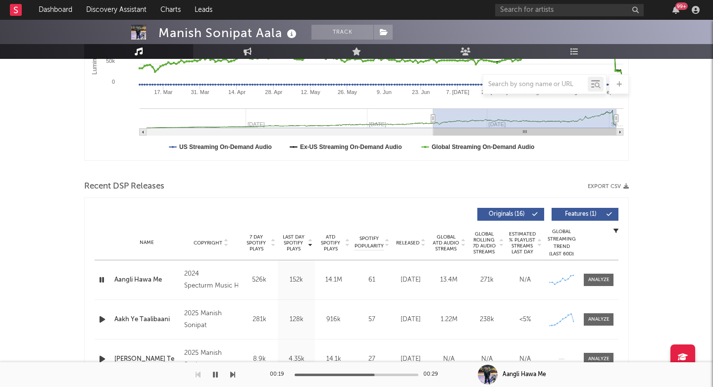
click at [131, 279] on div "Aangli Hawa Me" at bounding box center [146, 280] width 65 height 10
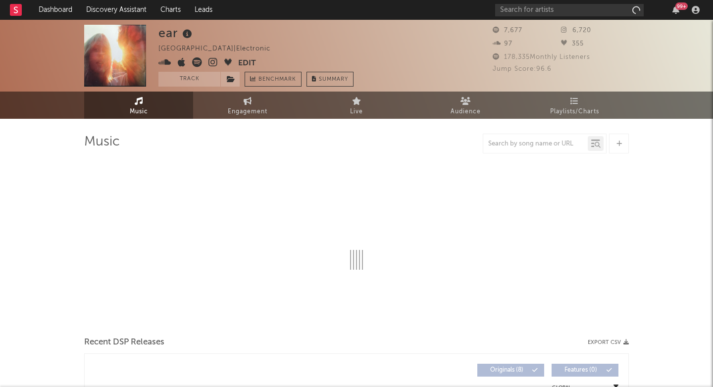
select select "1w"
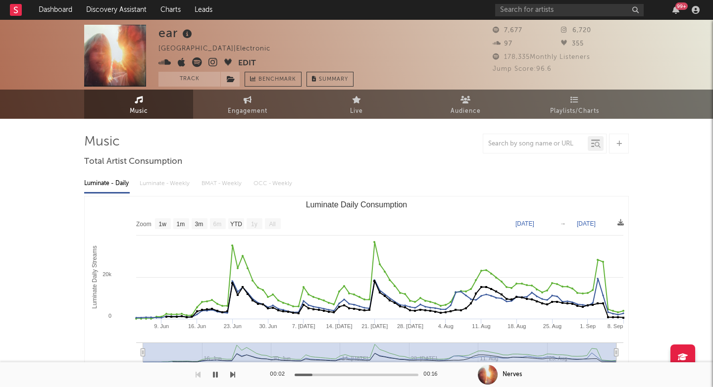
scroll to position [0, 0]
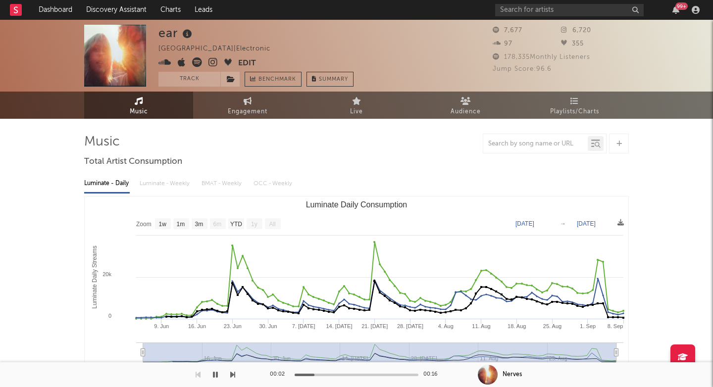
click at [177, 33] on div "ear" at bounding box center [176, 33] width 36 height 16
click at [171, 33] on div "ear" at bounding box center [176, 33] width 36 height 16
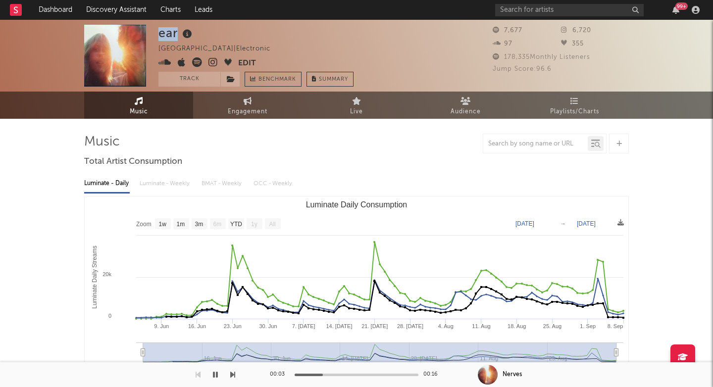
copy div "ear"
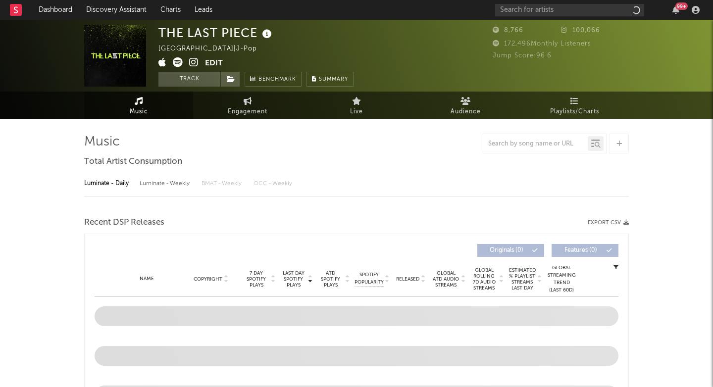
select select "1w"
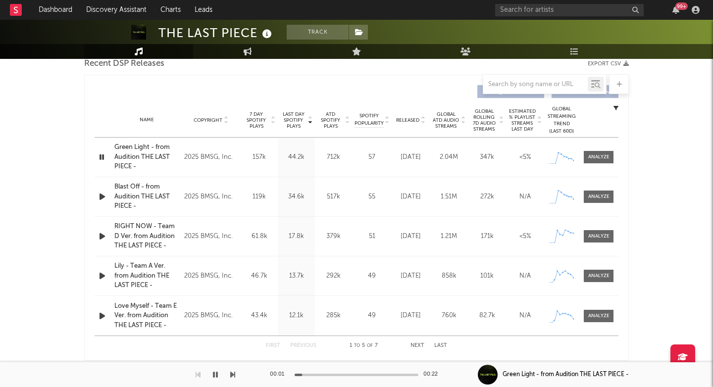
scroll to position [351, 0]
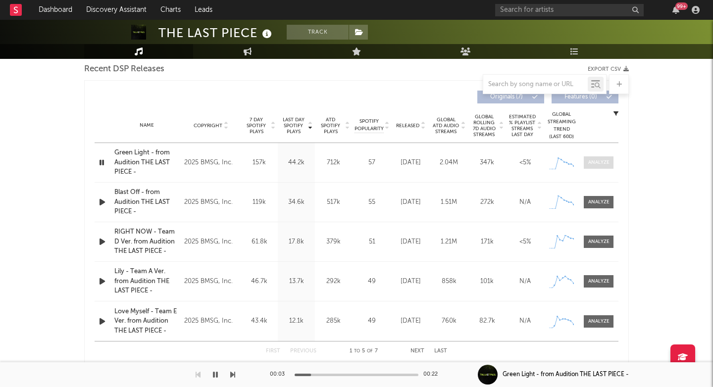
click at [603, 160] on div at bounding box center [598, 162] width 21 height 7
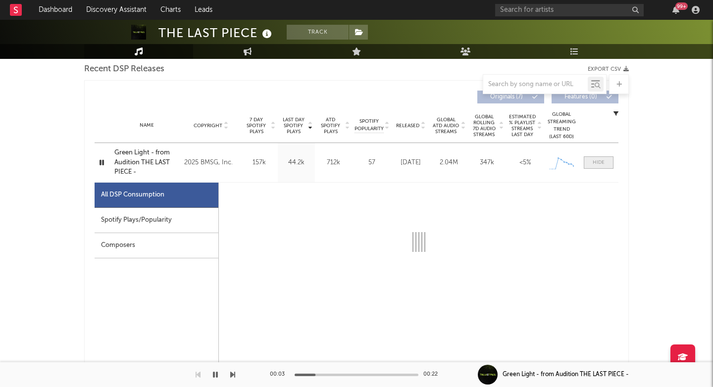
select select "1w"
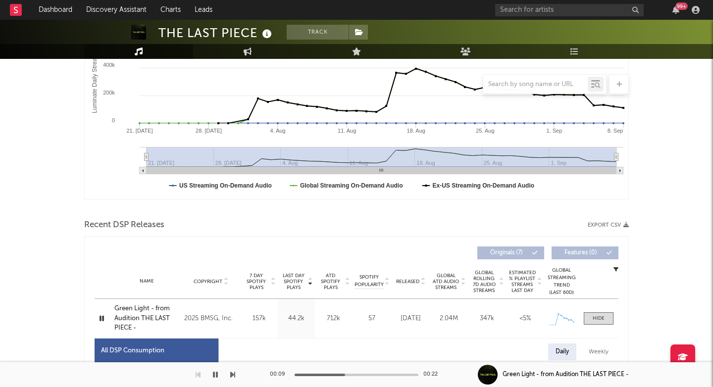
scroll to position [20, 0]
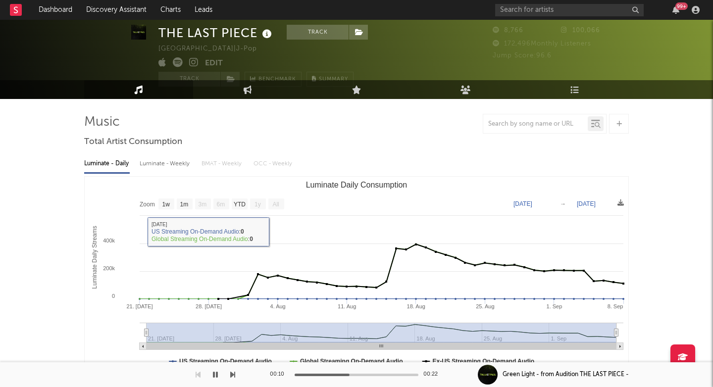
click at [190, 31] on div "THE LAST PIECE" at bounding box center [216, 33] width 116 height 16
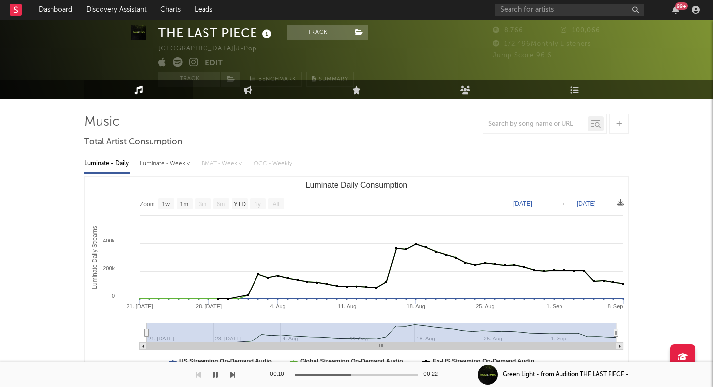
click at [190, 31] on div "THE LAST PIECE" at bounding box center [216, 33] width 116 height 16
copy div "THE LAST PIECE"
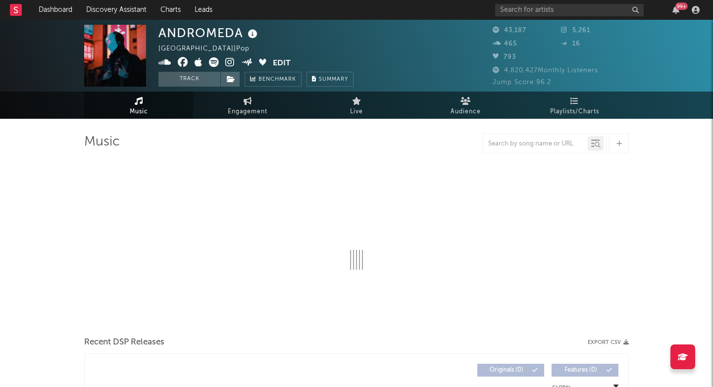
select select "6m"
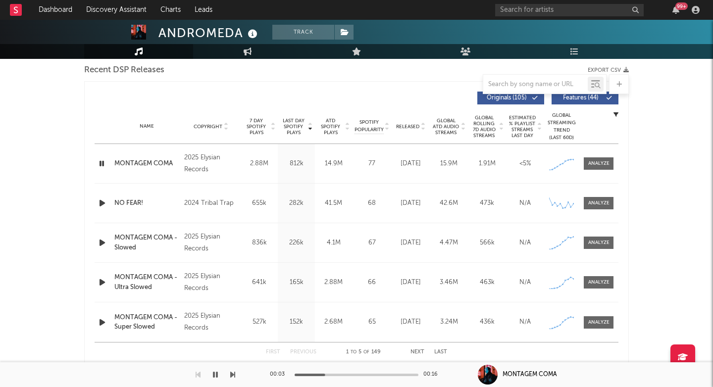
scroll to position [367, 0]
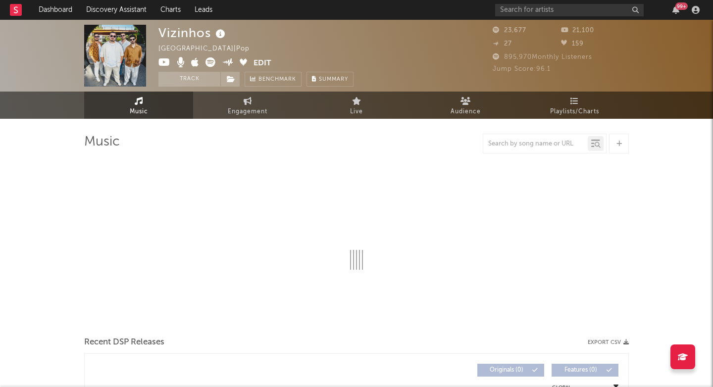
select select "1w"
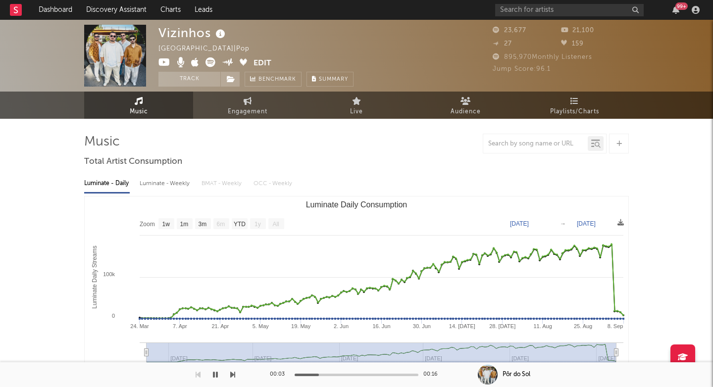
click at [180, 36] on div "Vizinhos" at bounding box center [192, 33] width 69 height 16
copy div "Vizinhos"
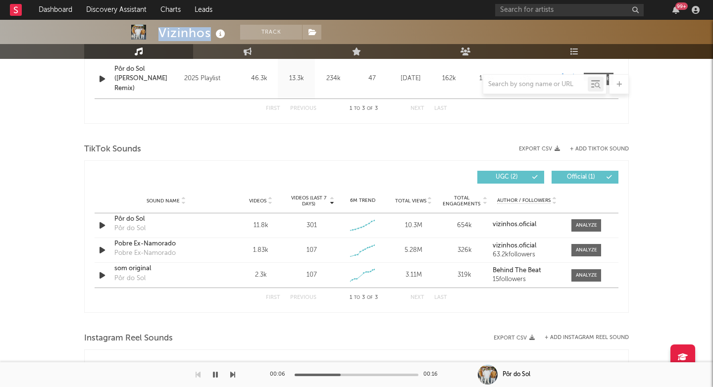
scroll to position [542, 0]
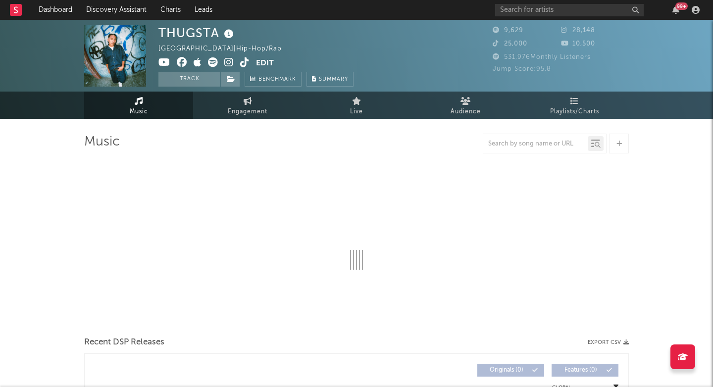
select select "6m"
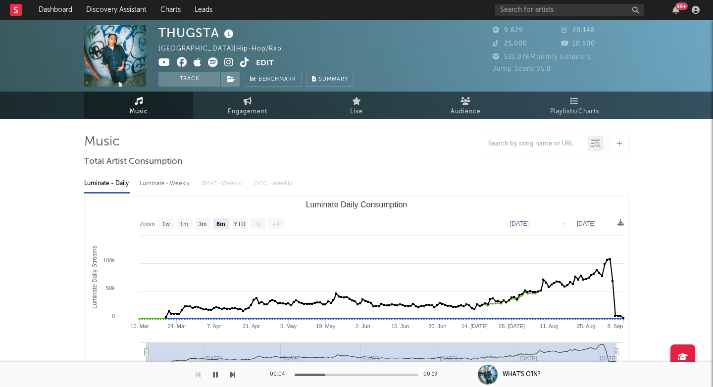
click at [226, 62] on icon at bounding box center [228, 62] width 9 height 10
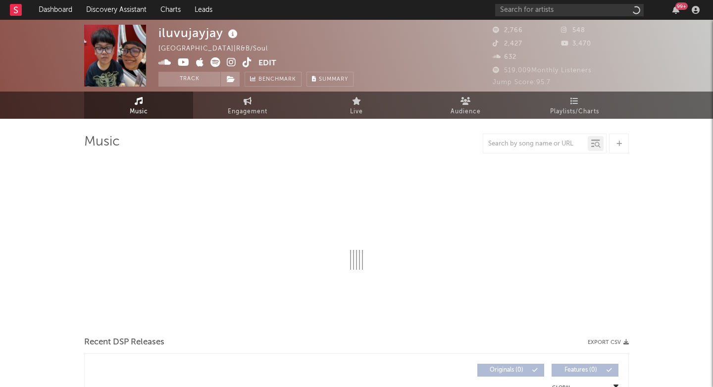
select select "1w"
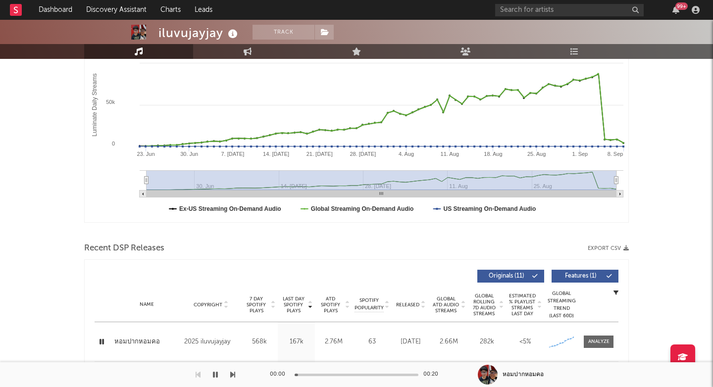
scroll to position [331, 0]
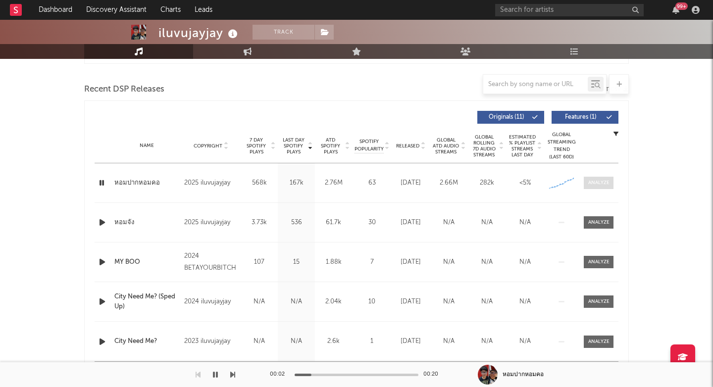
click at [607, 182] on div at bounding box center [598, 182] width 21 height 7
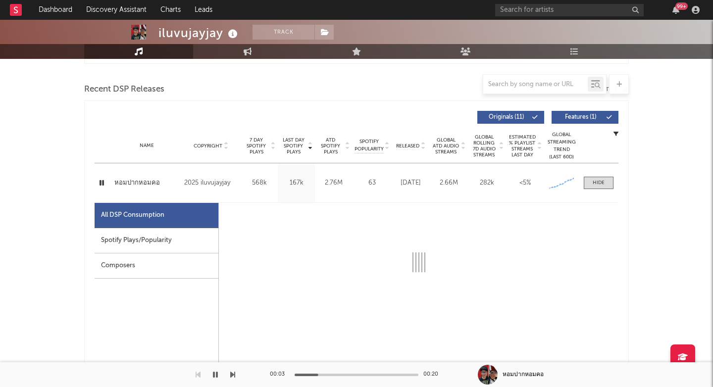
scroll to position [371, 0]
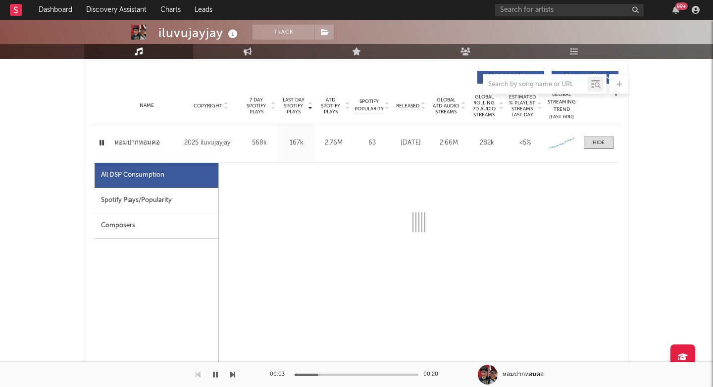
select select "1w"
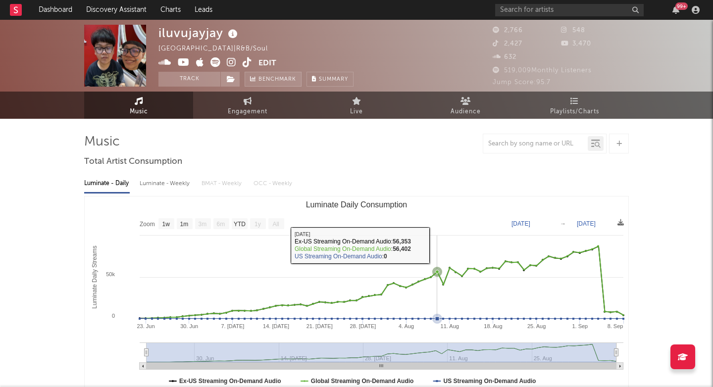
scroll to position [0, 0]
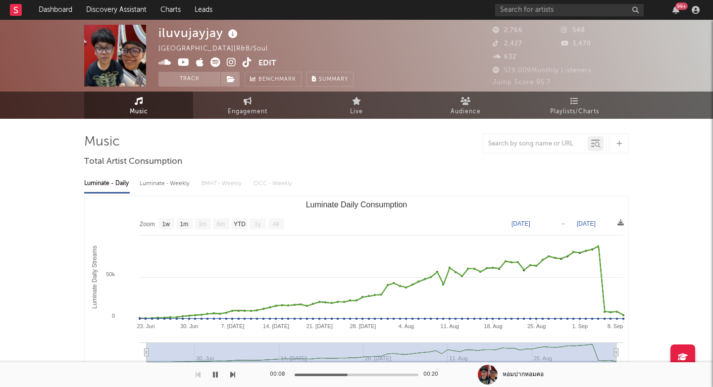
click at [267, 0] on nav "Dashboard Discovery Assistant Charts Leads 99 +" at bounding box center [356, 10] width 713 height 20
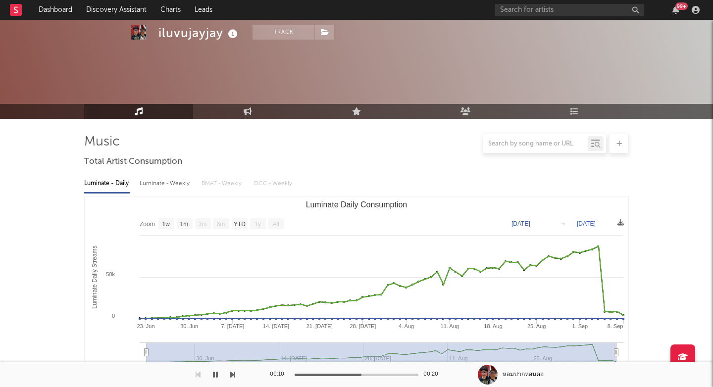
scroll to position [212, 0]
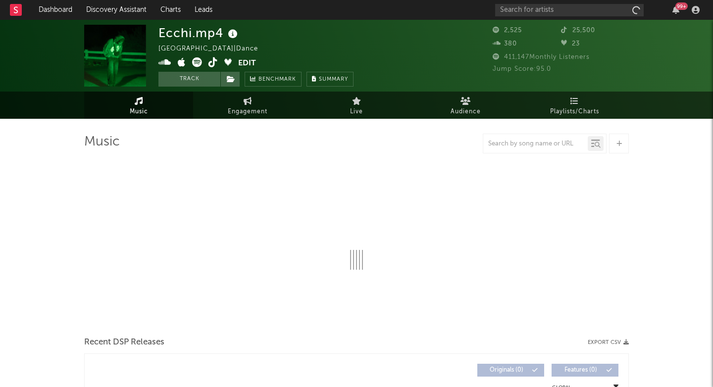
select select "1w"
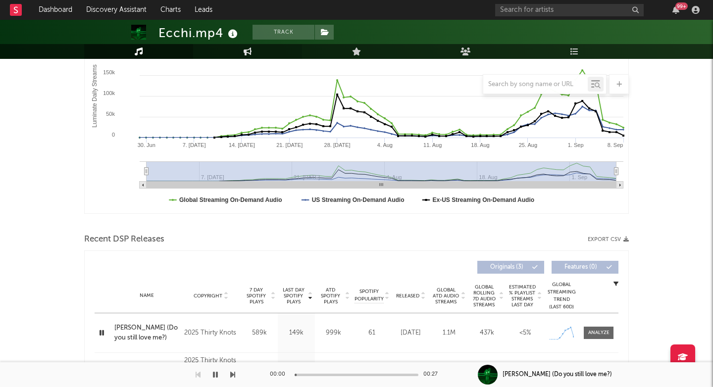
scroll to position [315, 0]
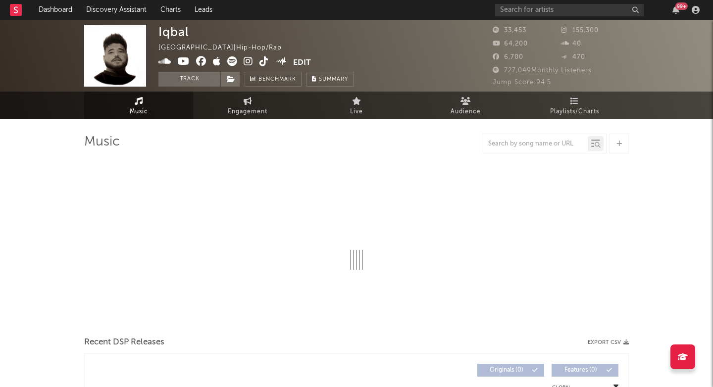
select select "6m"
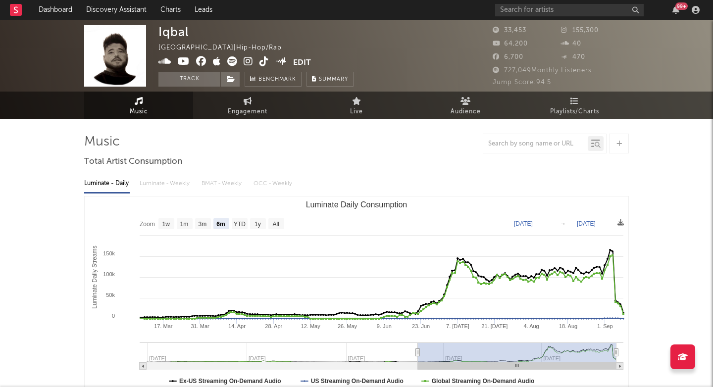
click at [232, 63] on icon at bounding box center [232, 61] width 10 height 10
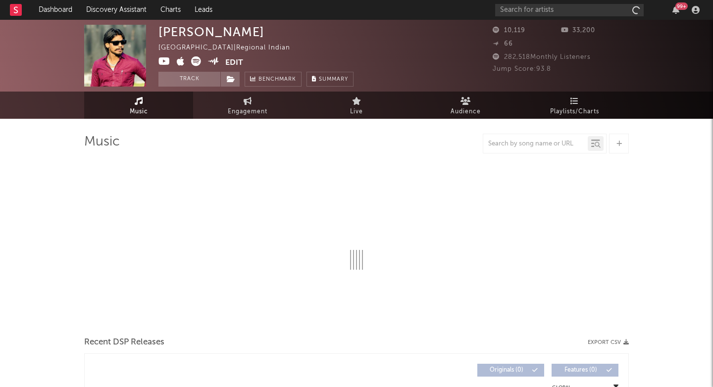
select select "1w"
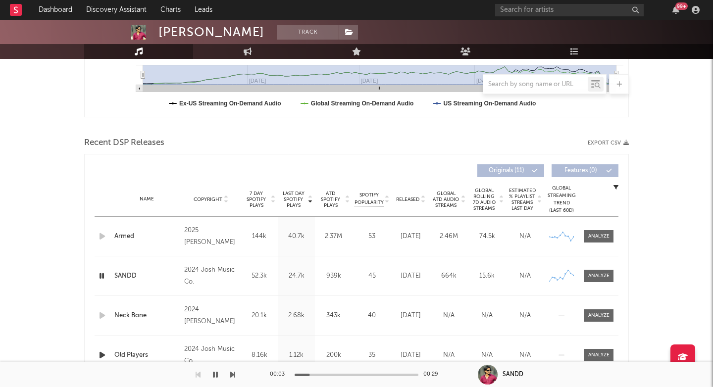
scroll to position [403, 0]
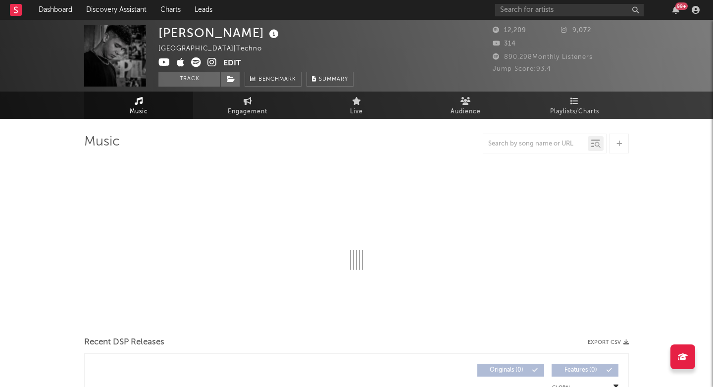
select select "1w"
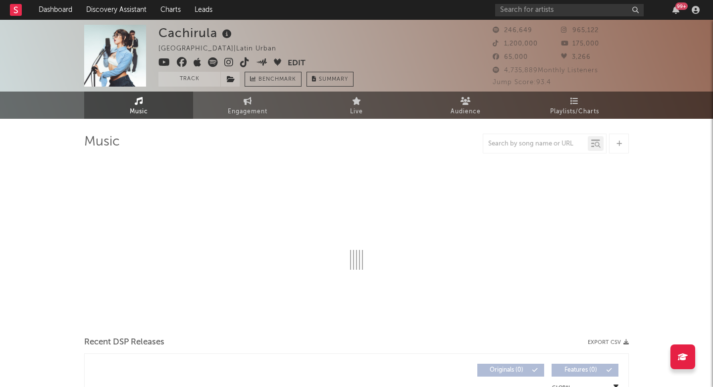
select select "6m"
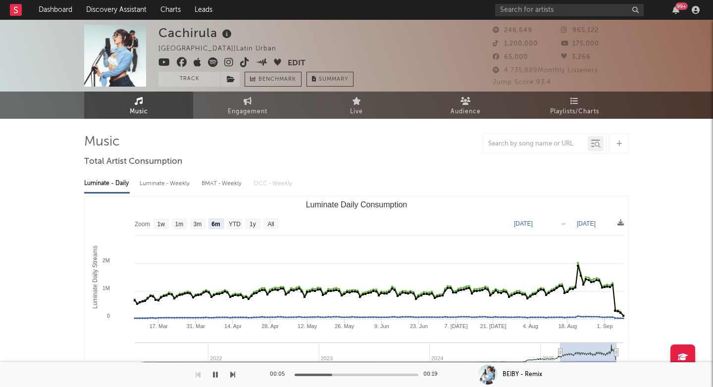
click at [183, 31] on div "Cachirula" at bounding box center [196, 33] width 76 height 16
click at [215, 67] on icon at bounding box center [213, 62] width 10 height 10
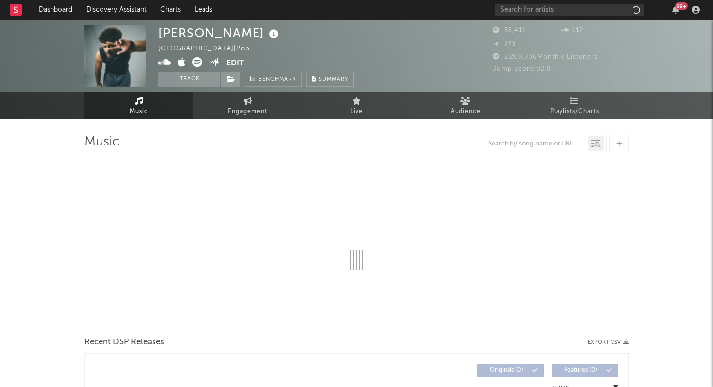
select select "6m"
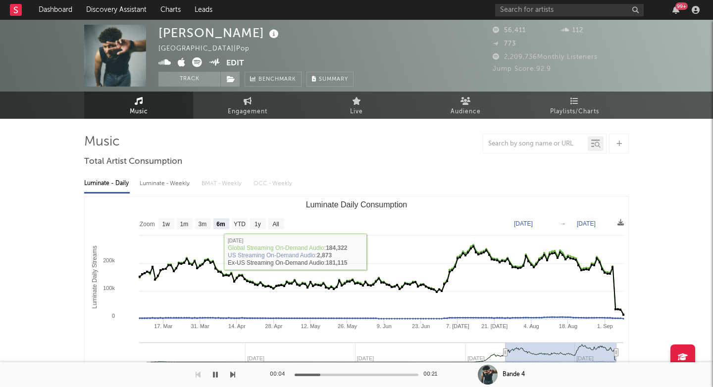
click at [198, 58] on icon at bounding box center [197, 62] width 10 height 10
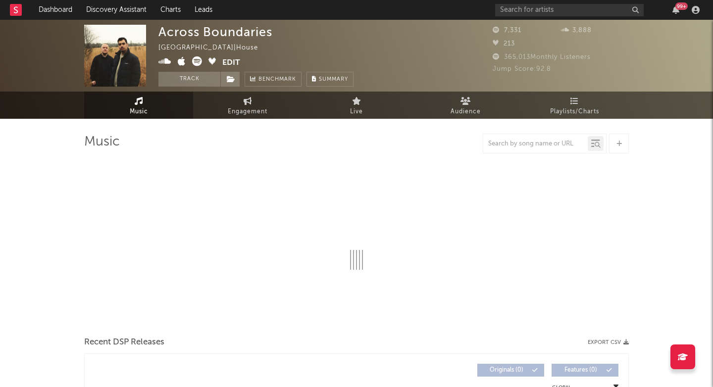
select select "6m"
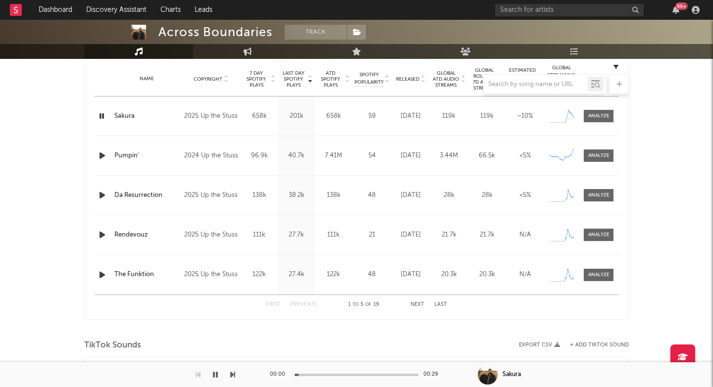
scroll to position [396, 0]
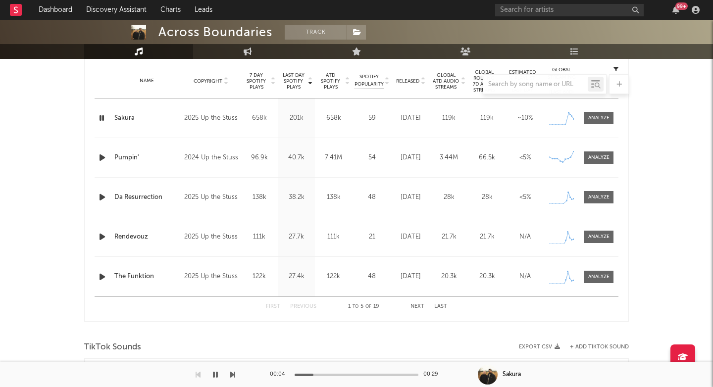
click at [609, 127] on div "Name Sakura Copyright 2025 Up the Stuss Label Up the Stuss Album Names Sakura C…" at bounding box center [357, 118] width 524 height 39
click at [602, 119] on div at bounding box center [598, 117] width 21 height 7
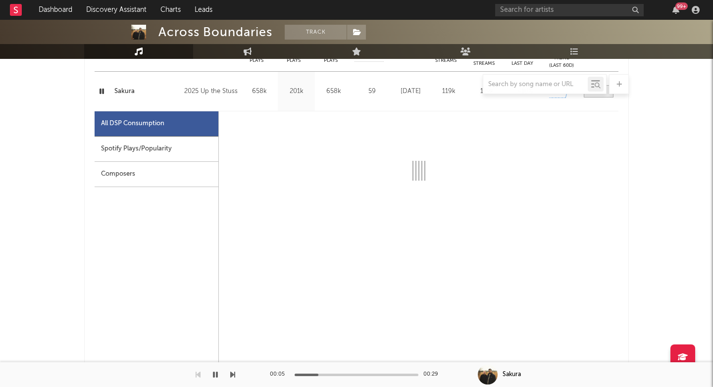
scroll to position [425, 0]
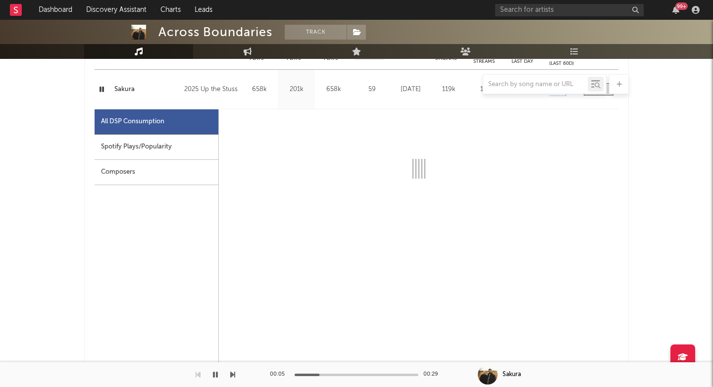
select select "1w"
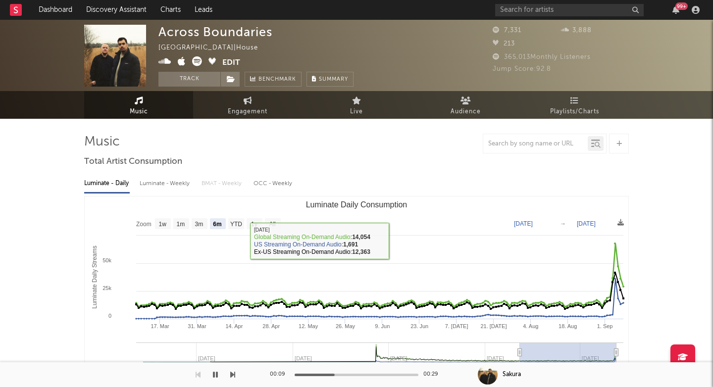
scroll to position [0, 0]
click at [174, 32] on div "Across Boundaries" at bounding box center [215, 32] width 114 height 14
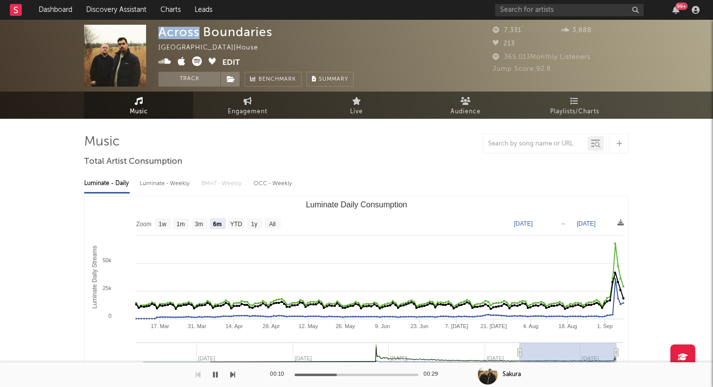
click at [174, 32] on div "Across Boundaries" at bounding box center [215, 32] width 114 height 14
copy div "Across Boundaries"
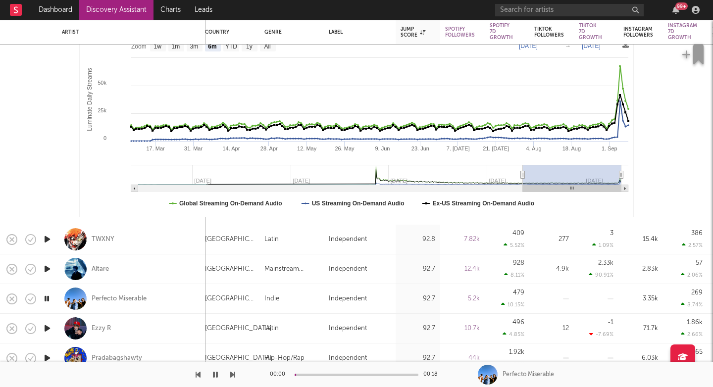
select select "1m"
select select "6m"
click at [233, 375] on icon "button" at bounding box center [232, 375] width 5 height 8
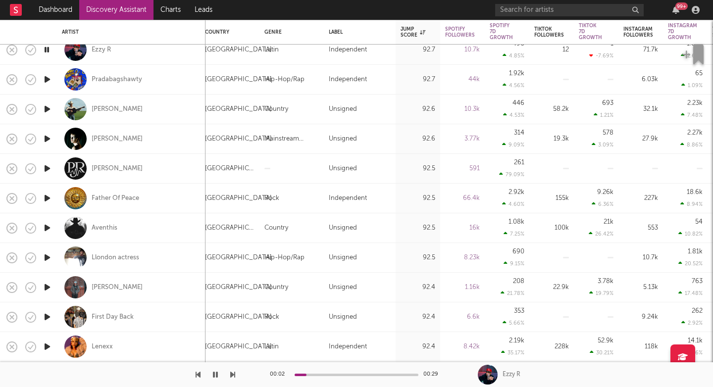
click at [233, 375] on icon "button" at bounding box center [232, 375] width 5 height 8
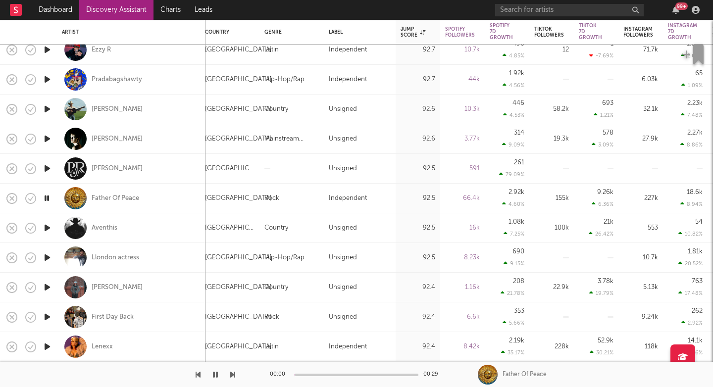
click at [233, 375] on icon "button" at bounding box center [232, 375] width 5 height 8
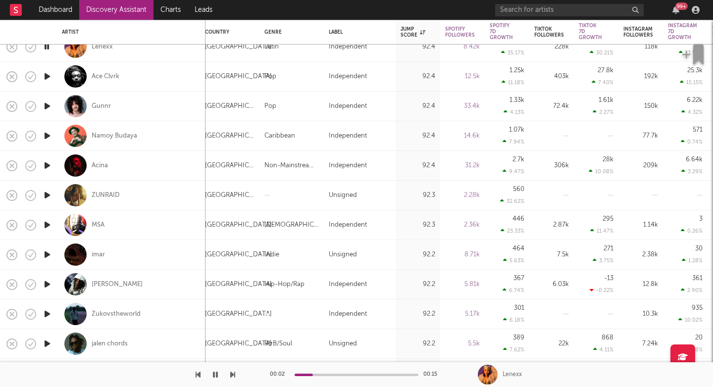
click at [235, 377] on icon "button" at bounding box center [232, 375] width 5 height 8
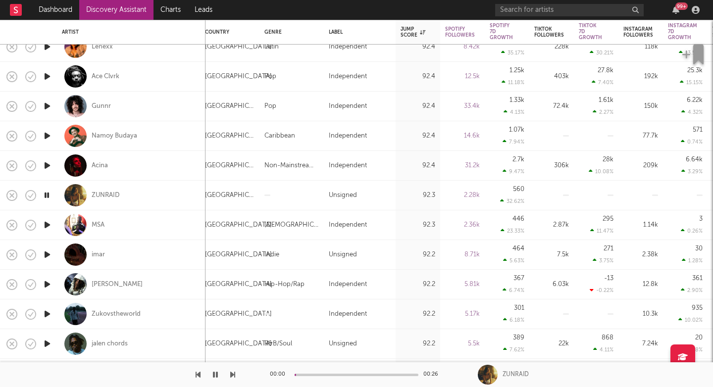
click at [235, 377] on icon "button" at bounding box center [232, 375] width 5 height 8
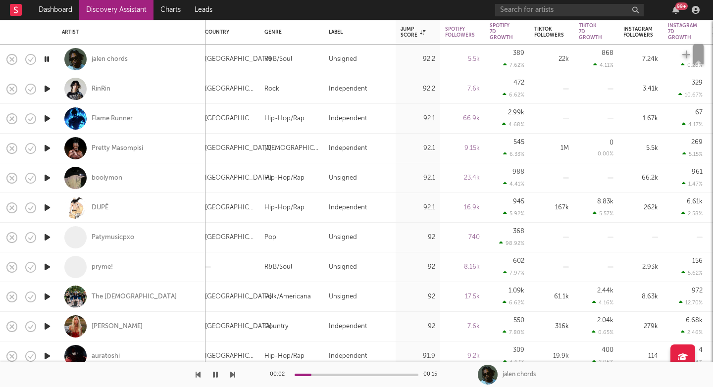
click at [234, 374] on icon "button" at bounding box center [232, 375] width 5 height 8
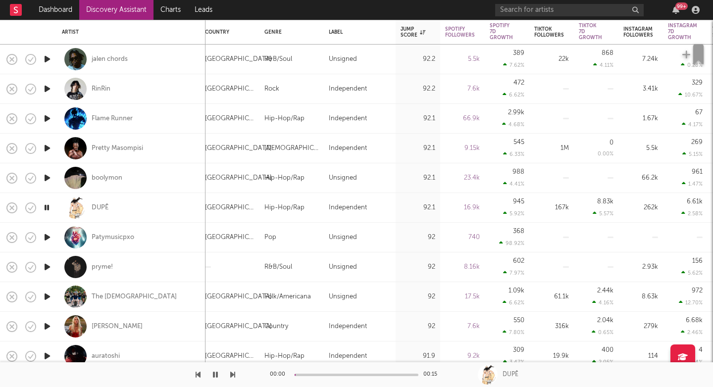
click at [234, 374] on icon "button" at bounding box center [232, 375] width 5 height 8
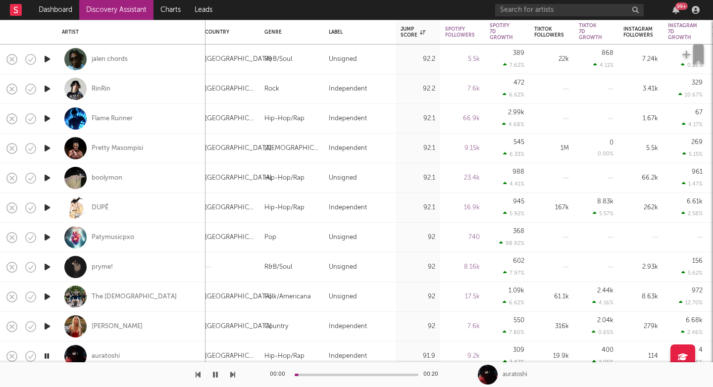
click at [234, 374] on icon "button" at bounding box center [232, 375] width 5 height 8
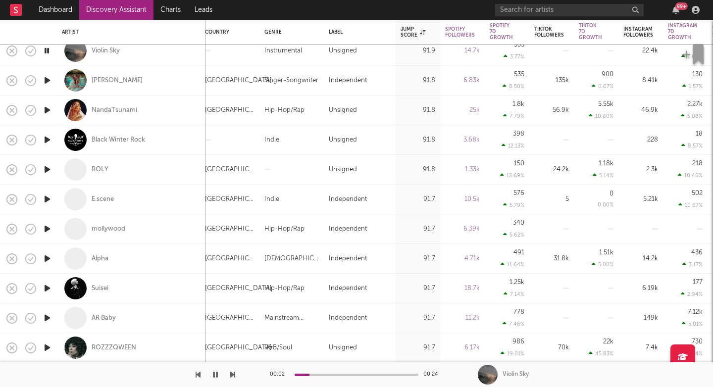
click at [234, 376] on icon "button" at bounding box center [232, 375] width 5 height 8
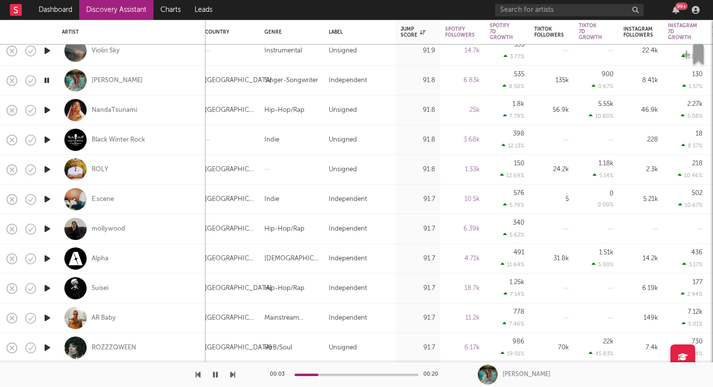
click at [234, 376] on icon "button" at bounding box center [232, 375] width 5 height 8
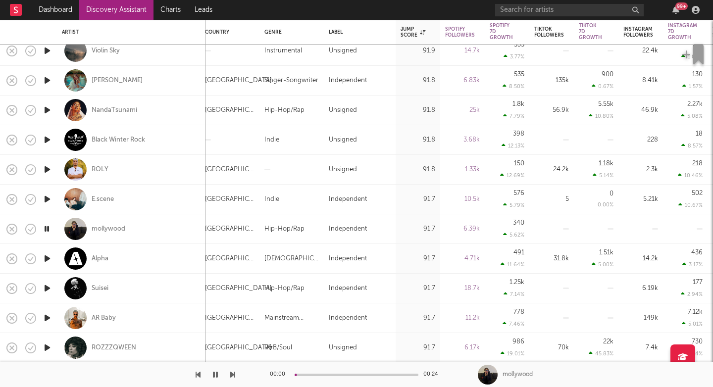
click at [234, 376] on icon "button" at bounding box center [232, 375] width 5 height 8
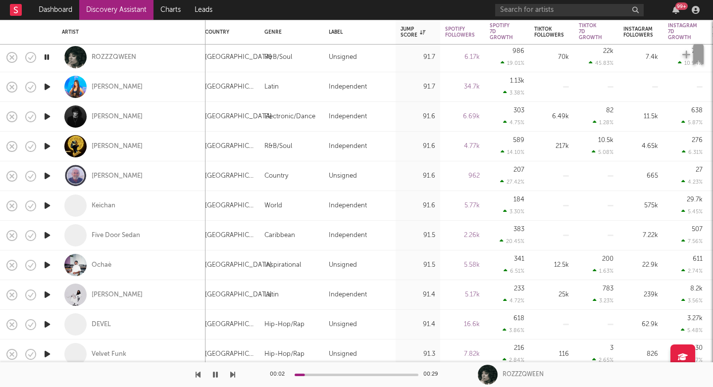
click at [232, 375] on icon "button" at bounding box center [232, 375] width 5 height 8
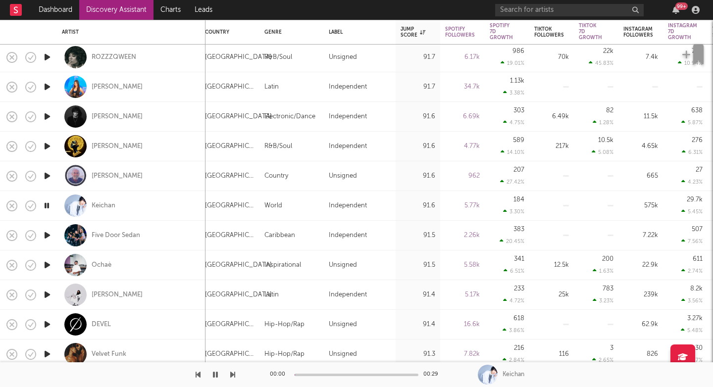
click at [232, 375] on icon "button" at bounding box center [232, 375] width 5 height 8
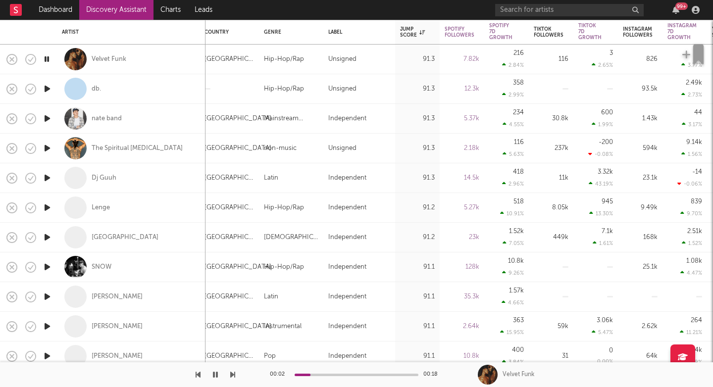
click at [235, 375] on div "00:02 00:18 Velvet Funk" at bounding box center [356, 374] width 713 height 25
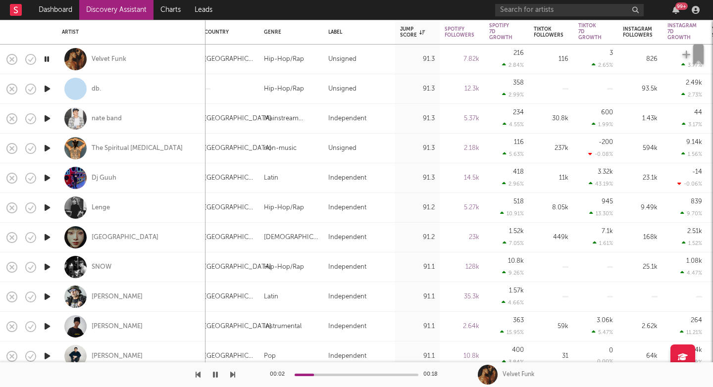
click at [234, 376] on icon "button" at bounding box center [232, 375] width 5 height 8
drag, startPoint x: 234, startPoint y: 376, endPoint x: 156, endPoint y: 124, distance: 263.5
click at [156, 0] on div "Dashboard Discovery Assistant Charts Leads 99 + Notifications Settings Mark all…" at bounding box center [356, 0] width 713 height 0
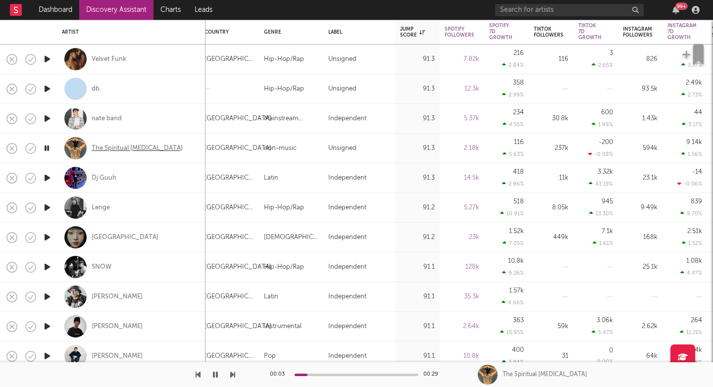
click at [146, 149] on div "The Spiritual Psychiatrist" at bounding box center [137, 148] width 91 height 9
click at [232, 376] on icon "button" at bounding box center [232, 375] width 5 height 8
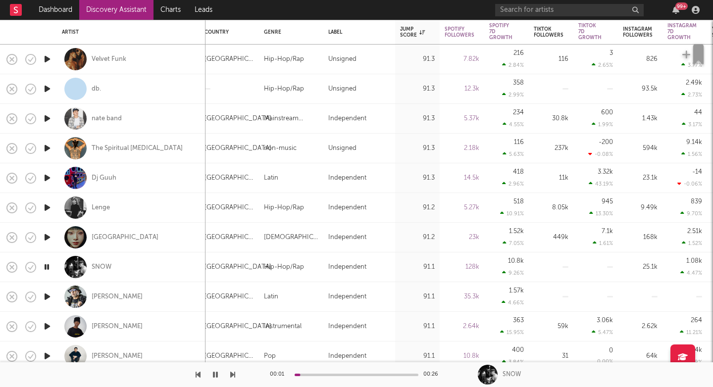
click at [232, 376] on icon "button" at bounding box center [232, 375] width 5 height 8
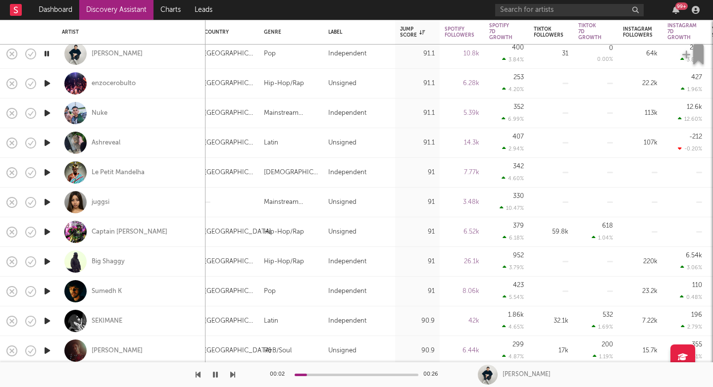
click at [231, 375] on icon "button" at bounding box center [232, 375] width 5 height 8
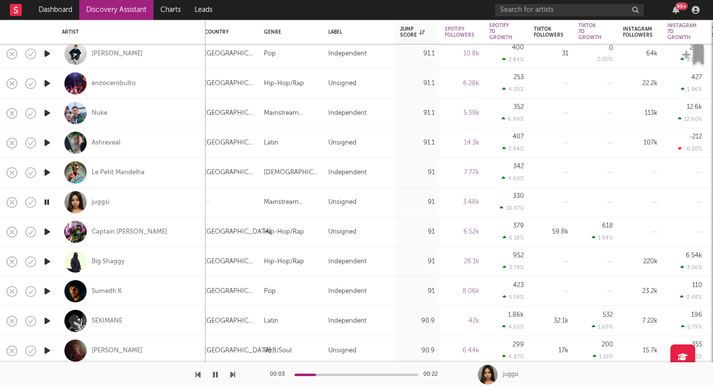
click at [231, 375] on icon "button" at bounding box center [232, 375] width 5 height 8
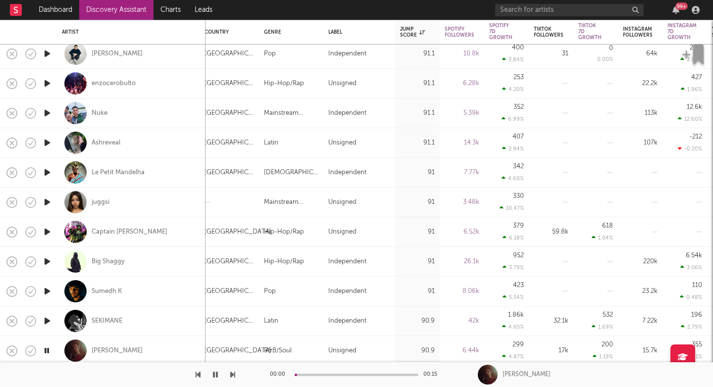
click at [231, 375] on icon "button" at bounding box center [232, 375] width 5 height 8
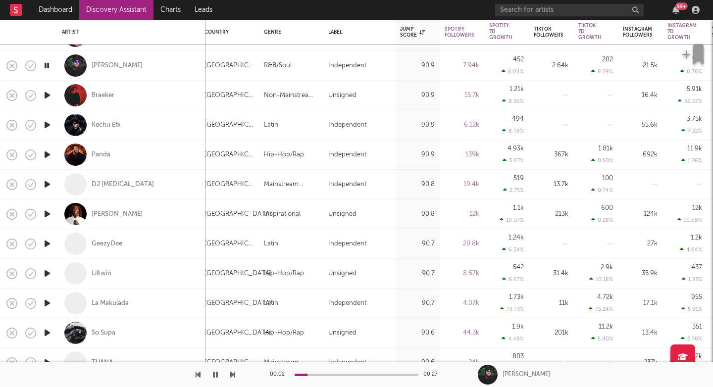
click at [230, 376] on icon "button" at bounding box center [232, 375] width 5 height 8
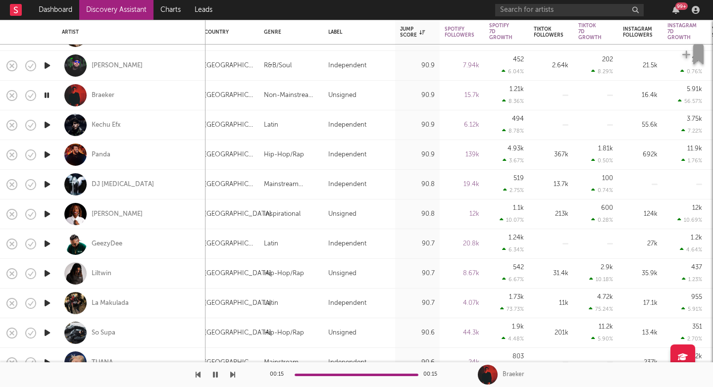
click at [234, 376] on icon "button" at bounding box center [232, 375] width 5 height 8
click at [232, 379] on button "button" at bounding box center [232, 374] width 5 height 25
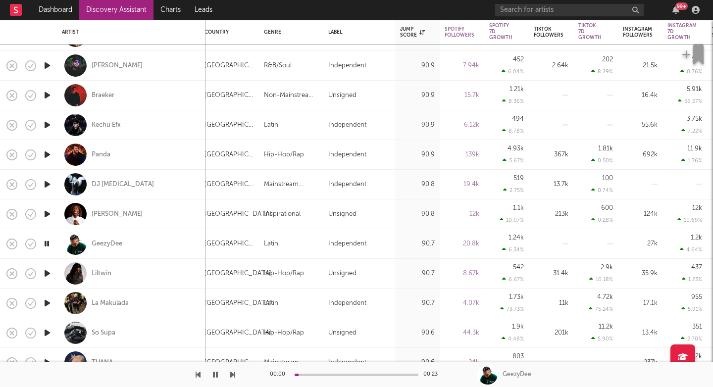
click at [232, 379] on button "button" at bounding box center [232, 374] width 5 height 25
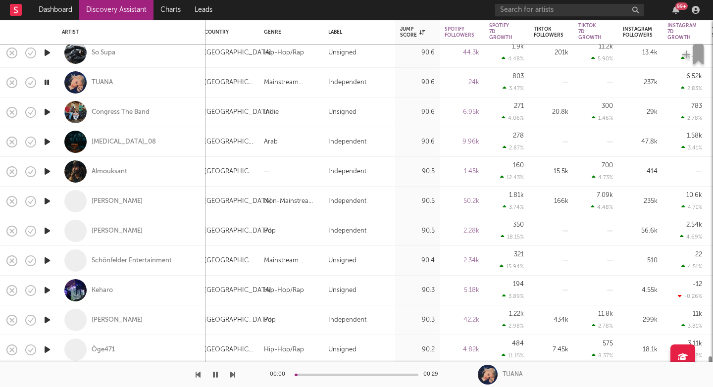
select select "6m"
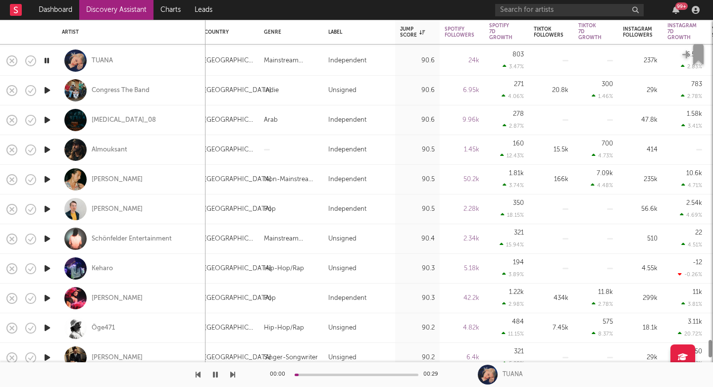
select select "1m"
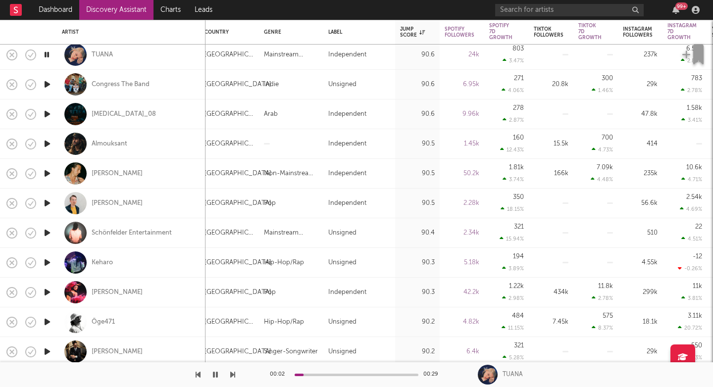
click at [234, 376] on icon "button" at bounding box center [232, 375] width 5 height 8
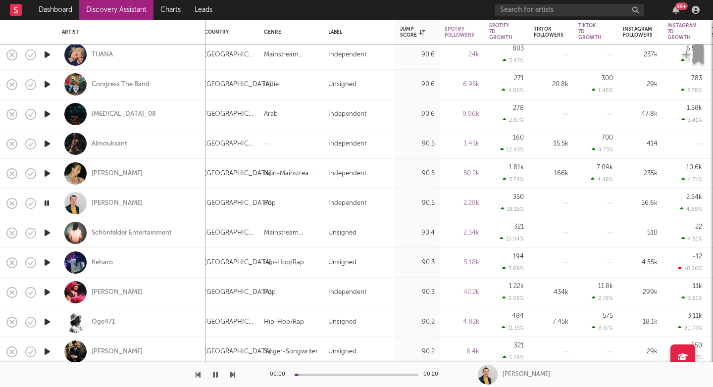
click at [234, 376] on icon "button" at bounding box center [232, 375] width 5 height 8
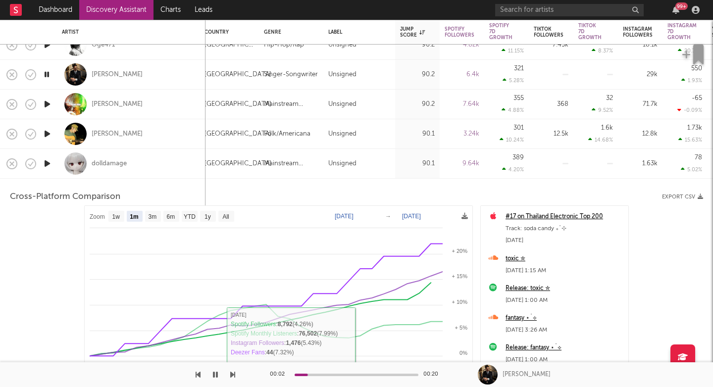
click at [232, 377] on icon "button" at bounding box center [232, 375] width 5 height 8
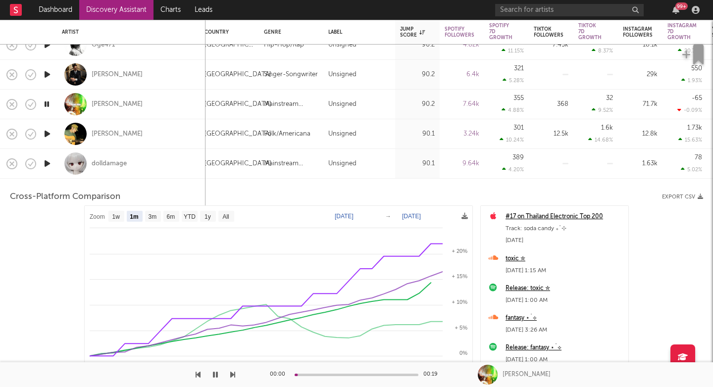
click at [232, 377] on icon "button" at bounding box center [232, 375] width 5 height 8
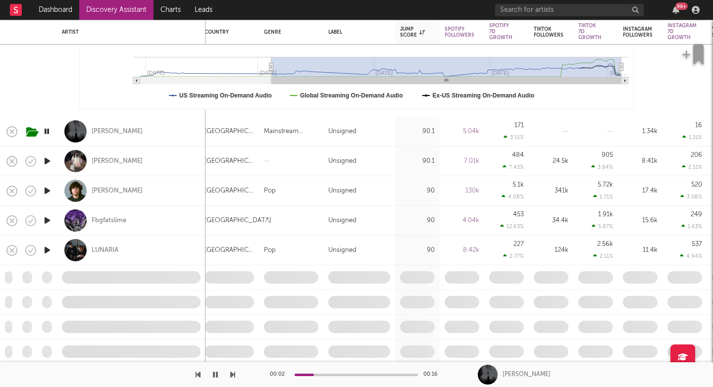
click at [233, 374] on icon "button" at bounding box center [232, 375] width 5 height 8
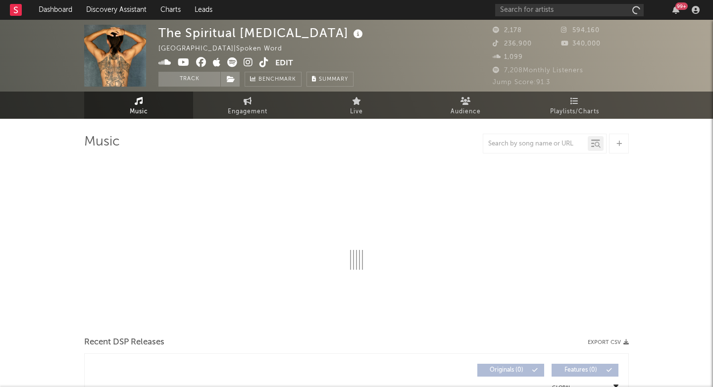
select select "6m"
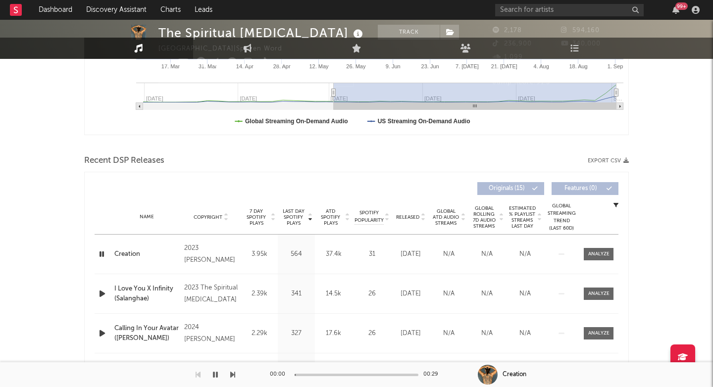
scroll to position [337, 0]
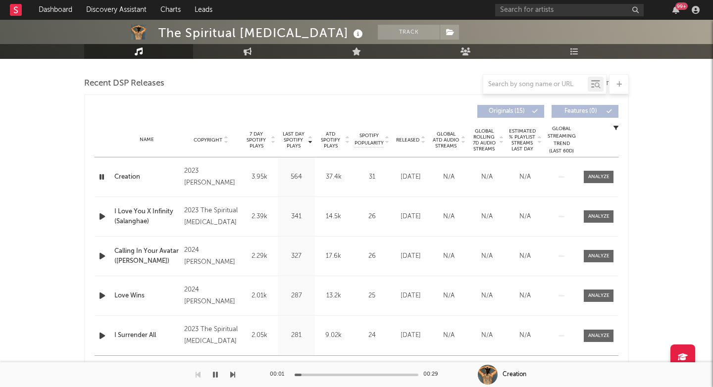
click at [289, 142] on span "Last Day Spotify Plays" at bounding box center [293, 140] width 26 height 18
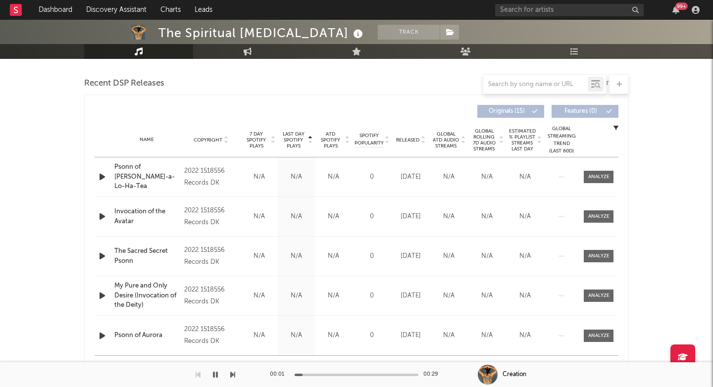
click at [289, 142] on span "Last Day Spotify Plays" at bounding box center [293, 140] width 26 height 18
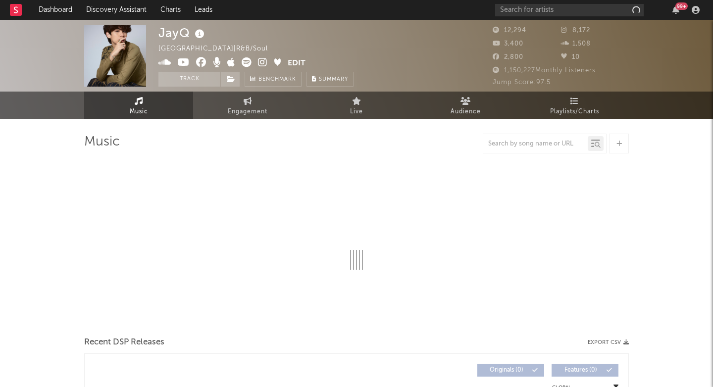
select select "6m"
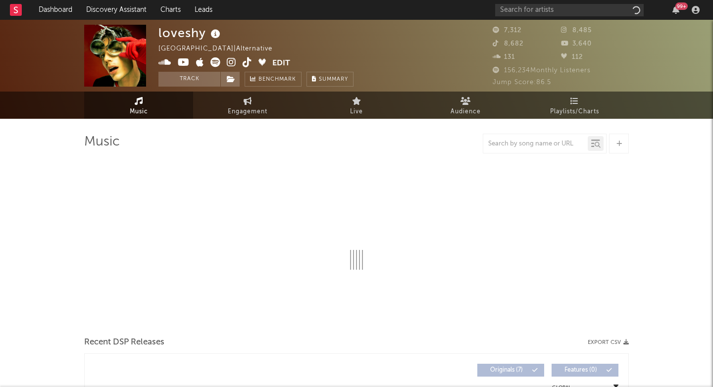
select select "6m"
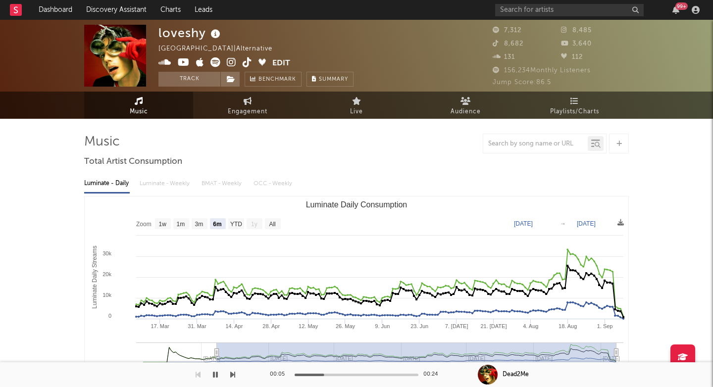
click at [229, 57] on icon at bounding box center [231, 62] width 9 height 10
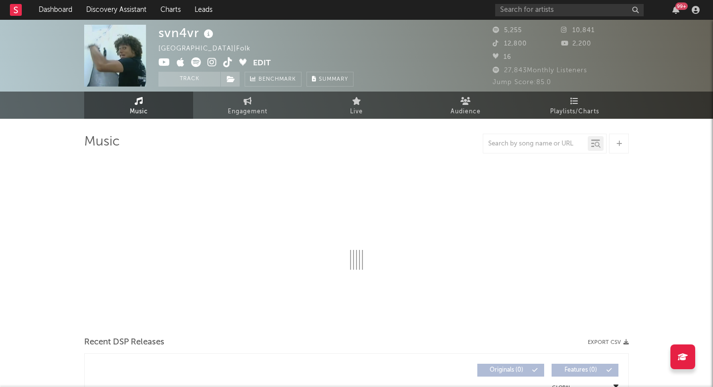
select select "1w"
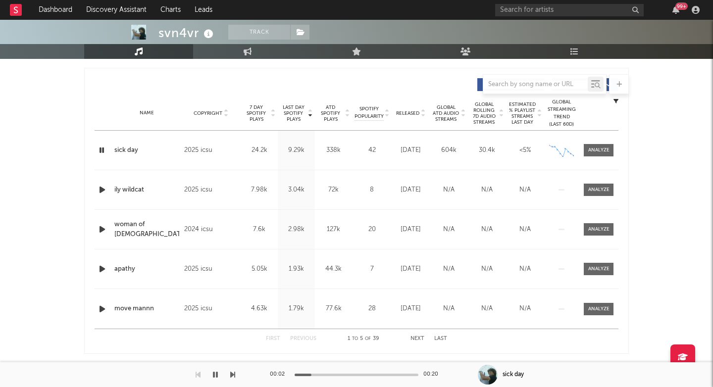
scroll to position [366, 0]
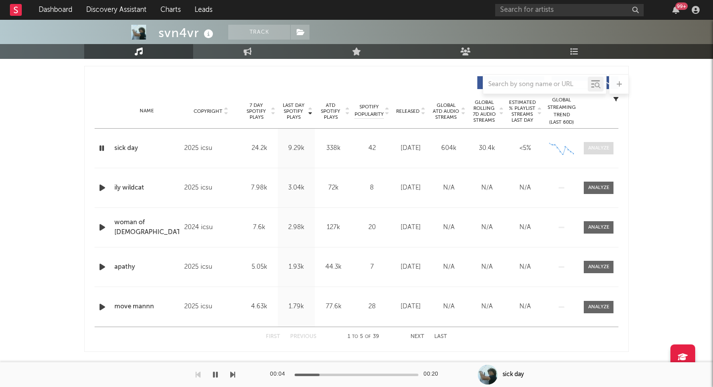
click at [595, 144] on span at bounding box center [599, 148] width 30 height 12
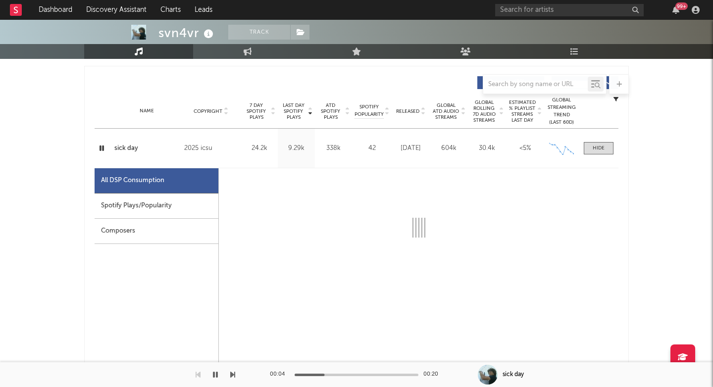
select select "1w"
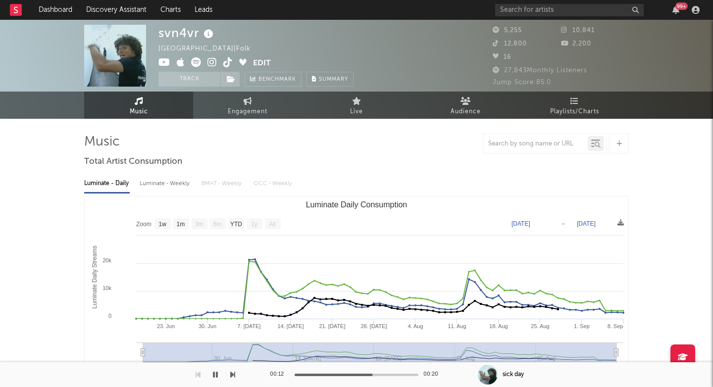
scroll to position [0, 0]
click at [227, 61] on icon at bounding box center [227, 62] width 9 height 10
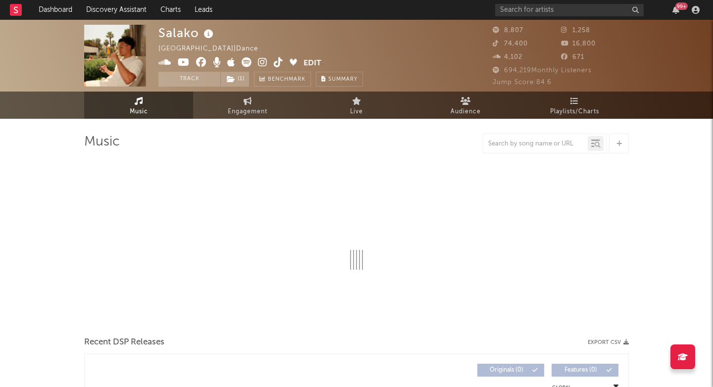
select select "6m"
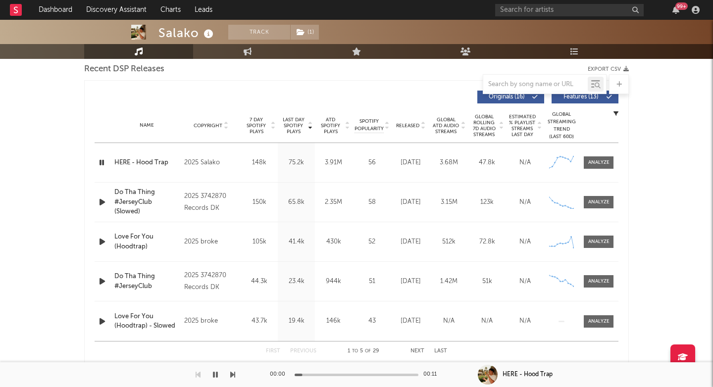
scroll to position [360, 0]
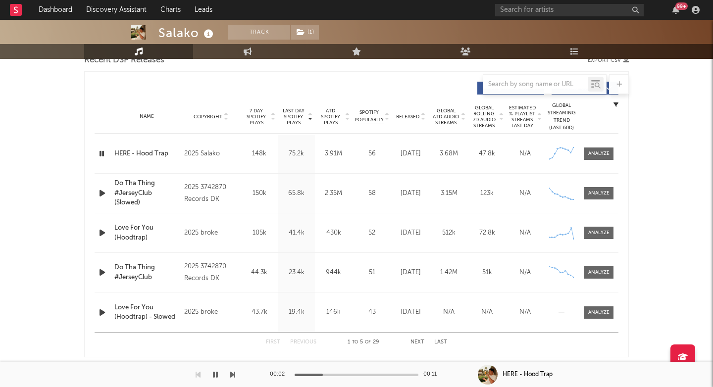
click at [597, 146] on div "Name HERE - Hood Trap Copyright 2025 Salako Label Salako Album Names HERE (Hood…" at bounding box center [357, 153] width 524 height 39
click at [597, 167] on div "Name HERE - Hood Trap Copyright 2025 Salako Label Salako Album Names HERE (Hood…" at bounding box center [357, 153] width 524 height 39
click at [598, 163] on div "Name HERE - Hood Trap Copyright 2025 Salako Label Salako Album Names HERE (Hood…" at bounding box center [357, 153] width 524 height 39
click at [598, 160] on div "Name HERE - Hood Trap Copyright 2025 Salako Label Salako Album Names HERE (Hood…" at bounding box center [357, 153] width 524 height 39
click at [602, 150] on div at bounding box center [598, 153] width 21 height 7
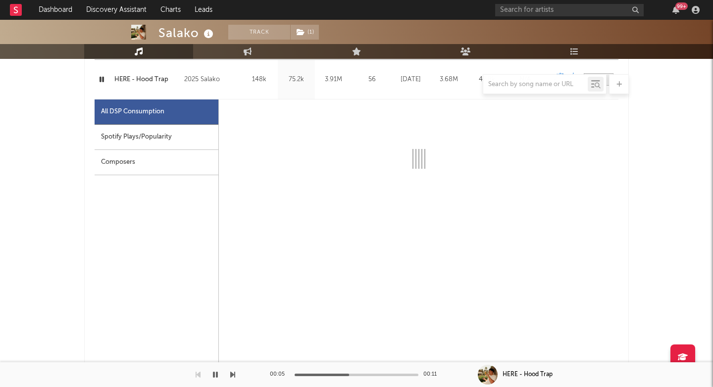
select select "1w"
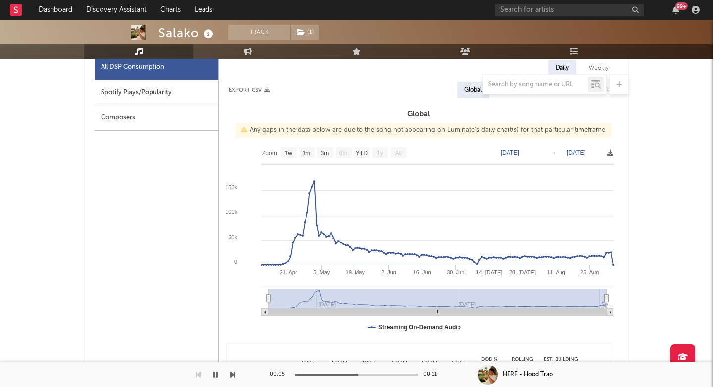
scroll to position [481, 0]
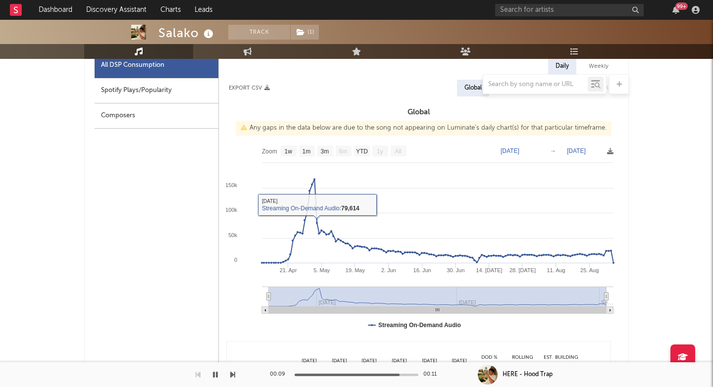
click at [178, 96] on div "Spotify Plays/Popularity" at bounding box center [157, 90] width 124 height 25
select select "1w"
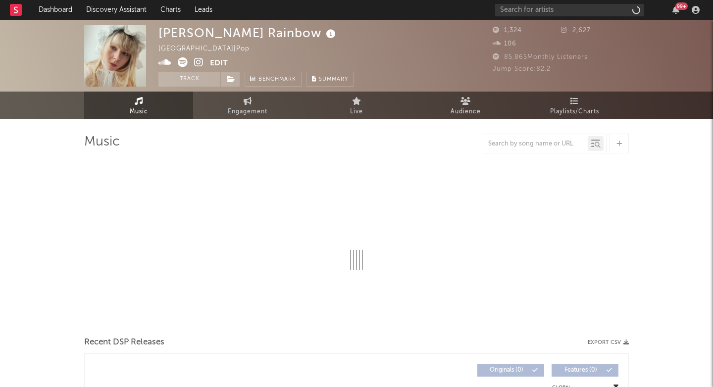
select select "1w"
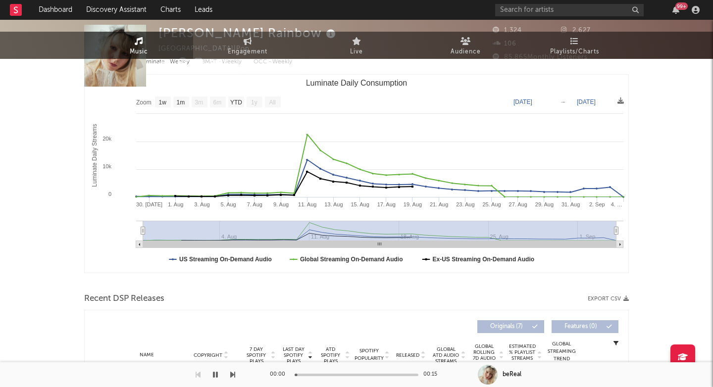
scroll to position [360, 0]
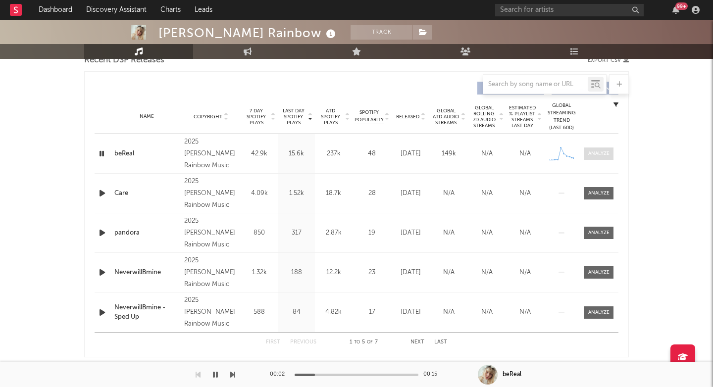
click at [605, 154] on div at bounding box center [598, 153] width 21 height 7
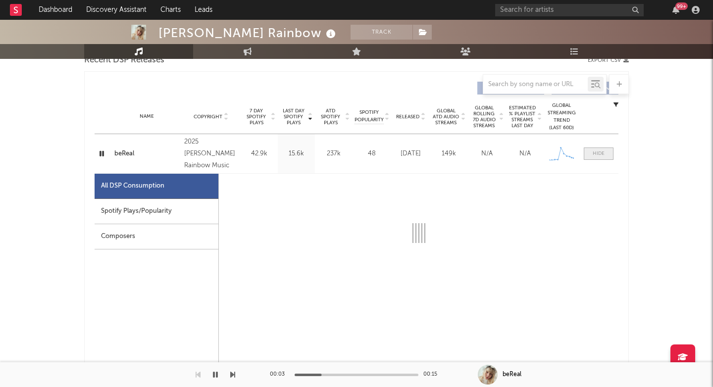
select select "1w"
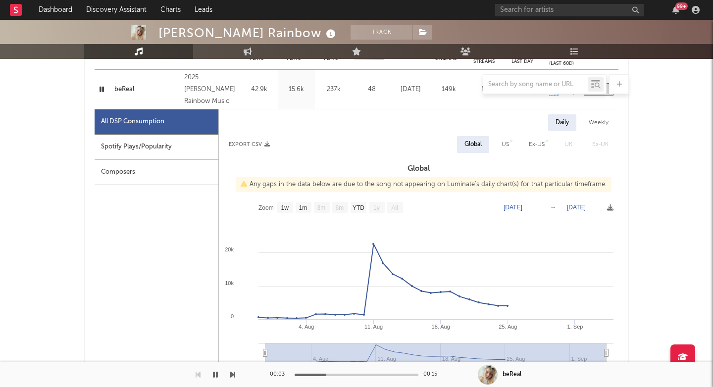
scroll to position [434, 0]
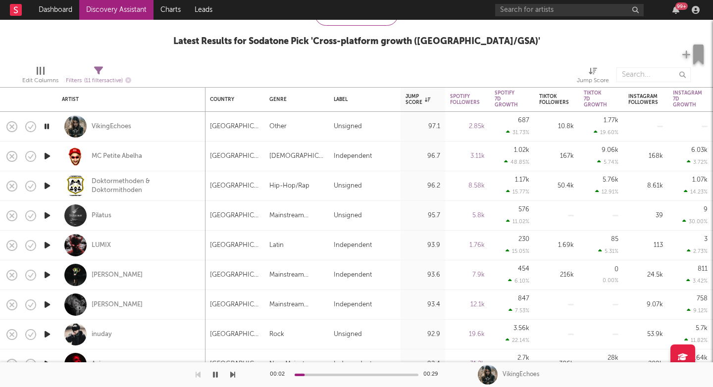
click at [232, 376] on icon "button" at bounding box center [232, 375] width 5 height 8
click at [232, 377] on icon "button" at bounding box center [232, 375] width 5 height 8
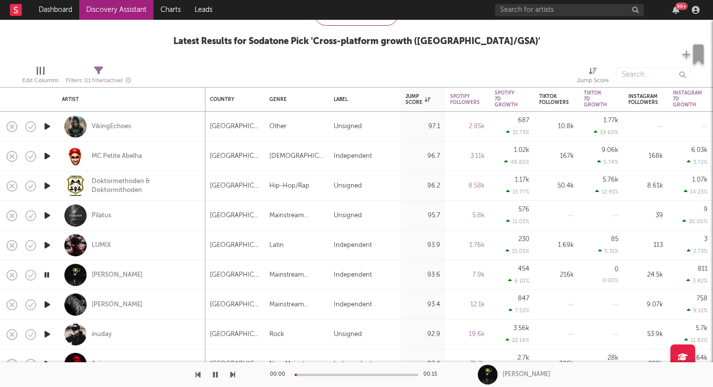
click at [232, 377] on icon "button" at bounding box center [232, 375] width 5 height 8
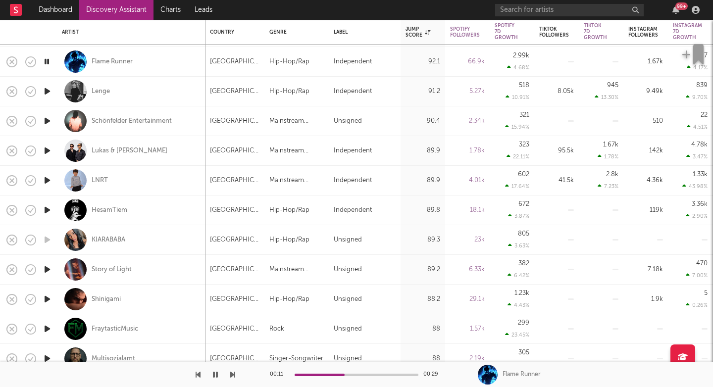
click at [231, 375] on icon "button" at bounding box center [232, 375] width 5 height 8
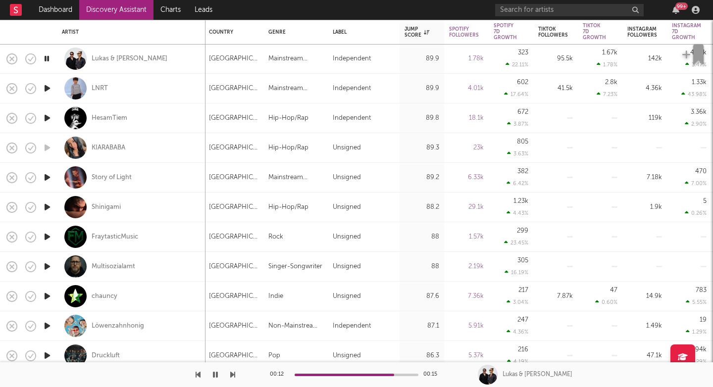
click at [232, 375] on icon "button" at bounding box center [232, 375] width 5 height 8
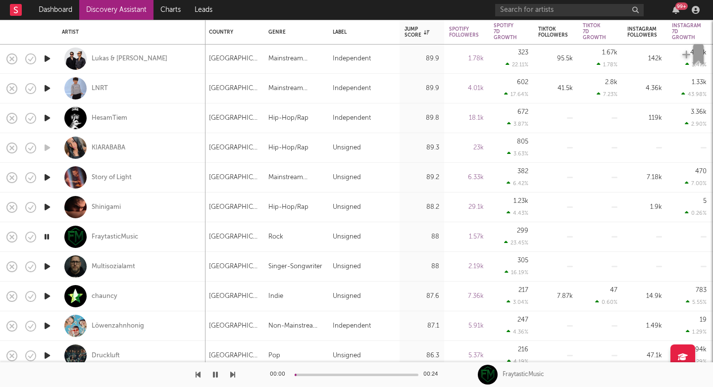
click at [232, 375] on icon "button" at bounding box center [232, 375] width 5 height 8
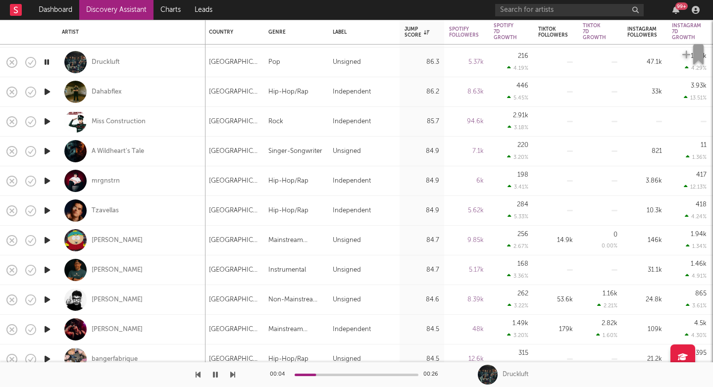
click at [231, 376] on icon "button" at bounding box center [232, 375] width 5 height 8
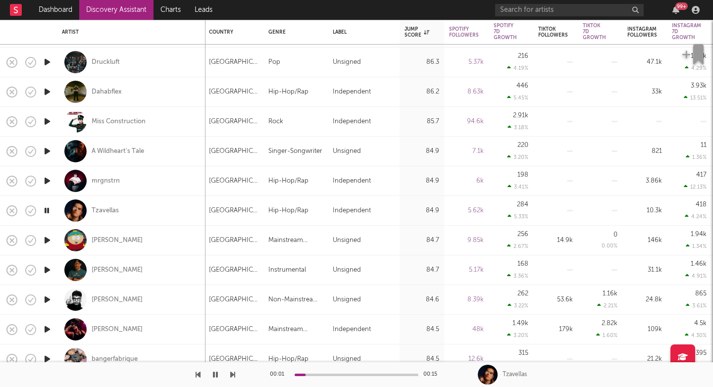
click at [231, 376] on icon "button" at bounding box center [232, 375] width 5 height 8
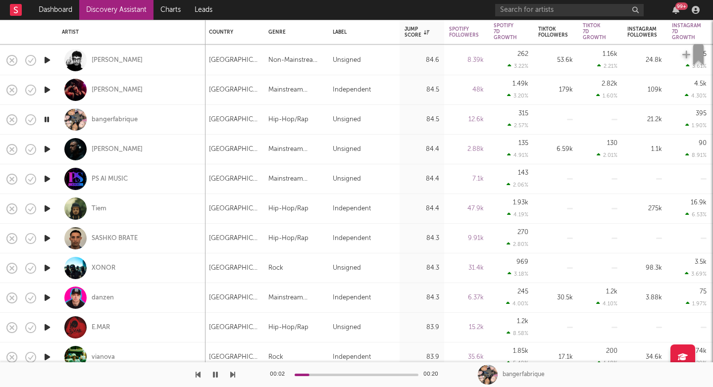
click at [144, 128] on div "bangerfabrique" at bounding box center [131, 119] width 139 height 29
select select "1w"
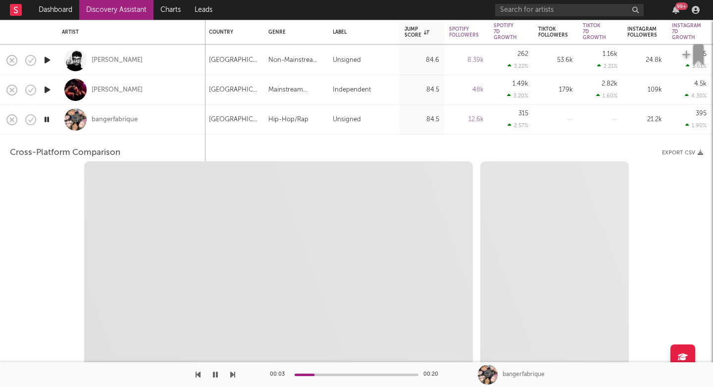
select select "1w"
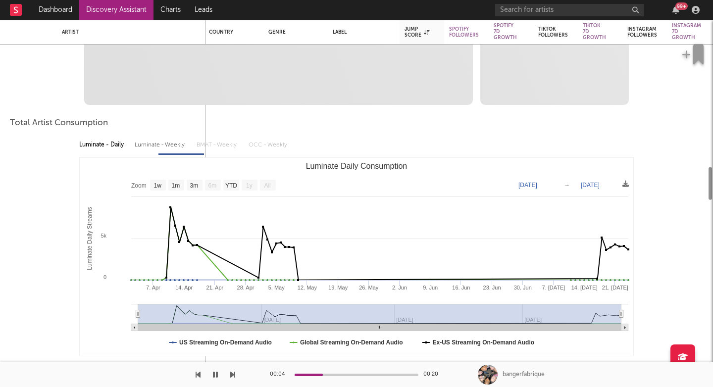
select select "1m"
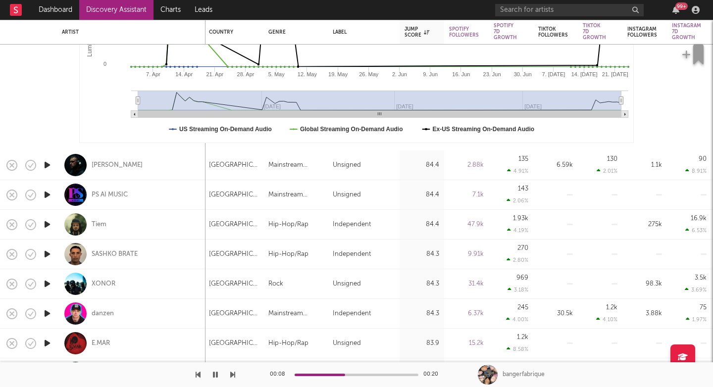
click at [230, 375] on icon "button" at bounding box center [232, 375] width 5 height 8
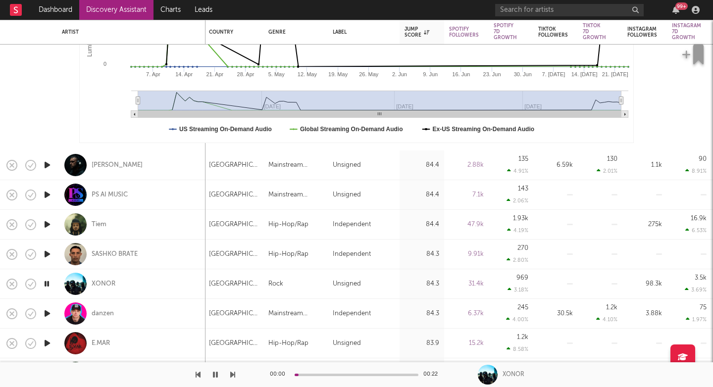
click at [230, 375] on icon "button" at bounding box center [232, 375] width 5 height 8
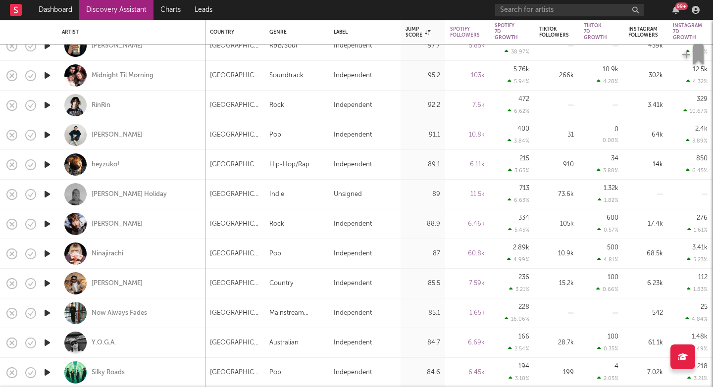
click at [50, 315] on icon "button" at bounding box center [47, 313] width 10 height 12
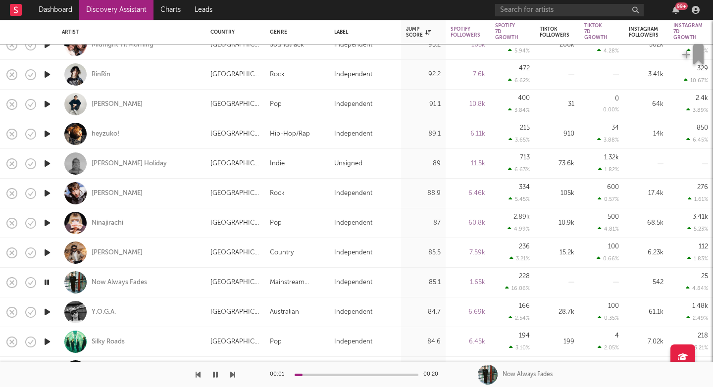
click at [178, 287] on div "Now Always Fades" at bounding box center [131, 282] width 139 height 29
select select "1w"
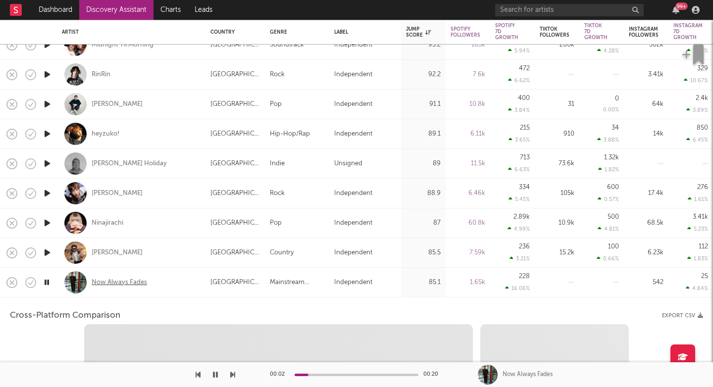
select select "1w"
select select "1m"
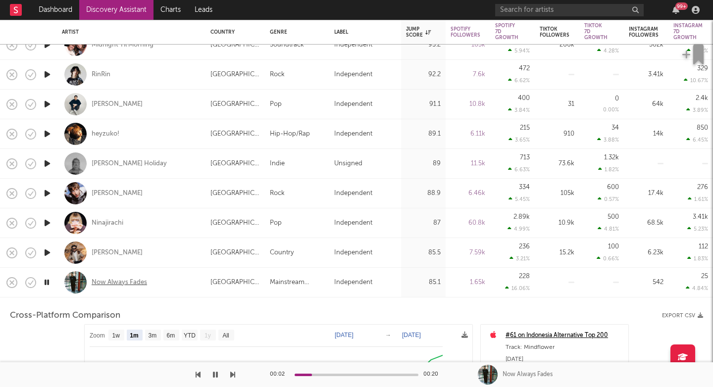
click at [136, 283] on div "Now Always Fades" at bounding box center [119, 282] width 55 height 9
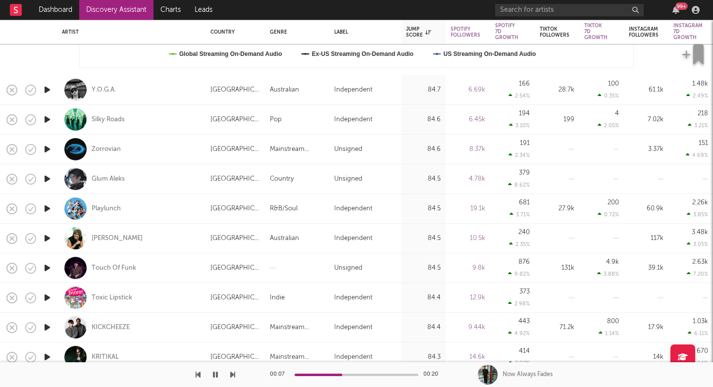
click at [231, 378] on icon "button" at bounding box center [232, 375] width 5 height 8
click at [231, 373] on icon "button" at bounding box center [232, 375] width 5 height 8
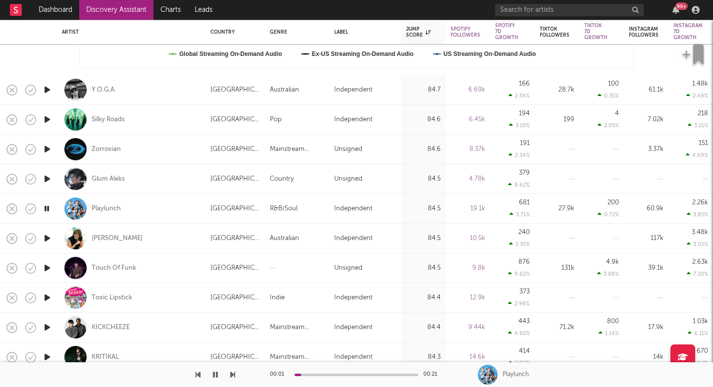
click at [231, 373] on icon "button" at bounding box center [232, 375] width 5 height 8
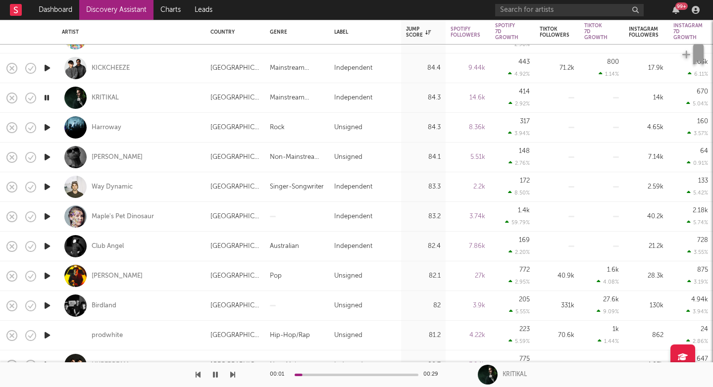
click at [232, 376] on icon "button" at bounding box center [232, 375] width 5 height 8
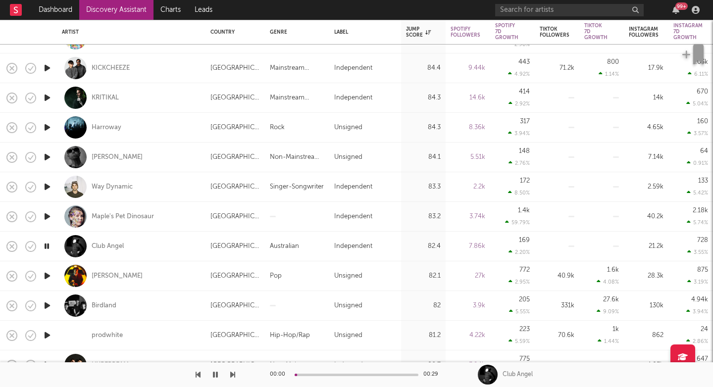
click at [232, 376] on icon "button" at bounding box center [232, 375] width 5 height 8
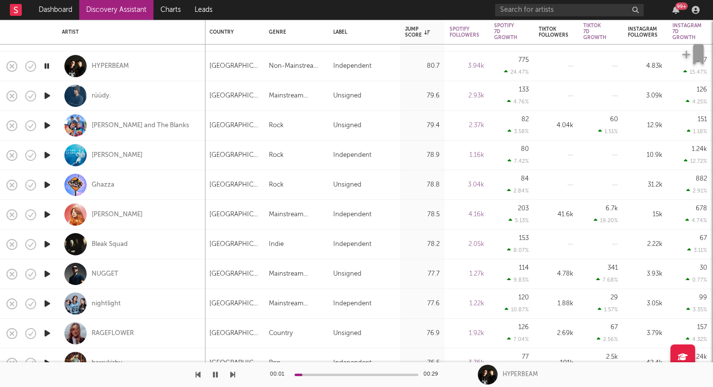
click at [229, 374] on div at bounding box center [117, 374] width 235 height 25
click at [233, 376] on icon "button" at bounding box center [232, 375] width 5 height 8
click at [232, 376] on icon "button" at bounding box center [232, 375] width 5 height 8
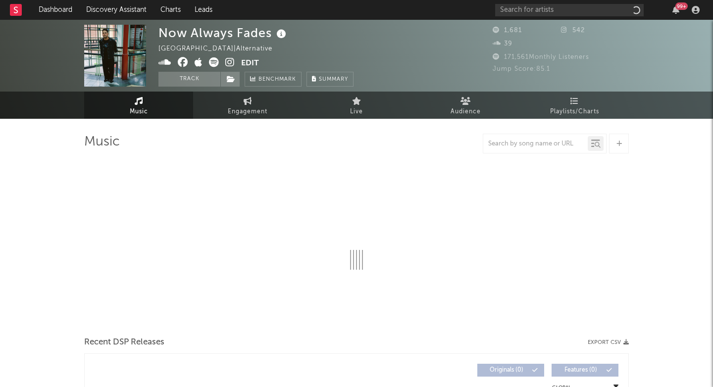
select select "1w"
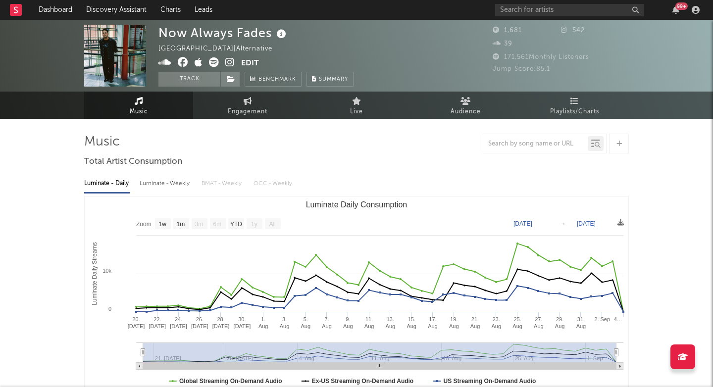
click at [228, 61] on icon at bounding box center [229, 62] width 9 height 10
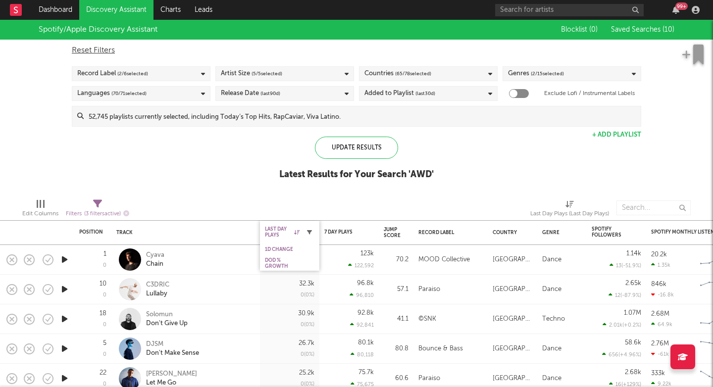
click at [309, 234] on icon "button" at bounding box center [309, 232] width 5 height 5
select select "max"
select select "between"
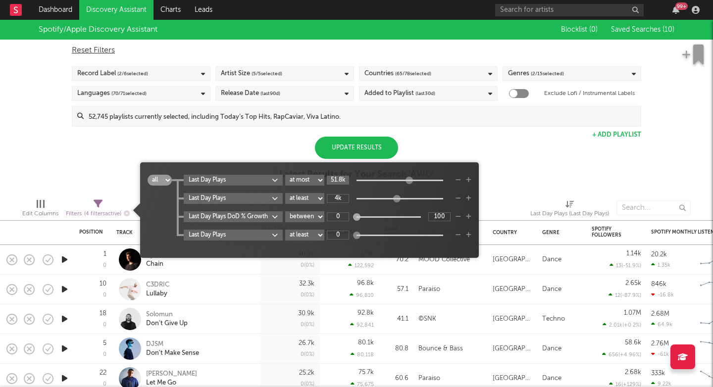
click at [338, 183] on input "51.8k" at bounding box center [338, 180] width 22 height 9
click at [342, 194] on input "4k" at bounding box center [338, 198] width 22 height 9
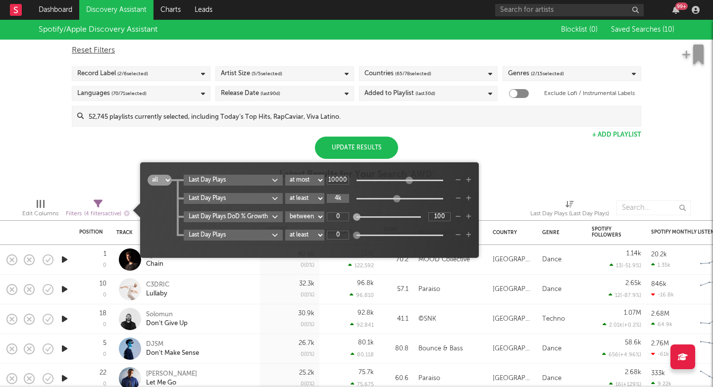
type input "1M"
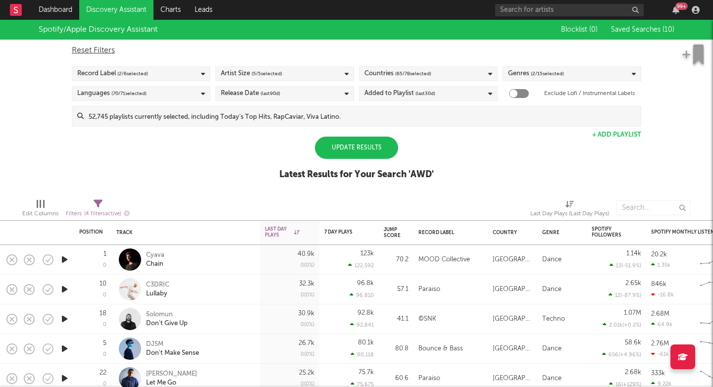
click at [551, 70] on span "( 2 / 15 selected)" at bounding box center [547, 74] width 33 height 12
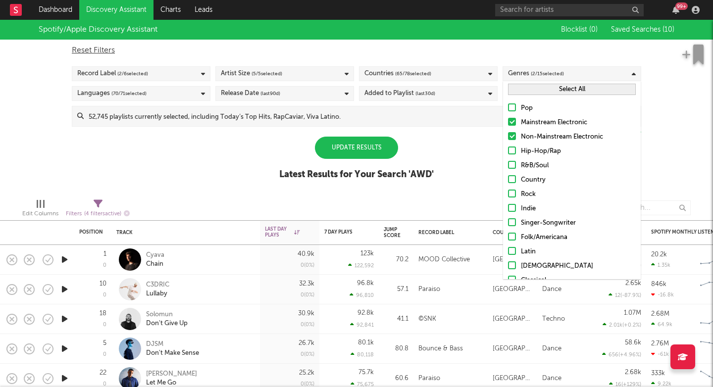
click at [540, 87] on button "Select All" at bounding box center [572, 89] width 128 height 11
click at [383, 156] on div "Update Results" at bounding box center [356, 148] width 83 height 22
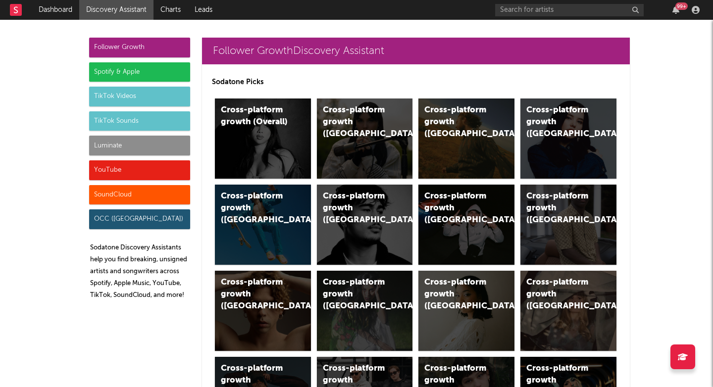
scroll to position [2819, 0]
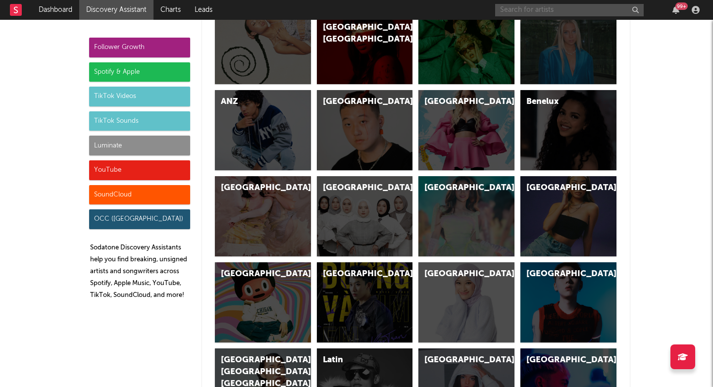
click at [513, 9] on input "text" at bounding box center [569, 10] width 149 height 12
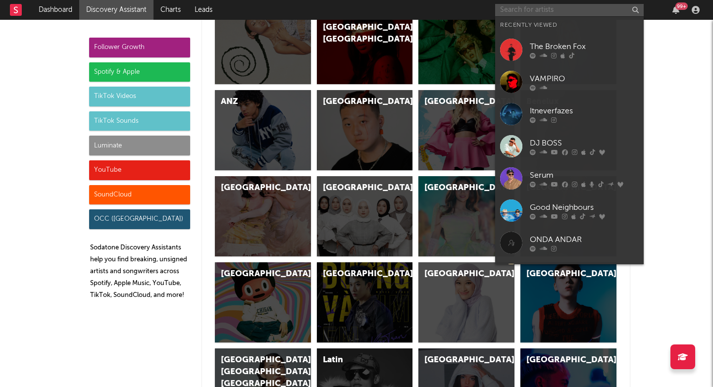
paste input "[PERSON_NAME]"
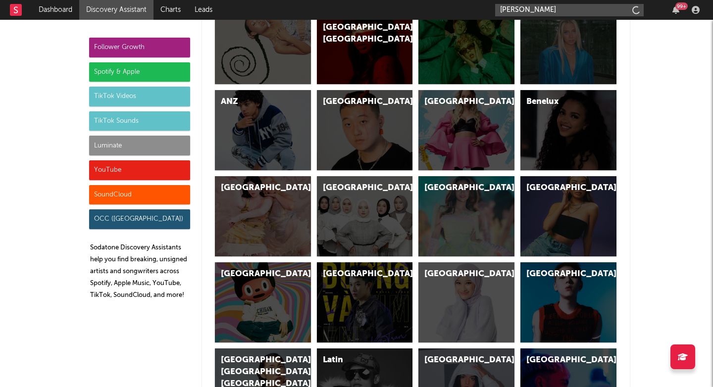
type input "[PERSON_NAME]"
